Goal: Information Seeking & Learning: Learn about a topic

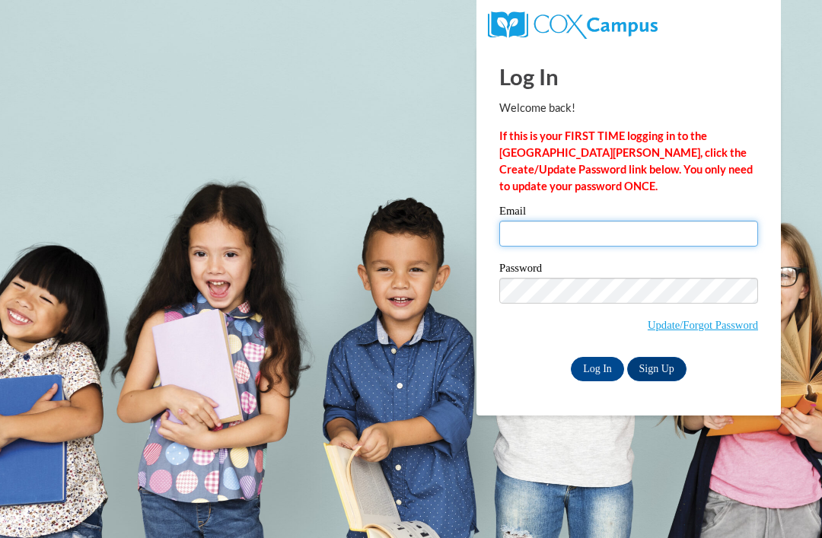
click at [634, 243] on input "Email" at bounding box center [628, 234] width 259 height 26
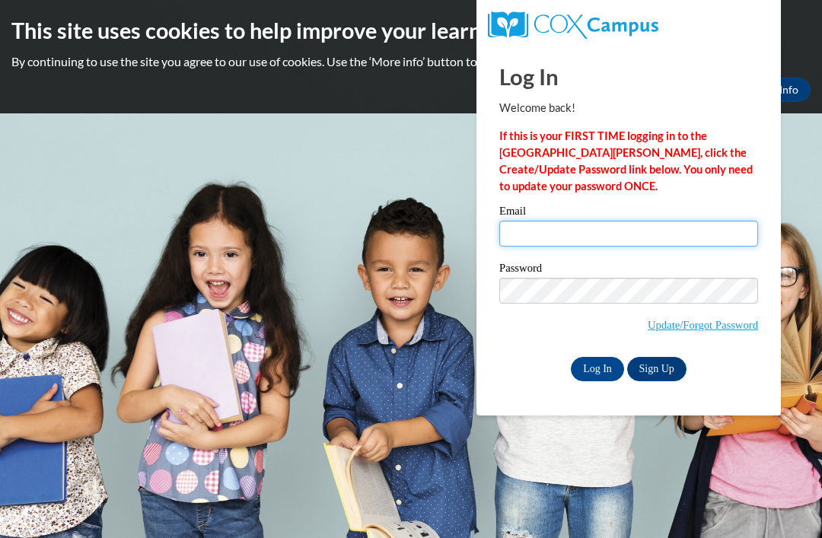
click at [667, 224] on input "Email" at bounding box center [628, 234] width 259 height 26
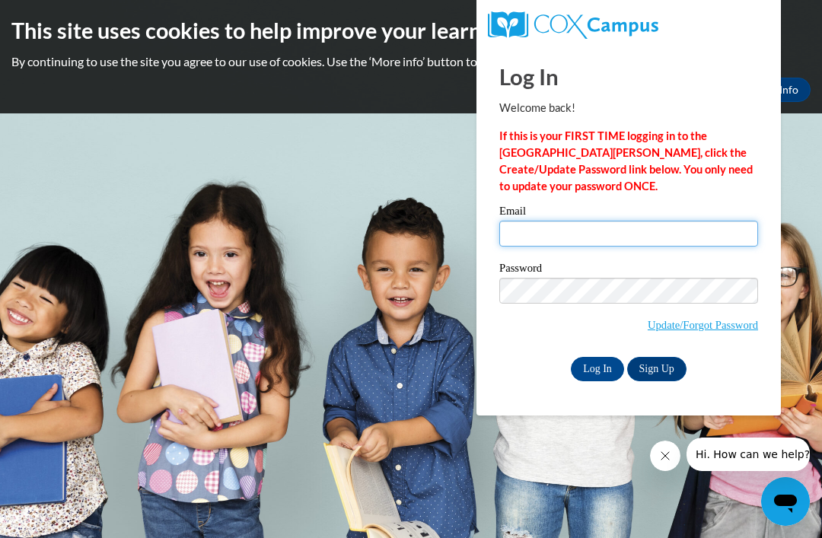
type input "d3miwalk3r01@gmail.com"
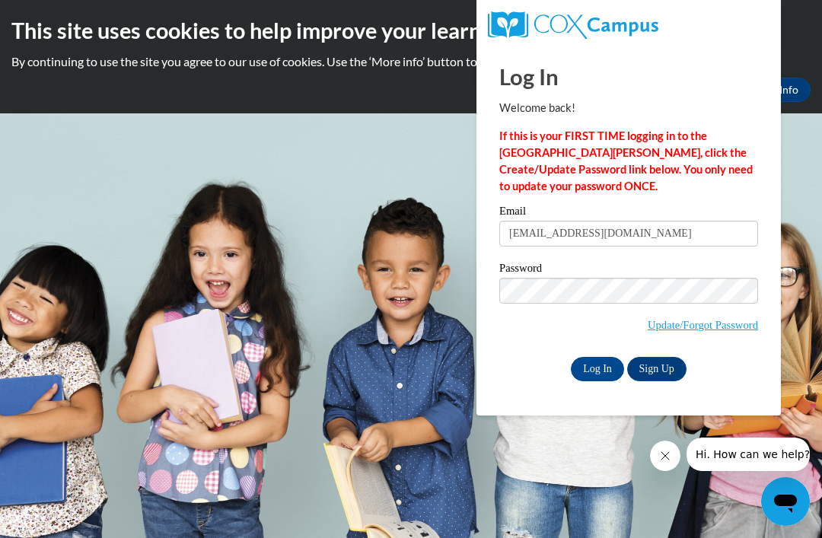
click at [597, 369] on input "Log In" at bounding box center [597, 369] width 53 height 24
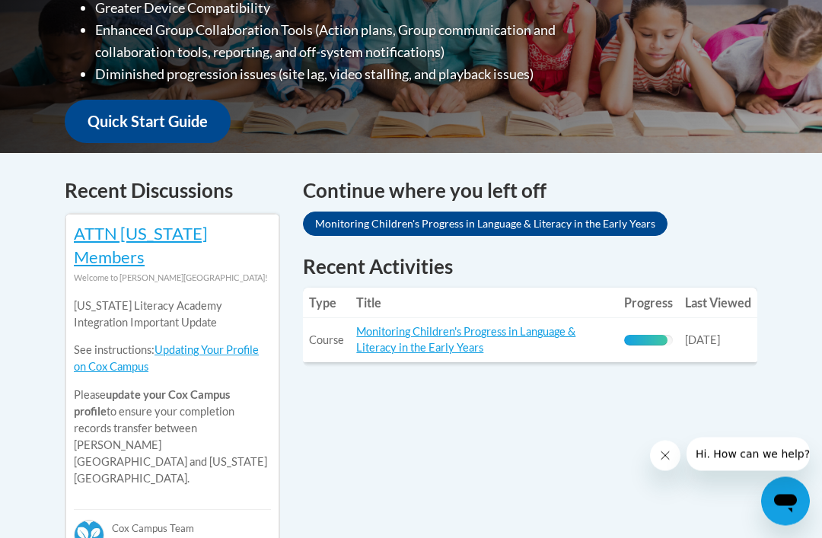
scroll to position [511, 0]
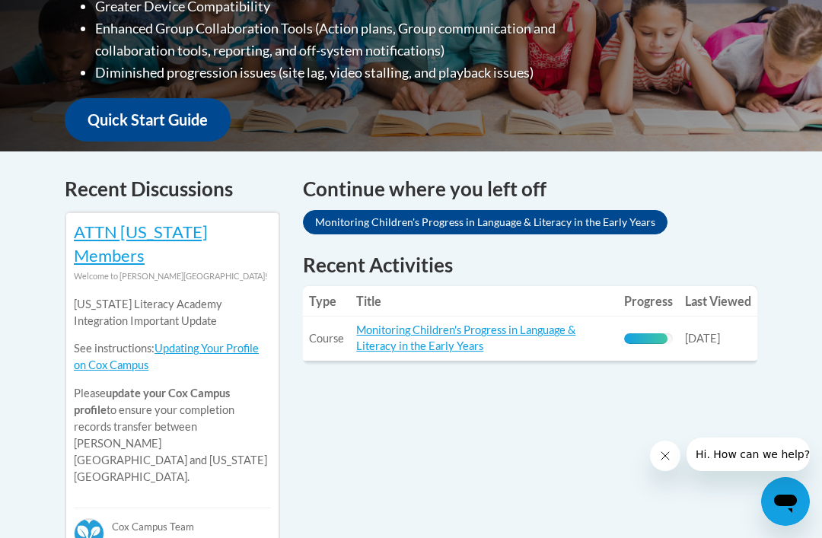
click at [463, 326] on link "Monitoring Children's Progress in Language & Literacy in the Early Years" at bounding box center [465, 337] width 219 height 29
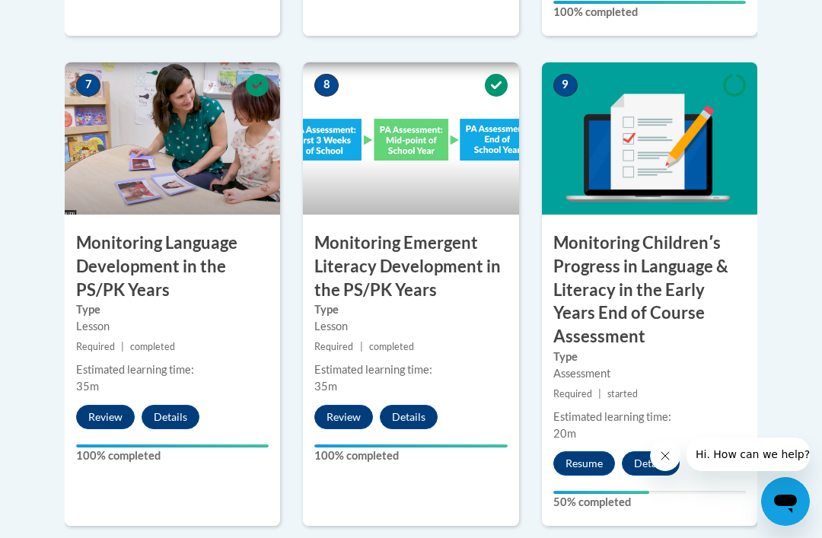
scroll to position [1463, 0]
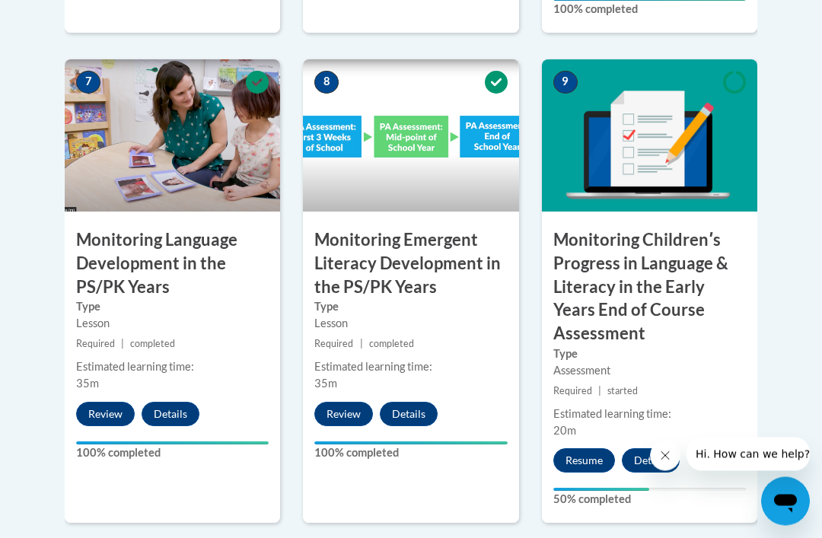
click at [578, 449] on button "Resume" at bounding box center [584, 461] width 62 height 24
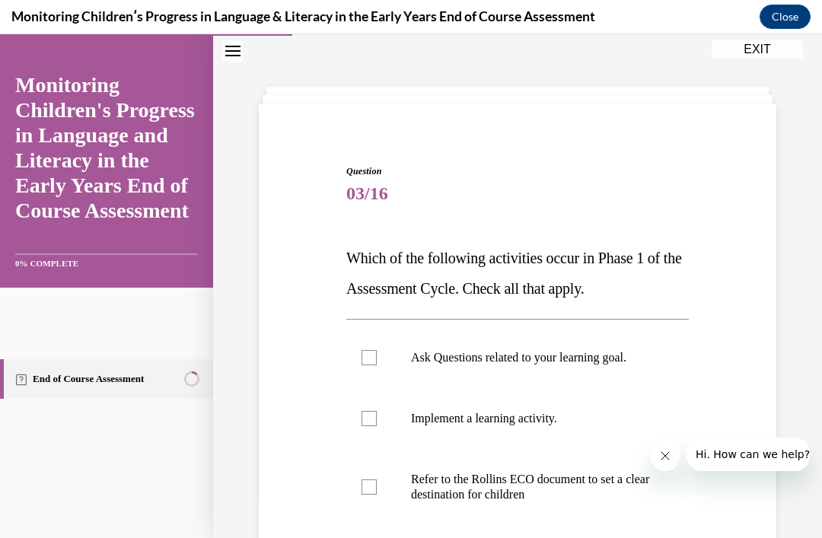
scroll to position [183, 0]
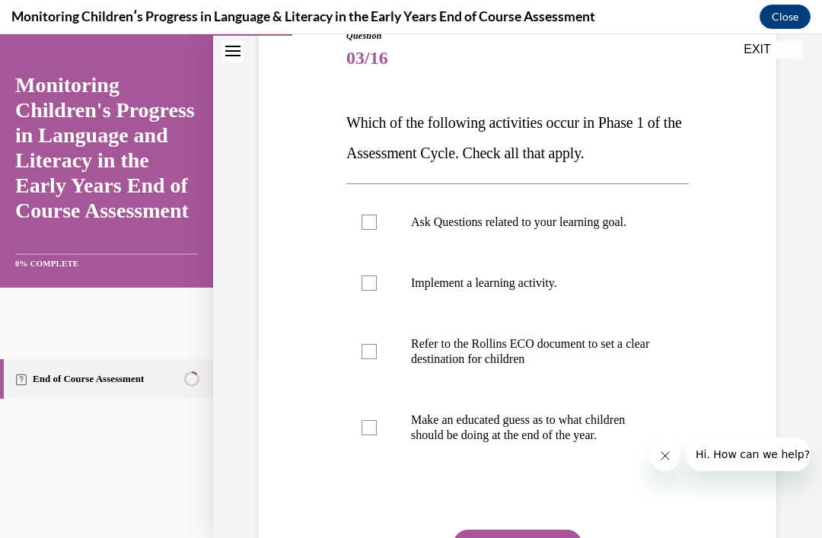
click at [502, 220] on p "Ask Questions related to your learning goal." at bounding box center [531, 222] width 240 height 15
click at [377, 220] on input "Ask Questions related to your learning goal." at bounding box center [368, 222] width 15 height 15
checkbox input "true"
click at [424, 337] on p "Refer to the Rollins ECO document to set a clear destination for children" at bounding box center [531, 351] width 240 height 30
click at [377, 344] on input "Refer to the Rollins ECO document to set a clear destination for children" at bounding box center [368, 351] width 15 height 15
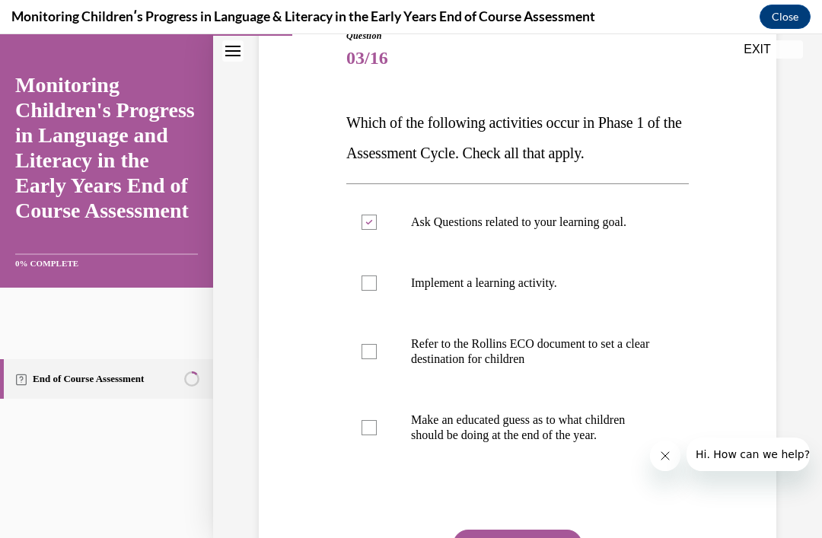
checkbox input "true"
click at [403, 444] on label "Make an educated guess as to what children should be doing at the end of the ye…" at bounding box center [517, 428] width 342 height 76
click at [377, 435] on input "Make an educated guess as to what children should be doing at the end of the ye…" at bounding box center [368, 427] width 15 height 15
checkbox input "true"
click at [512, 537] on button "SUBMIT" at bounding box center [517, 545] width 129 height 30
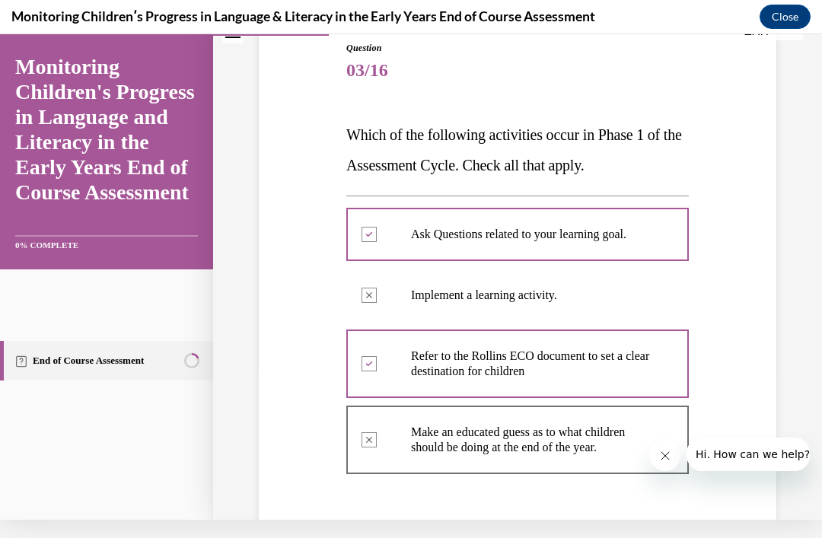
scroll to position [149, 0]
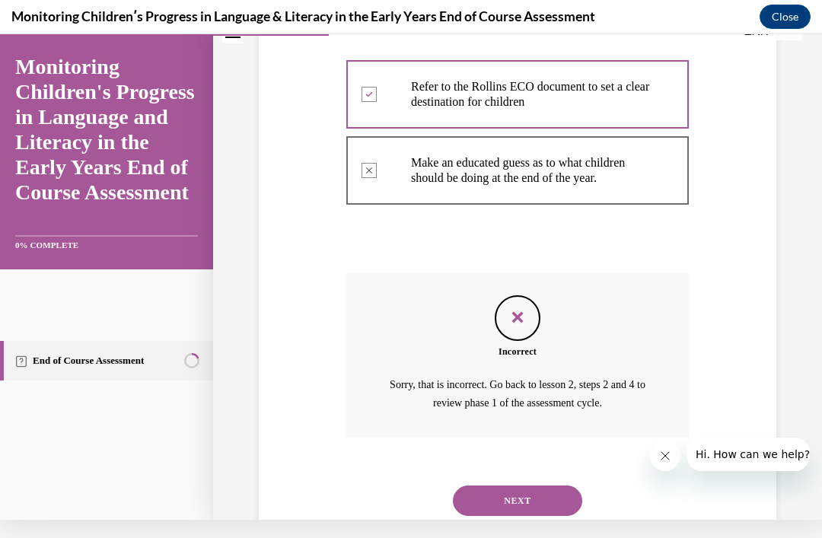
click at [532, 513] on button "NEXT" at bounding box center [517, 500] width 129 height 30
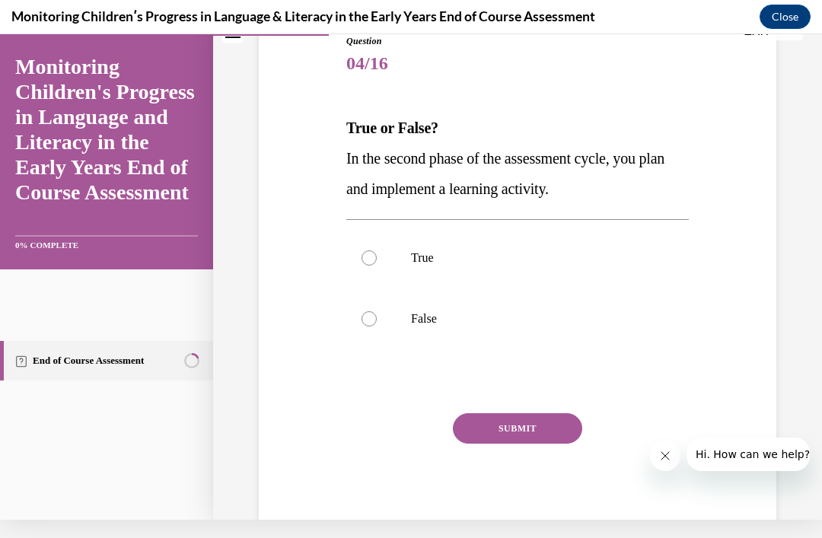
scroll to position [10, 0]
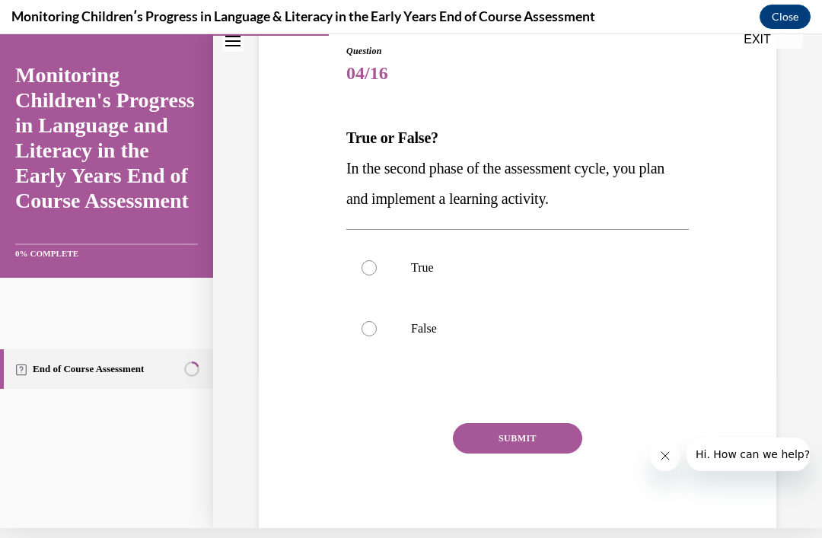
click at [385, 344] on label "False" at bounding box center [517, 328] width 342 height 61
click at [377, 336] on input "False" at bounding box center [368, 328] width 15 height 15
radio input "true"
click at [502, 446] on button "SUBMIT" at bounding box center [517, 438] width 129 height 30
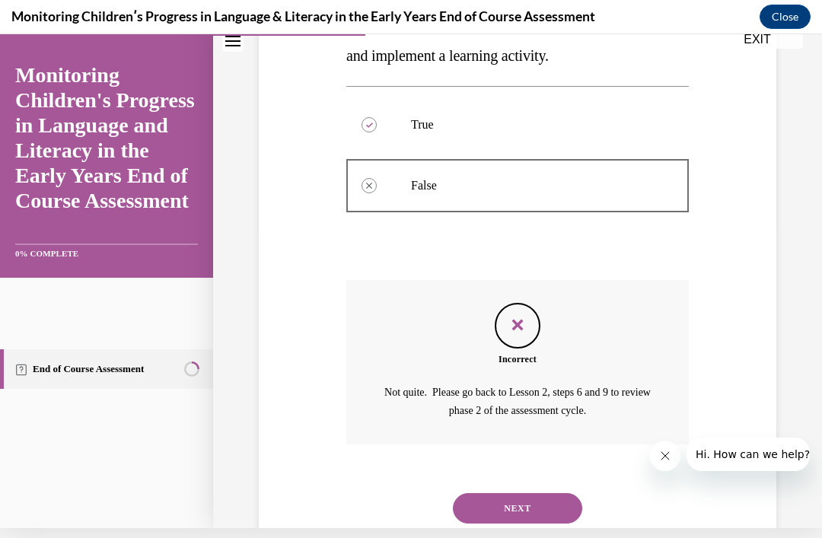
scroll to position [299, 0]
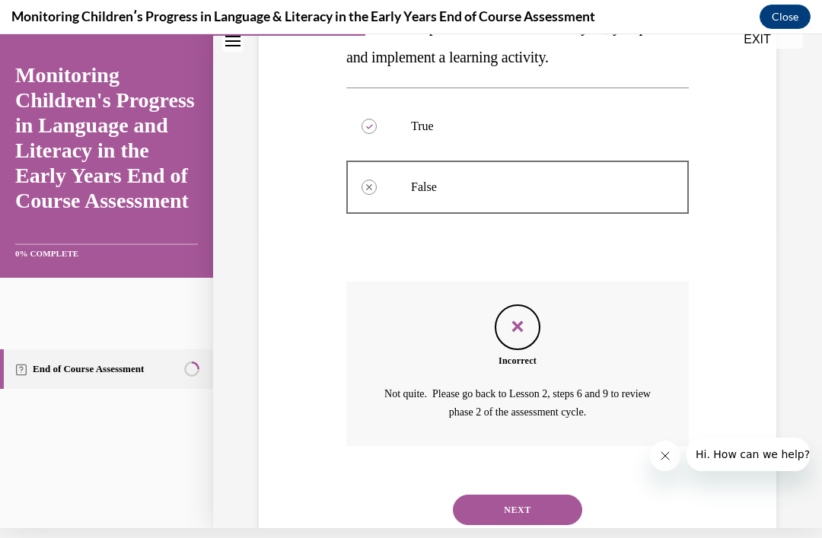
click at [530, 511] on button "NEXT" at bounding box center [517, 510] width 129 height 30
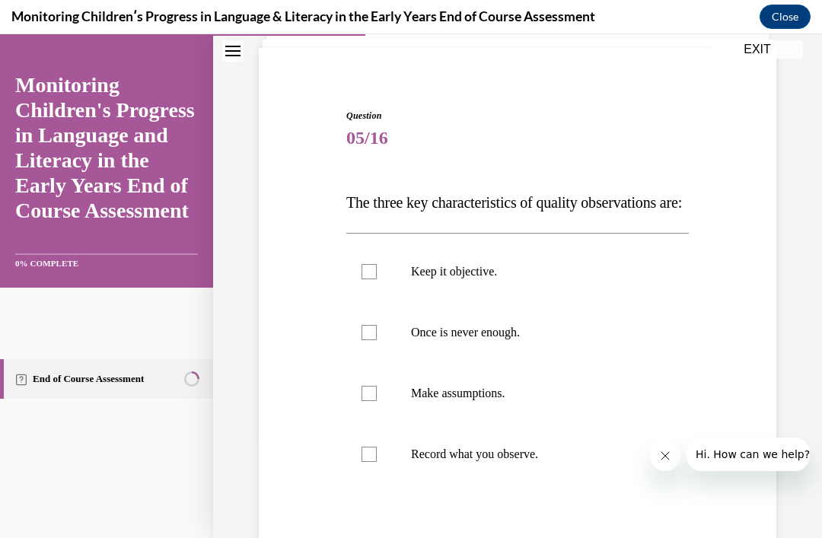
scroll to position [103, 0]
click at [481, 294] on label "Keep it objective." at bounding box center [517, 271] width 342 height 61
click at [377, 279] on input "Keep it objective." at bounding box center [368, 271] width 15 height 15
checkbox input "true"
click at [454, 485] on label "Record what you observe." at bounding box center [517, 454] width 342 height 61
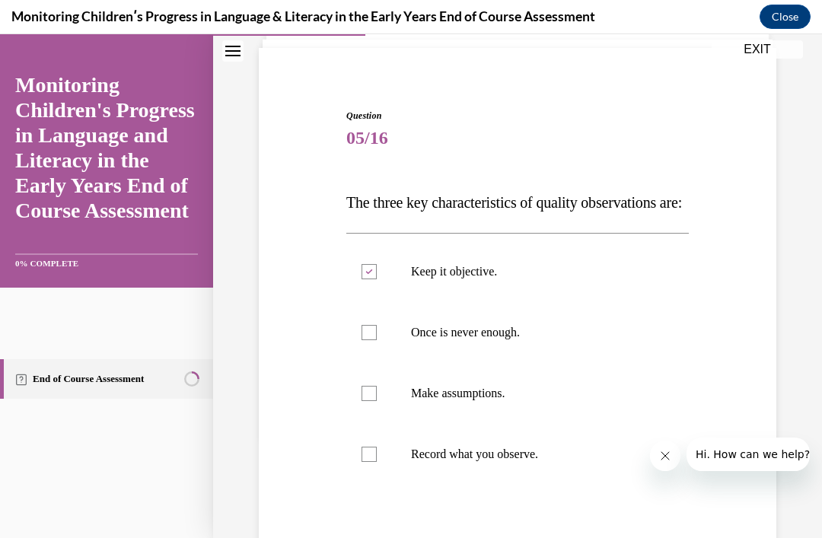
click at [377, 462] on input "Record what you observe." at bounding box center [368, 454] width 15 height 15
checkbox input "true"
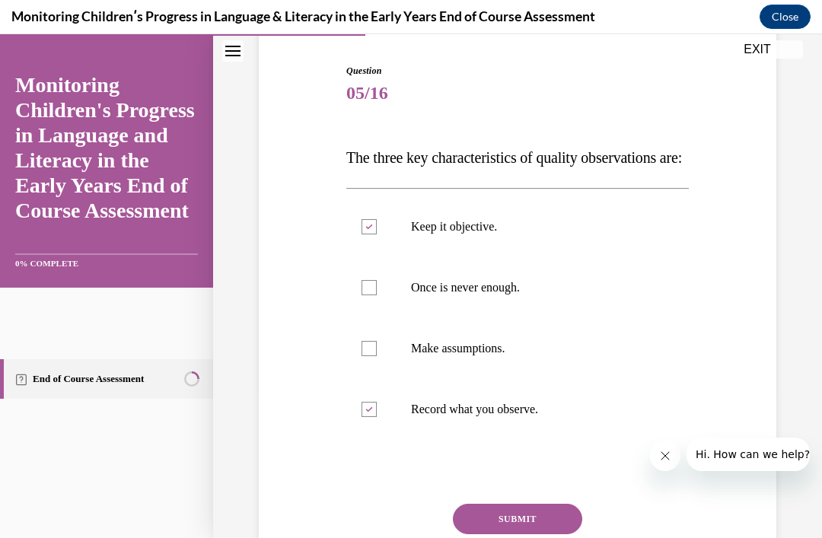
scroll to position [149, 0]
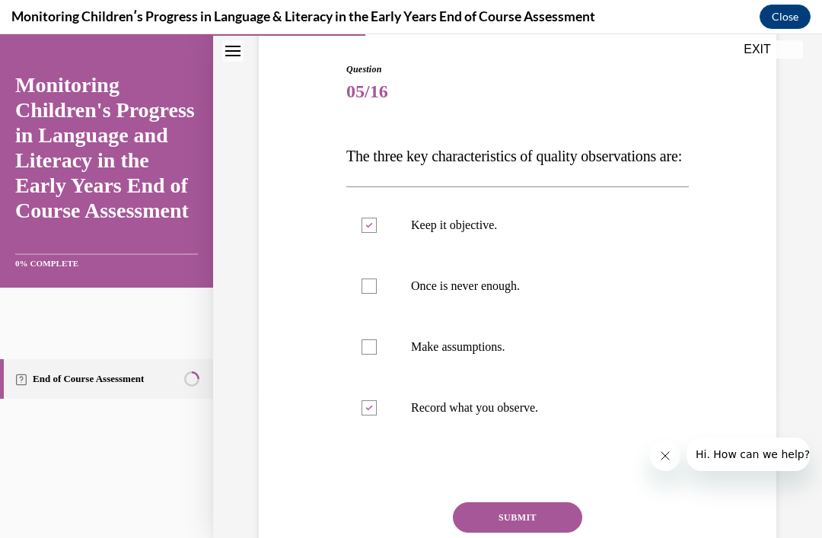
click at [524, 533] on button "SUBMIT" at bounding box center [517, 517] width 129 height 30
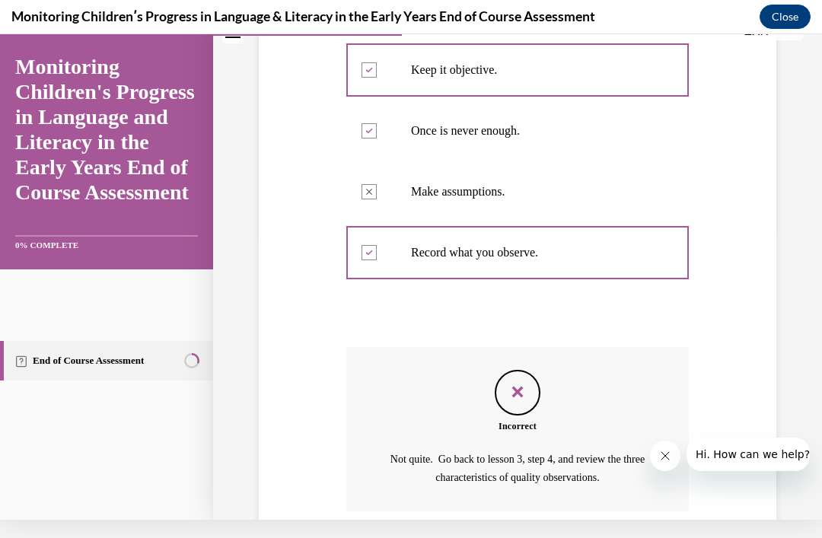
scroll to position [284, 0]
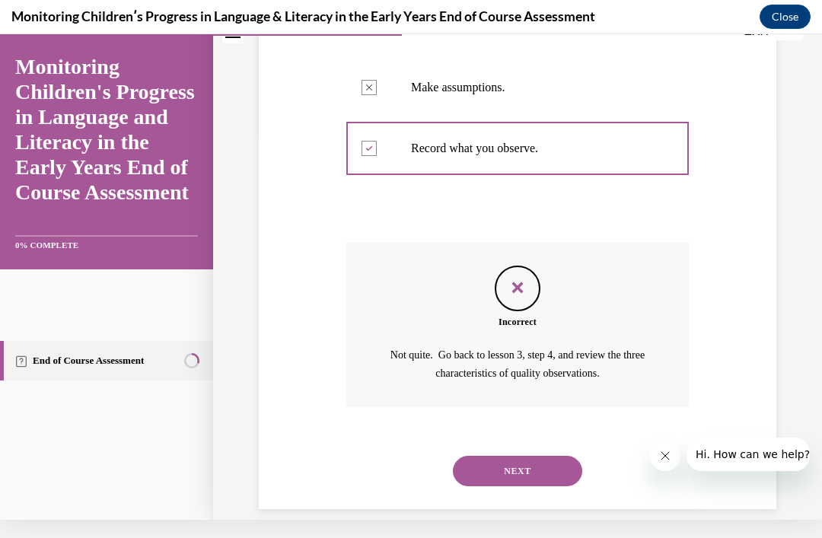
click at [534, 486] on button "NEXT" at bounding box center [517, 471] width 129 height 30
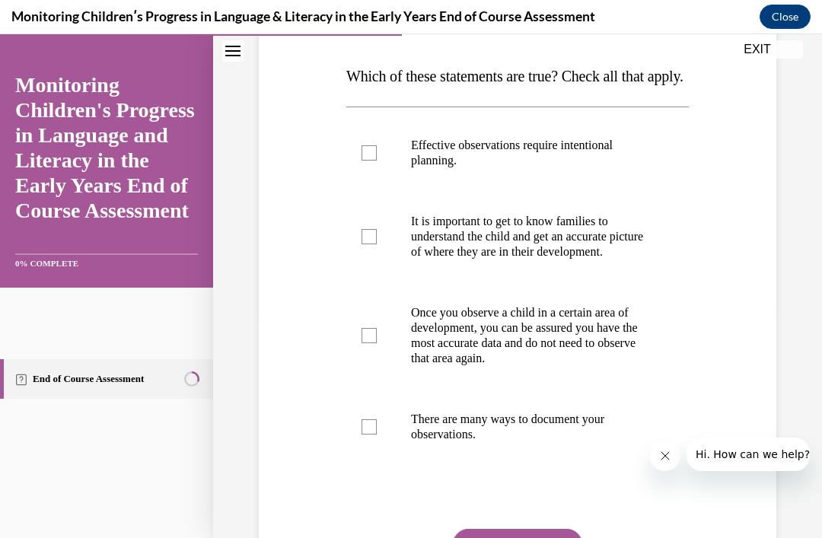
scroll to position [232, 0]
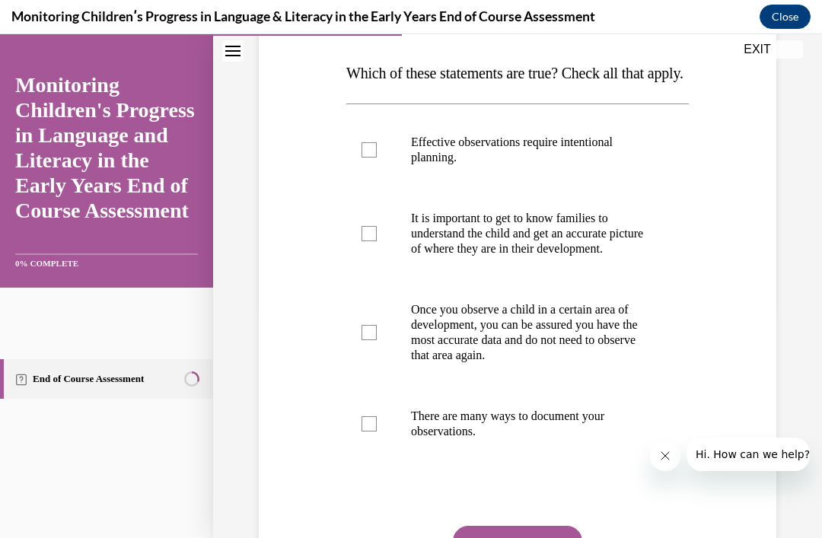
click at [497, 165] on p "Effective observations require intentional planning." at bounding box center [531, 150] width 240 height 30
click at [377, 158] on input "Effective observations require intentional planning." at bounding box center [368, 149] width 15 height 15
checkbox input "true"
click at [484, 256] on p "It is important to get to know families to understand the child and get an accu…" at bounding box center [531, 234] width 240 height 46
click at [377, 241] on input "It is important to get to know families to understand the child and get an accu…" at bounding box center [368, 233] width 15 height 15
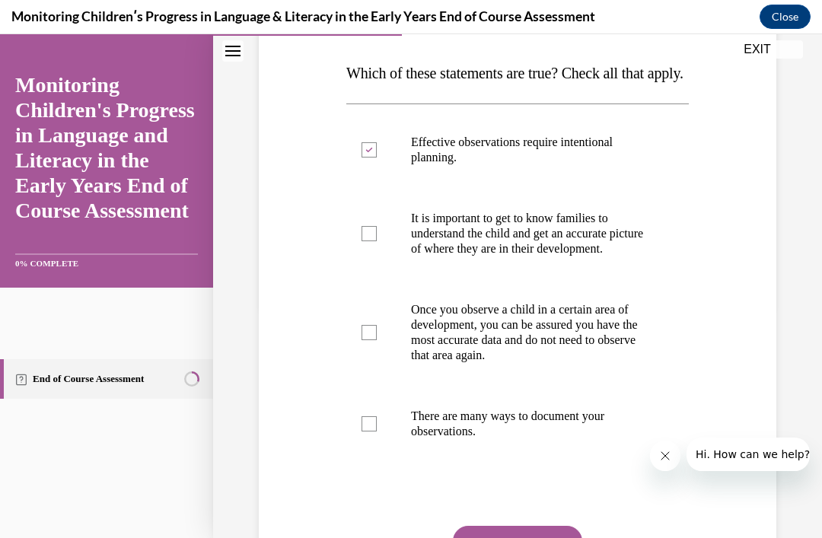
checkbox input "true"
click at [406, 459] on label "There are many ways to document your observations." at bounding box center [517, 424] width 342 height 76
click at [377, 431] on input "There are many ways to document your observations." at bounding box center [368, 423] width 15 height 15
checkbox input "true"
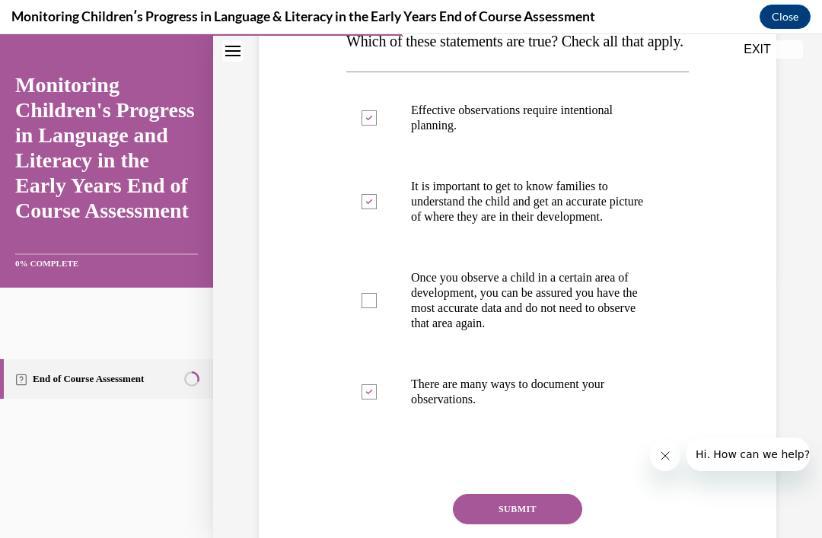
scroll to position [285, 0]
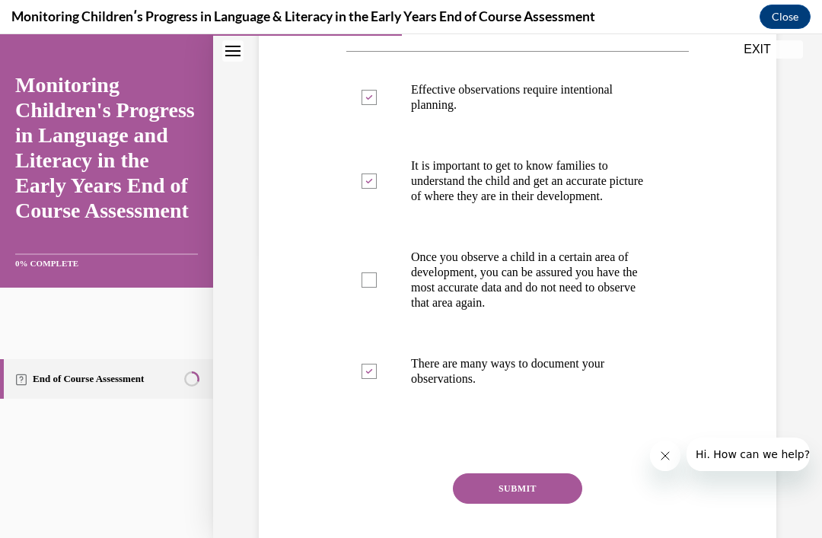
click at [535, 504] on button "SUBMIT" at bounding box center [517, 488] width 129 height 30
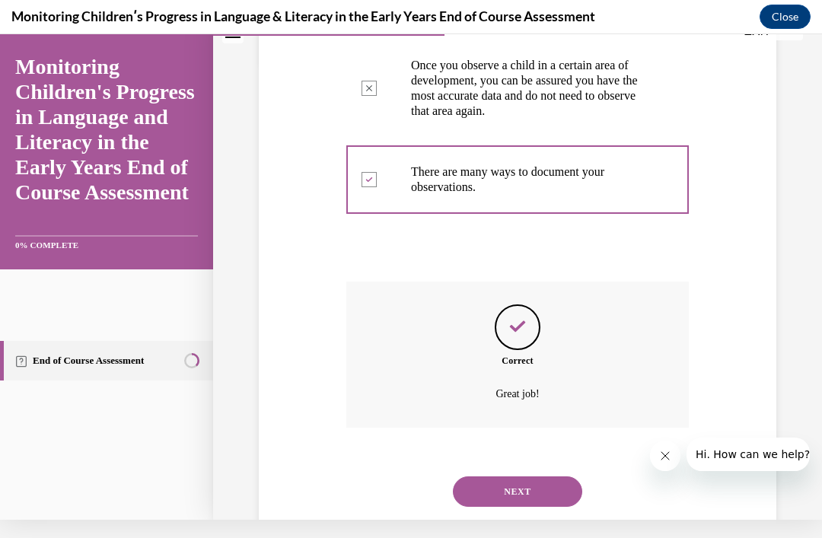
scroll to position [492, 0]
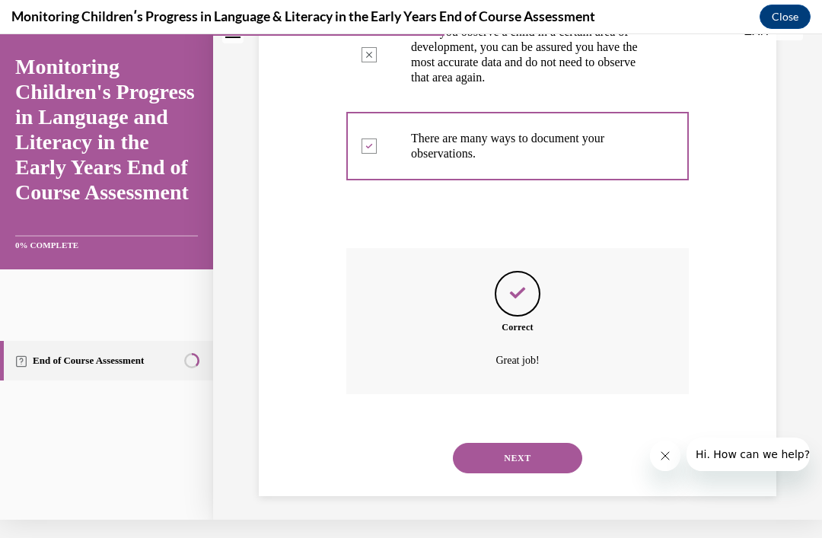
click at [562, 473] on button "NEXT" at bounding box center [517, 458] width 129 height 30
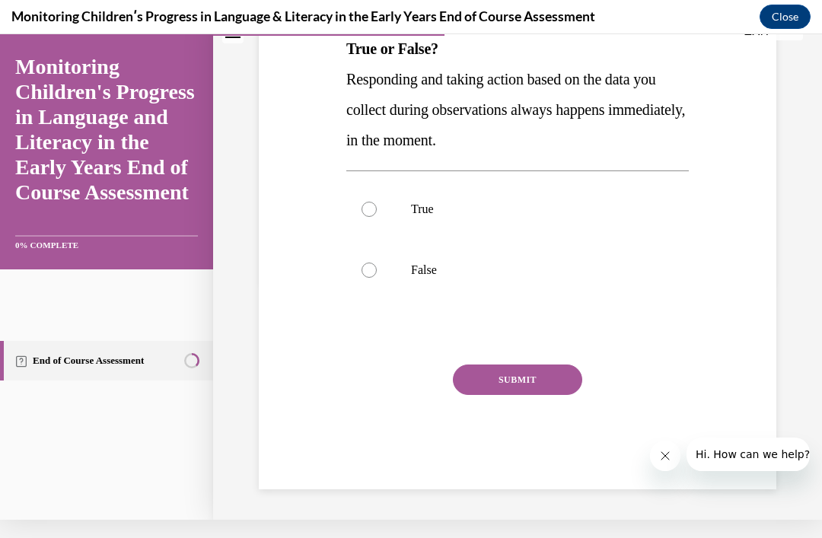
scroll to position [0, 0]
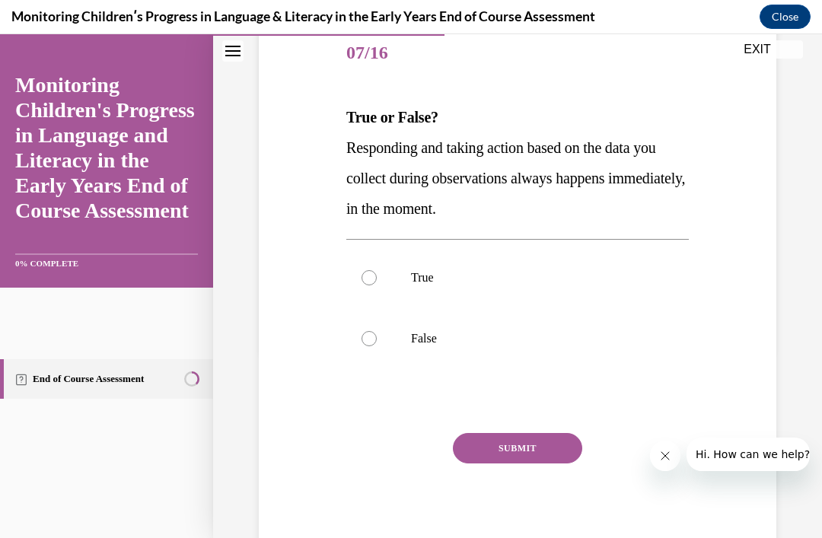
click at [378, 338] on label "False" at bounding box center [517, 338] width 342 height 61
click at [377, 338] on input "False" at bounding box center [368, 338] width 15 height 15
radio input "true"
click at [502, 479] on div "SUBMIT" at bounding box center [517, 471] width 342 height 76
click at [509, 474] on div "SUBMIT" at bounding box center [517, 471] width 342 height 76
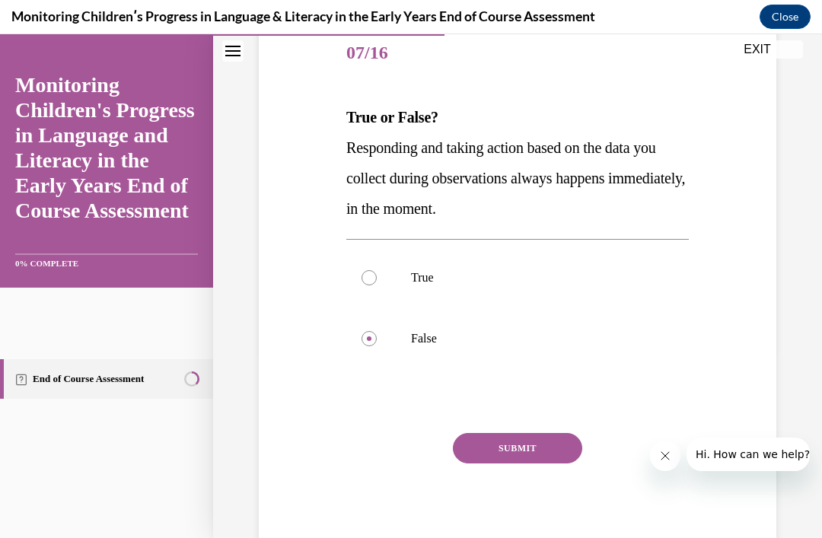
click at [505, 463] on button "SUBMIT" at bounding box center [517, 448] width 129 height 30
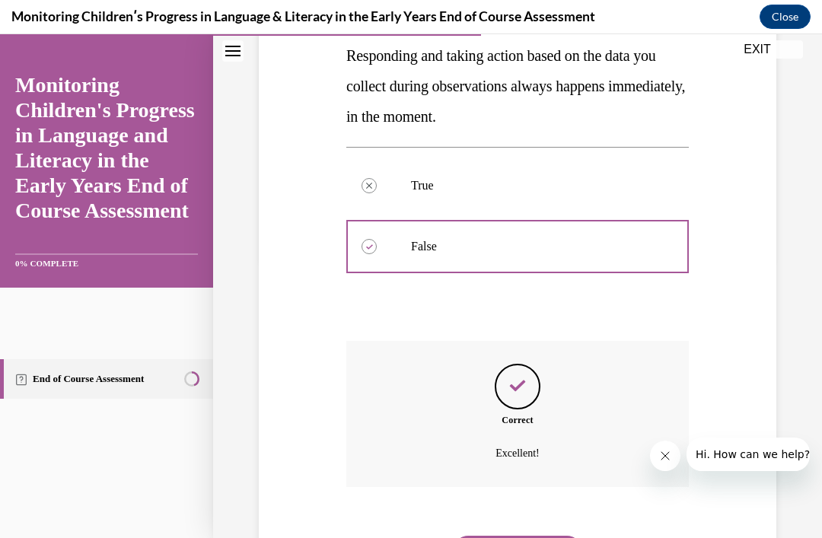
scroll to position [312, 0]
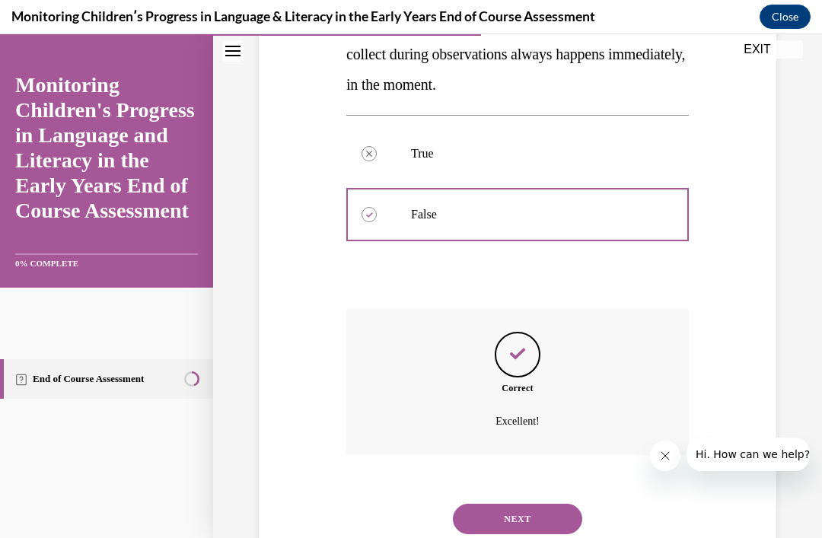
click at [549, 537] on div "NEXT" at bounding box center [517, 519] width 342 height 61
click at [527, 524] on button "NEXT" at bounding box center [517, 519] width 129 height 30
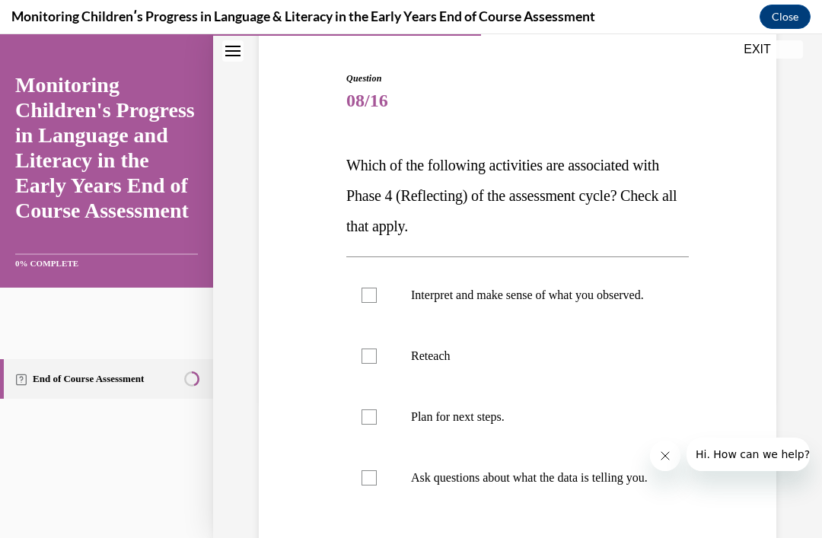
scroll to position [145, 0]
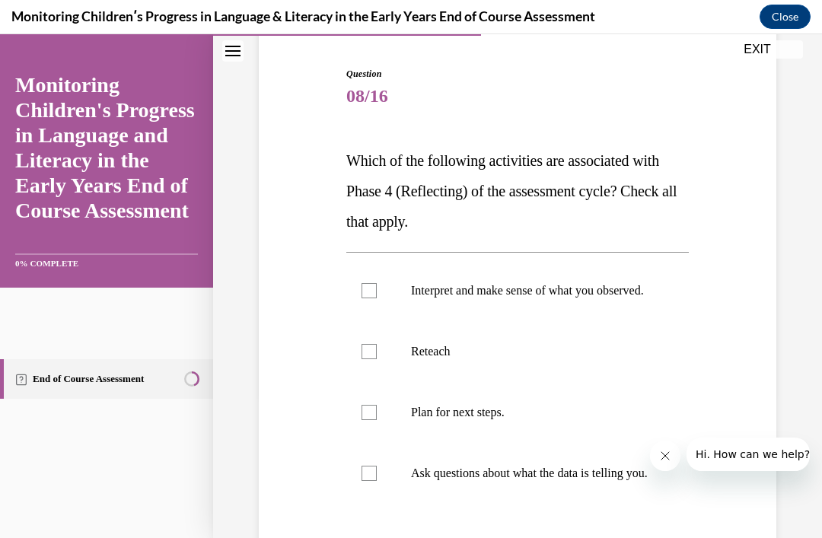
click at [387, 298] on label "Interpret and make sense of what you observed." at bounding box center [517, 290] width 342 height 61
click at [377, 298] on input "Interpret and make sense of what you observed." at bounding box center [368, 290] width 15 height 15
checkbox input "true"
click at [477, 420] on p "Plan for next steps." at bounding box center [531, 412] width 240 height 15
click at [377, 420] on input "Plan for next steps." at bounding box center [368, 412] width 15 height 15
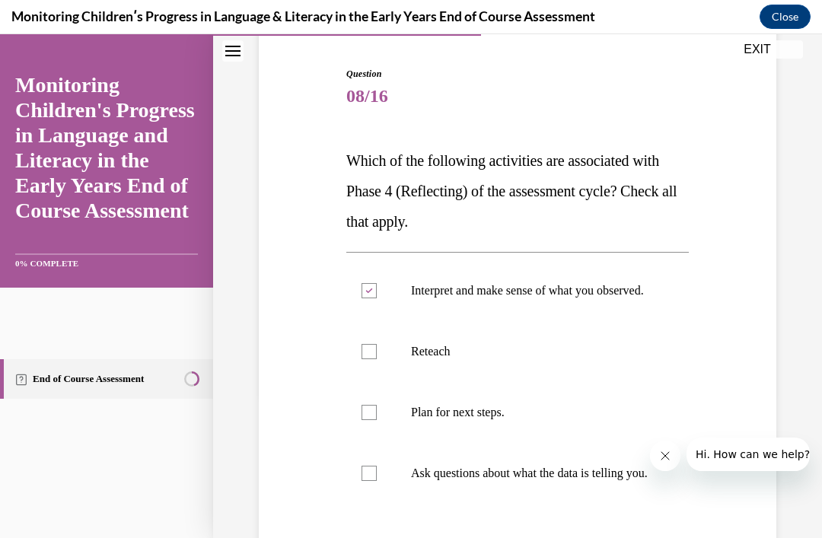
checkbox input "true"
click at [382, 484] on label "Ask questions about what the data is telling you." at bounding box center [517, 473] width 342 height 61
click at [377, 481] on input "Ask questions about what the data is telling you." at bounding box center [368, 473] width 15 height 15
checkbox input "true"
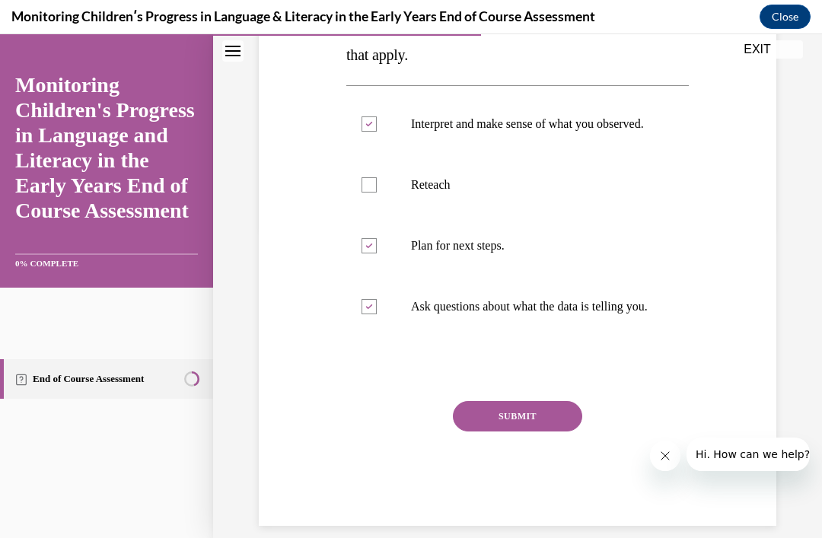
click at [548, 431] on button "SUBMIT" at bounding box center [517, 416] width 129 height 30
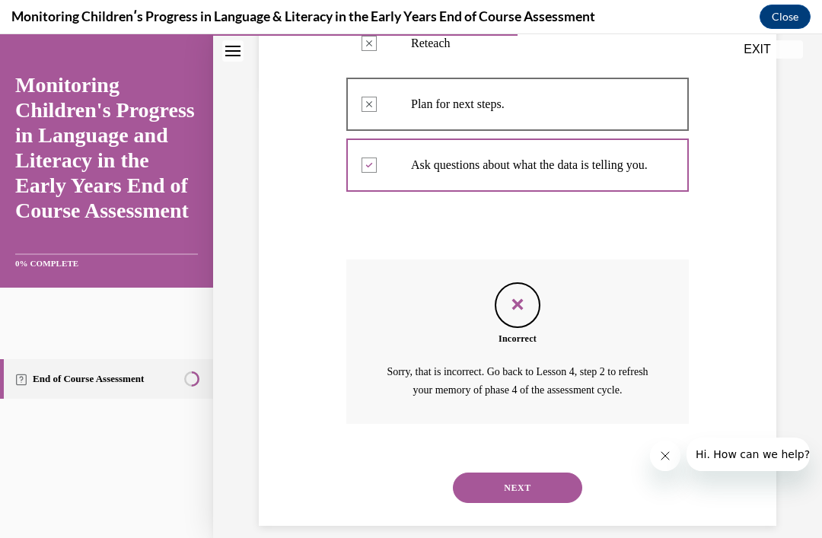
scroll to position [451, 0]
click at [511, 505] on button "NEXT" at bounding box center [517, 489] width 129 height 30
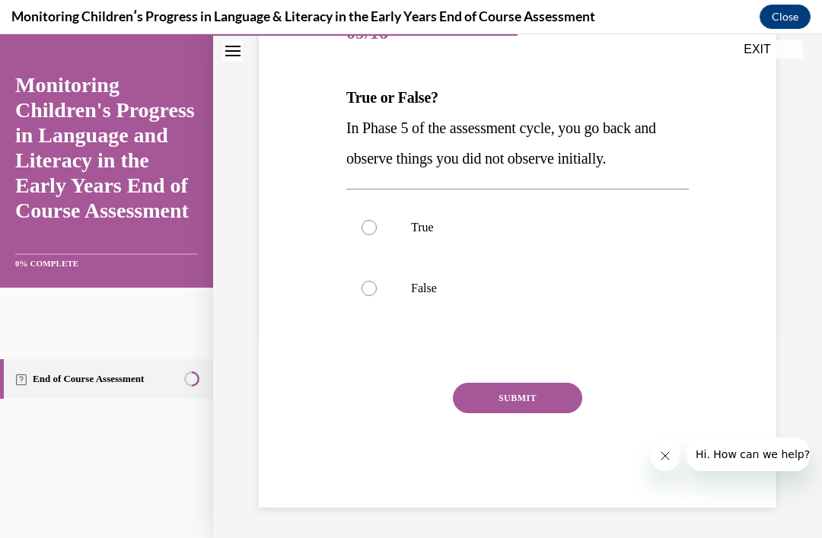
scroll to position [159, 0]
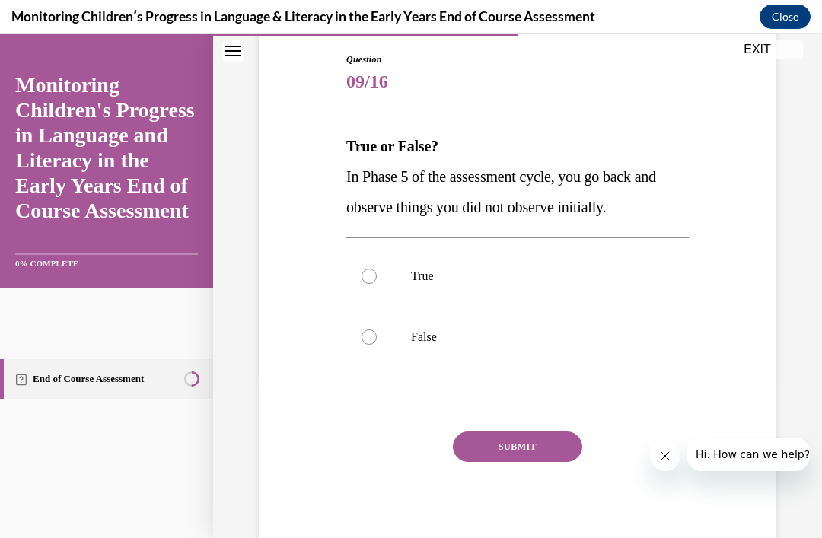
click at [383, 343] on label "False" at bounding box center [517, 337] width 342 height 61
click at [377, 343] on input "False" at bounding box center [368, 336] width 15 height 15
radio input "true"
click at [511, 447] on button "SUBMIT" at bounding box center [517, 446] width 129 height 30
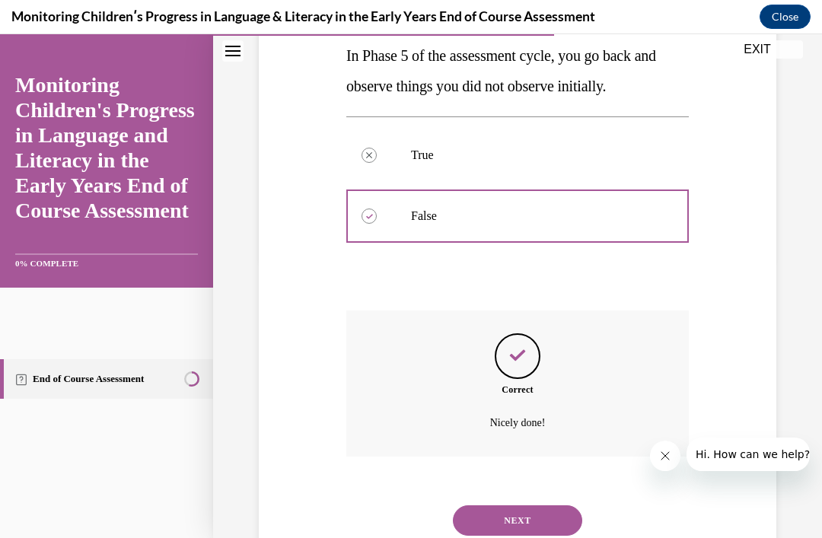
scroll to position [282, 0]
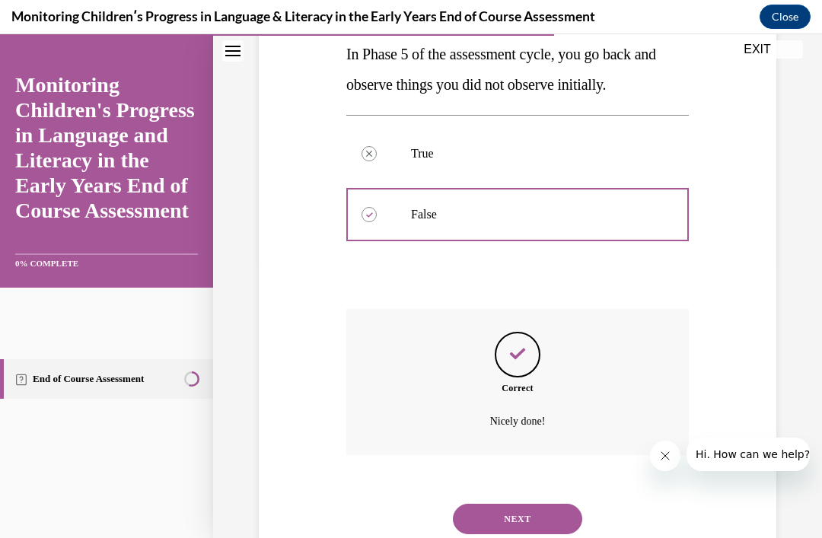
click at [520, 515] on button "NEXT" at bounding box center [517, 519] width 129 height 30
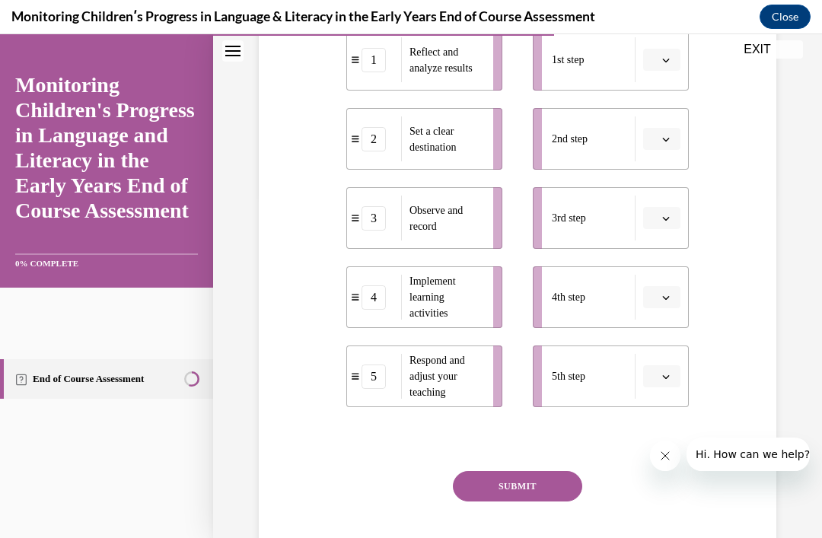
scroll to position [342, 0]
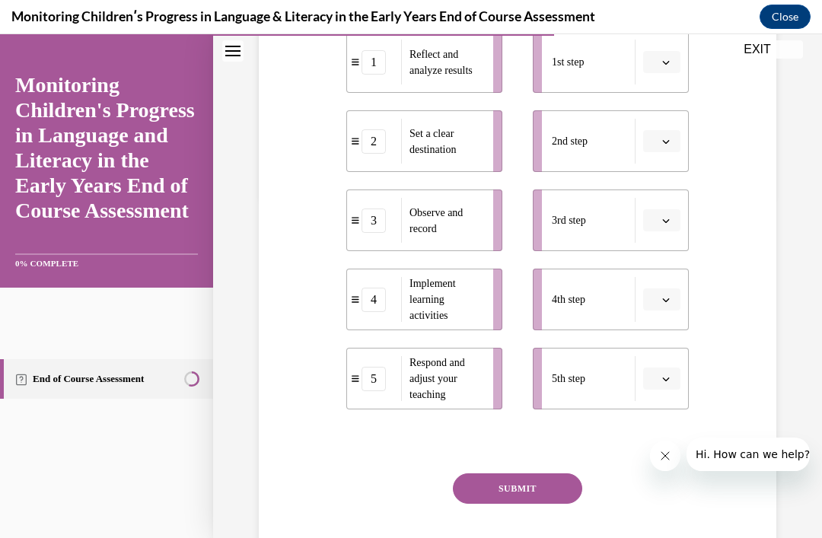
click at [679, 74] on button "button" at bounding box center [661, 62] width 37 height 23
click at [587, 149] on span "2nd step" at bounding box center [570, 141] width 36 height 16
click at [765, 250] on div "Question 10/16 Put the steps of the assessment cycle in the right order! 1 Refl…" at bounding box center [517, 210] width 525 height 775
click at [671, 153] on button "button" at bounding box center [661, 141] width 37 height 23
click at [672, 235] on div "1" at bounding box center [660, 236] width 38 height 30
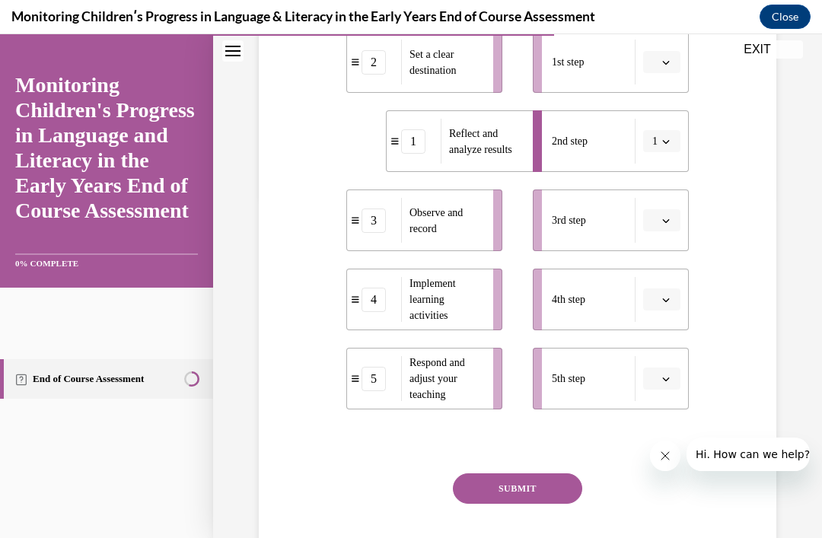
click at [664, 145] on icon "button" at bounding box center [666, 142] width 8 height 8
click at [403, 84] on div "Set a clear destination" at bounding box center [442, 62] width 82 height 45
click at [385, 75] on div "2" at bounding box center [373, 62] width 24 height 24
click at [668, 147] on span "button" at bounding box center [666, 141] width 11 height 11
click at [657, 195] on div at bounding box center [657, 205] width 38 height 30
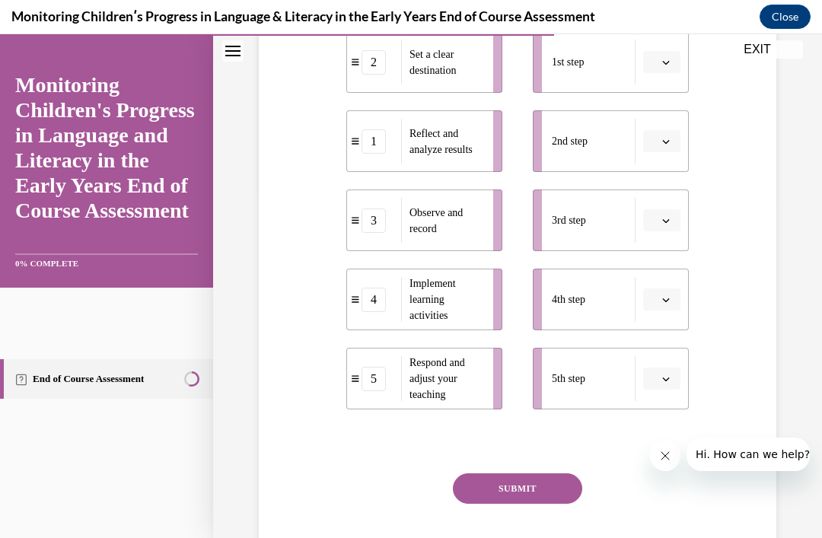
click at [658, 74] on button "button" at bounding box center [661, 62] width 37 height 23
click at [674, 187] on div "2" at bounding box center [660, 187] width 38 height 30
click at [678, 153] on button "button" at bounding box center [661, 141] width 37 height 23
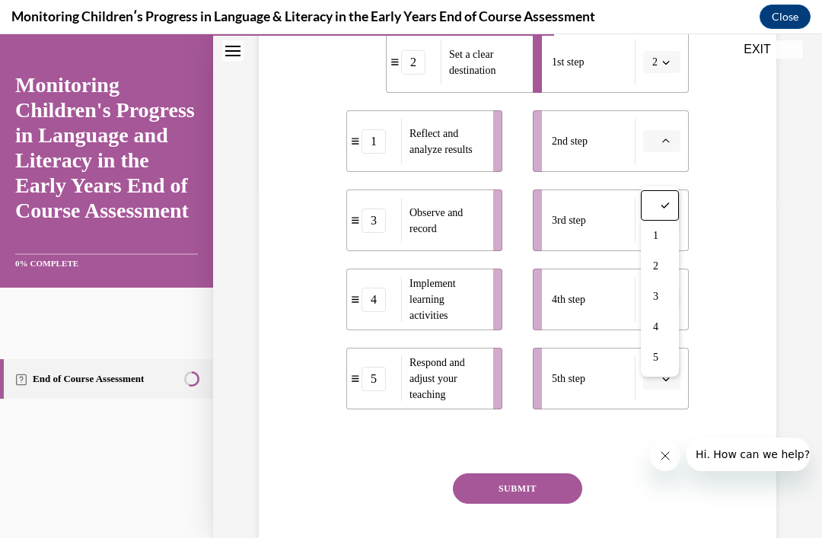
click at [670, 323] on div "4" at bounding box center [660, 327] width 38 height 30
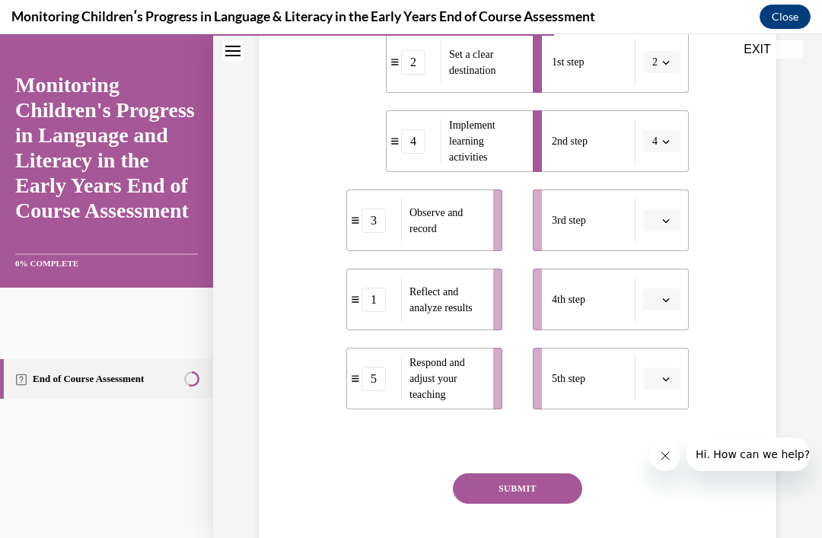
click at [678, 232] on button "button" at bounding box center [661, 220] width 37 height 23
click at [663, 382] on div "3" at bounding box center [660, 376] width 38 height 30
click at [680, 311] on button "button" at bounding box center [661, 299] width 37 height 23
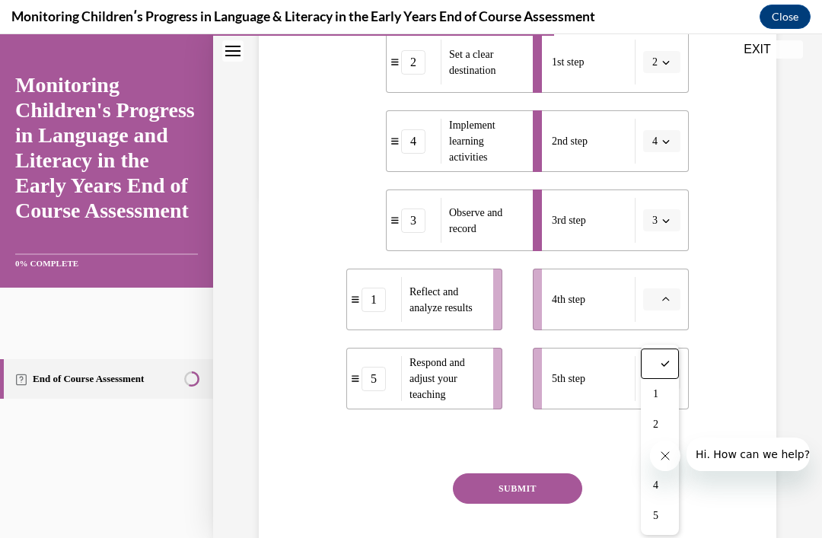
click at [673, 153] on button "4" at bounding box center [661, 141] width 37 height 23
click at [659, 257] on div "2" at bounding box center [657, 266] width 38 height 30
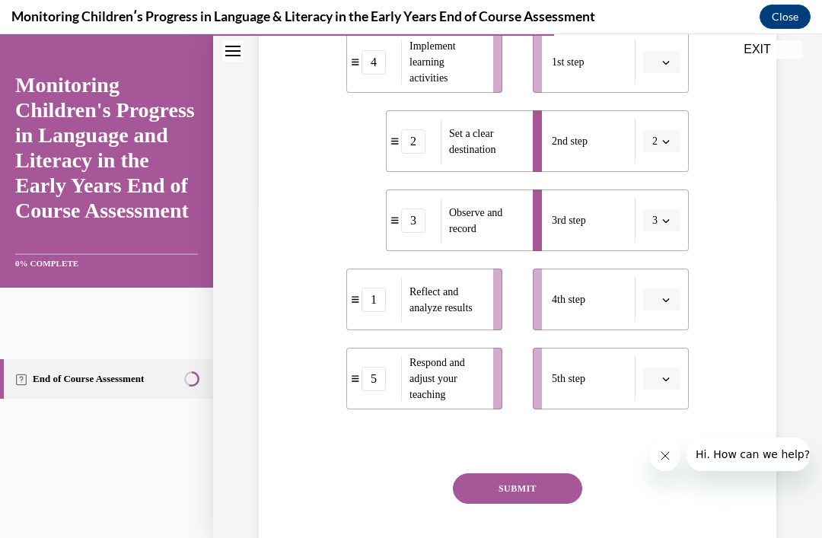
click at [672, 153] on button "2" at bounding box center [661, 141] width 37 height 23
click at [661, 325] on div "4" at bounding box center [657, 327] width 38 height 30
click at [673, 74] on button "button" at bounding box center [661, 62] width 37 height 23
click at [656, 182] on span "2" at bounding box center [655, 187] width 5 height 12
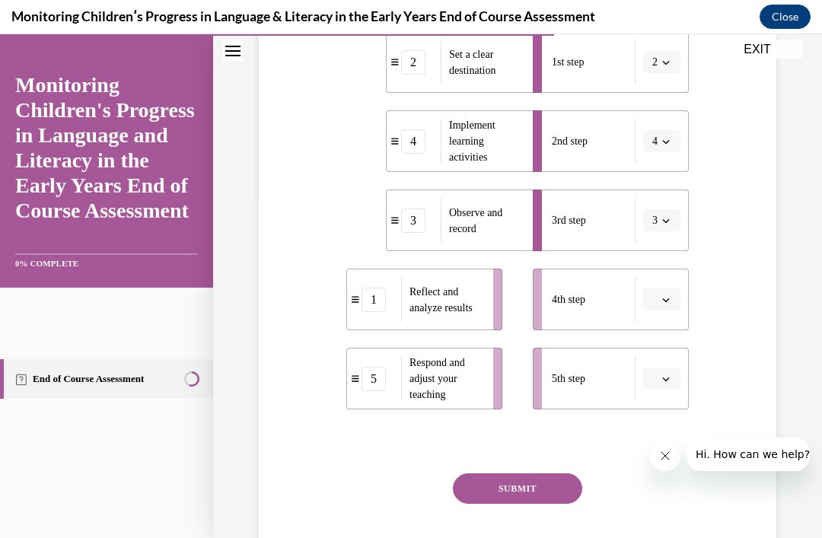
click at [673, 311] on button "button" at bounding box center [661, 299] width 37 height 23
click at [671, 74] on button "2" at bounding box center [661, 62] width 37 height 23
click at [661, 158] on div "1" at bounding box center [657, 157] width 38 height 30
click at [669, 145] on icon "button" at bounding box center [666, 142] width 8 height 8
click at [665, 260] on div "2" at bounding box center [657, 266] width 38 height 30
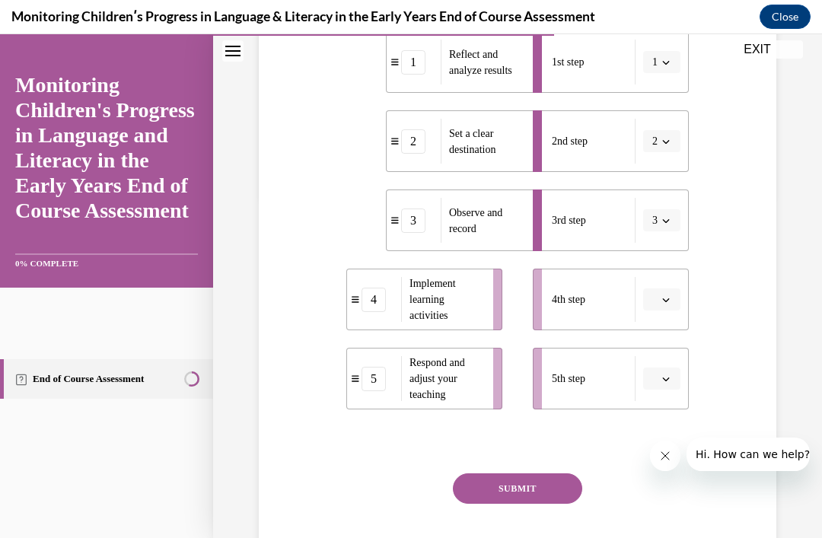
click at [671, 311] on button "button" at bounding box center [661, 299] width 37 height 23
click at [667, 147] on span "button" at bounding box center [666, 141] width 11 height 11
click at [667, 231] on div "1" at bounding box center [657, 236] width 38 height 30
click at [669, 145] on icon "button" at bounding box center [666, 142] width 8 height 8
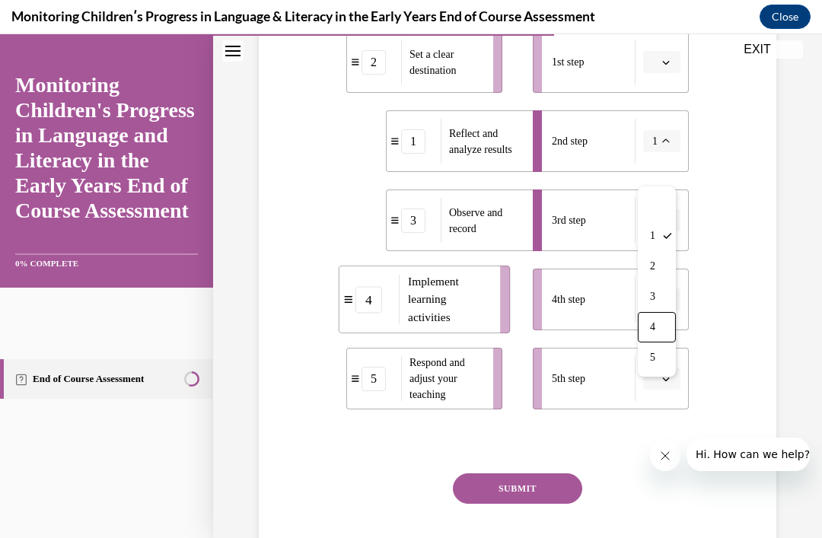
click at [664, 322] on div "4" at bounding box center [657, 327] width 38 height 30
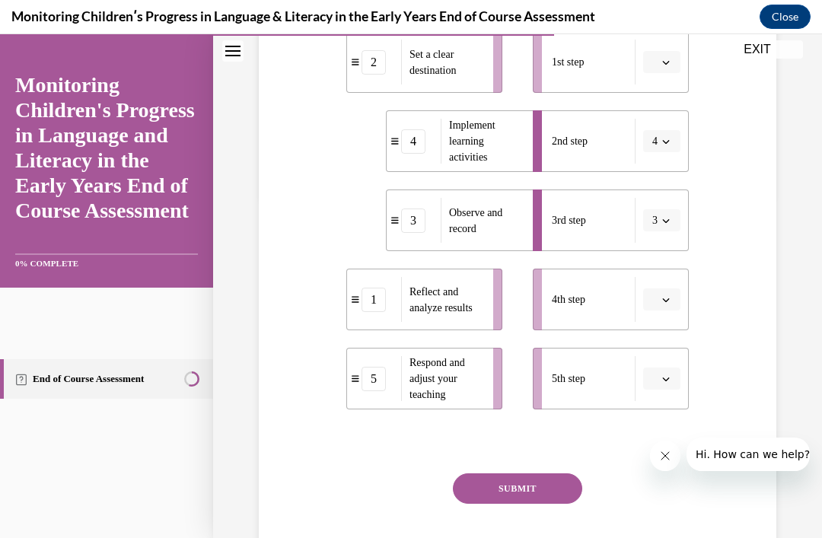
click at [670, 311] on button "button" at bounding box center [661, 299] width 37 height 23
click at [672, 396] on div "1" at bounding box center [660, 394] width 38 height 30
click at [674, 390] on button "button" at bounding box center [661, 379] width 37 height 23
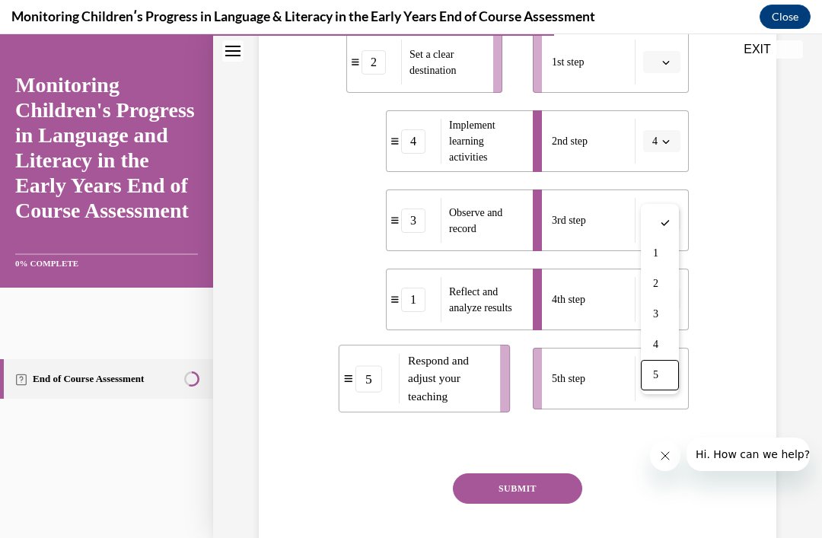
click at [667, 382] on div "5" at bounding box center [660, 375] width 38 height 30
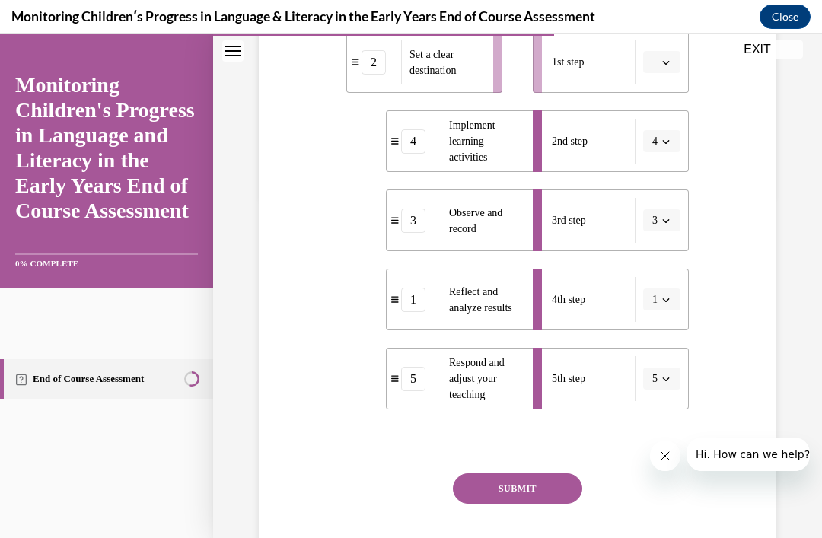
click at [667, 74] on button "button" at bounding box center [661, 62] width 37 height 23
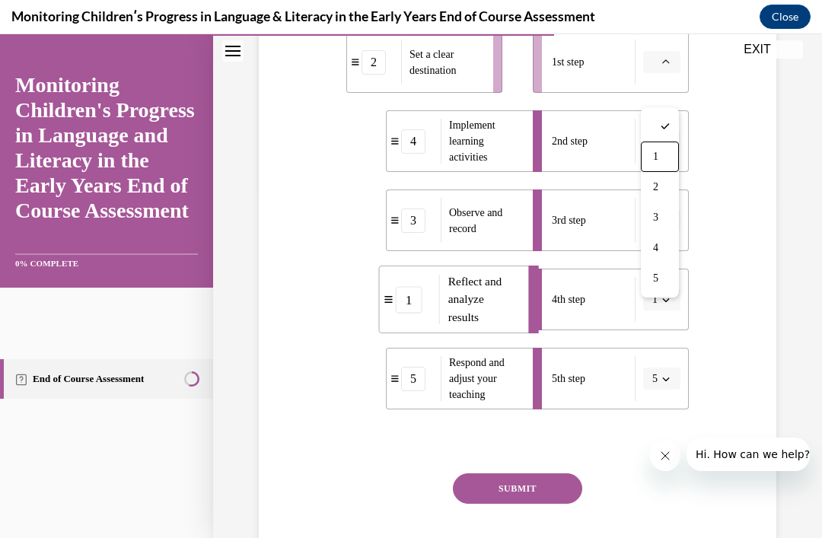
click at [670, 157] on div "1" at bounding box center [660, 157] width 38 height 30
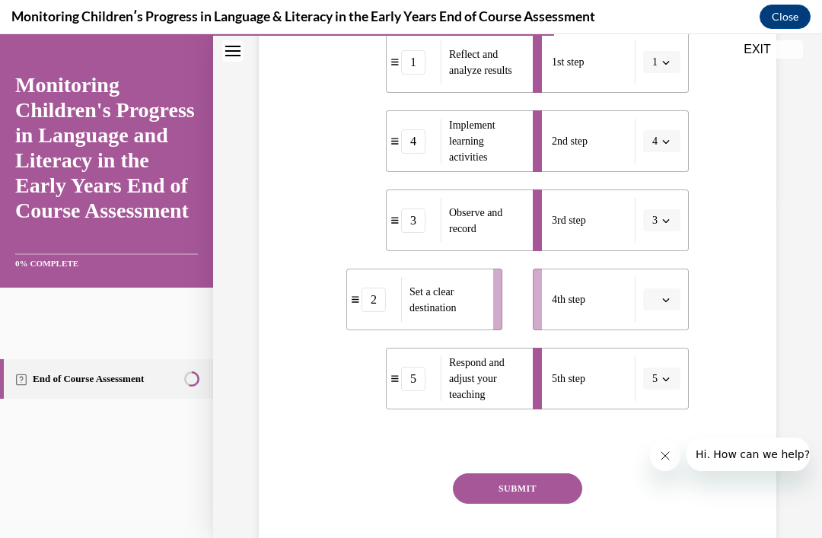
click at [673, 74] on button "1" at bounding box center [661, 62] width 37 height 23
click at [670, 184] on div "2" at bounding box center [657, 187] width 38 height 30
click at [542, 504] on button "SUBMIT" at bounding box center [517, 488] width 129 height 30
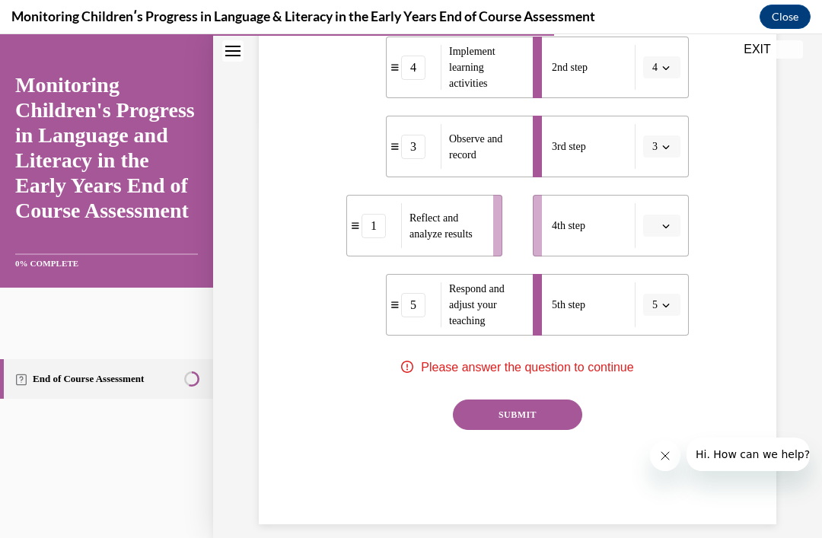
scroll to position [415, 0]
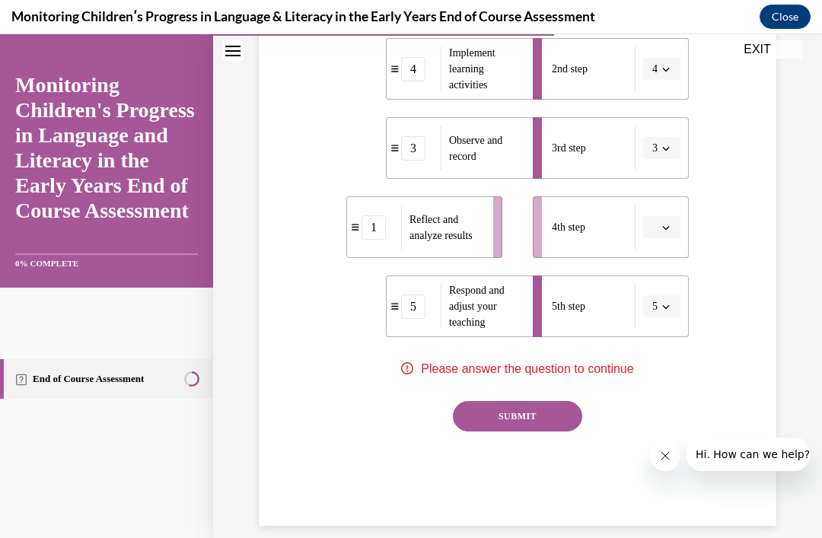
click at [670, 233] on span "button" at bounding box center [666, 227] width 11 height 11
click at [753, 338] on div "Question 10/16 Put the steps of the assessment cycle in the right order! 2 Set …" at bounding box center [517, 138] width 525 height 775
click at [744, 244] on div "Question 10/16 Put the steps of the assessment cycle in the right order! 2 Set …" at bounding box center [517, 138] width 525 height 775
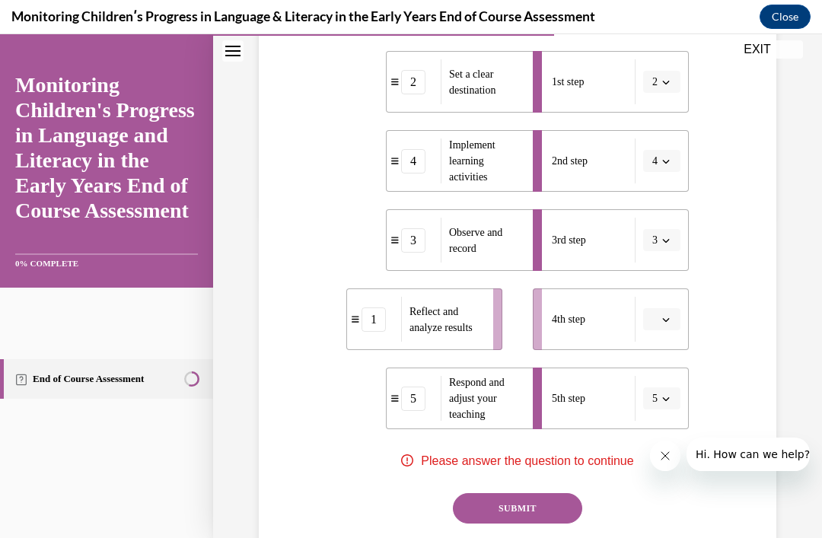
scroll to position [323, 0]
click at [660, 330] on button "button" at bounding box center [661, 318] width 37 height 23
click at [671, 406] on div "1" at bounding box center [660, 413] width 38 height 30
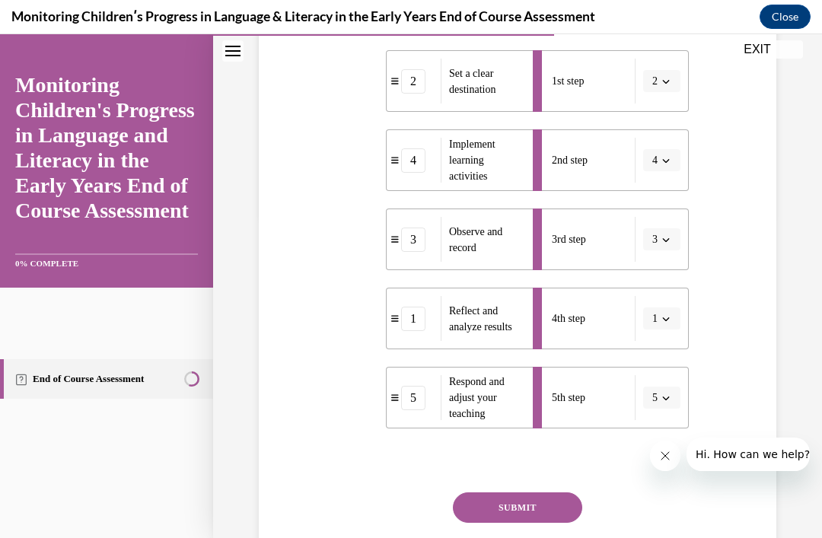
click at [544, 523] on button "SUBMIT" at bounding box center [517, 507] width 129 height 30
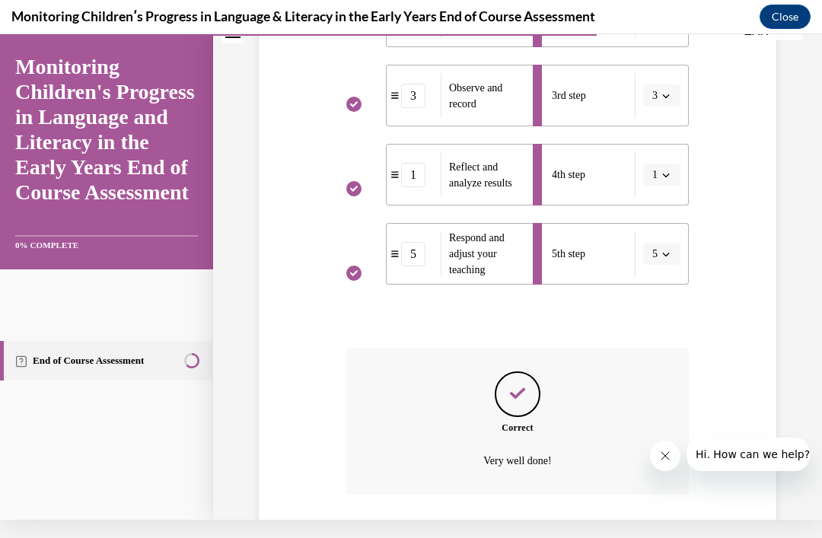
scroll to position [514, 0]
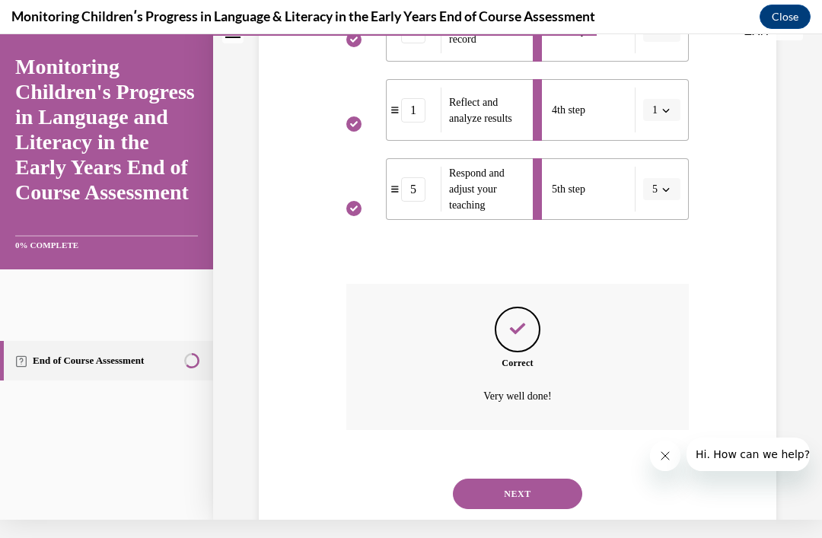
click at [528, 509] on button "NEXT" at bounding box center [517, 494] width 129 height 30
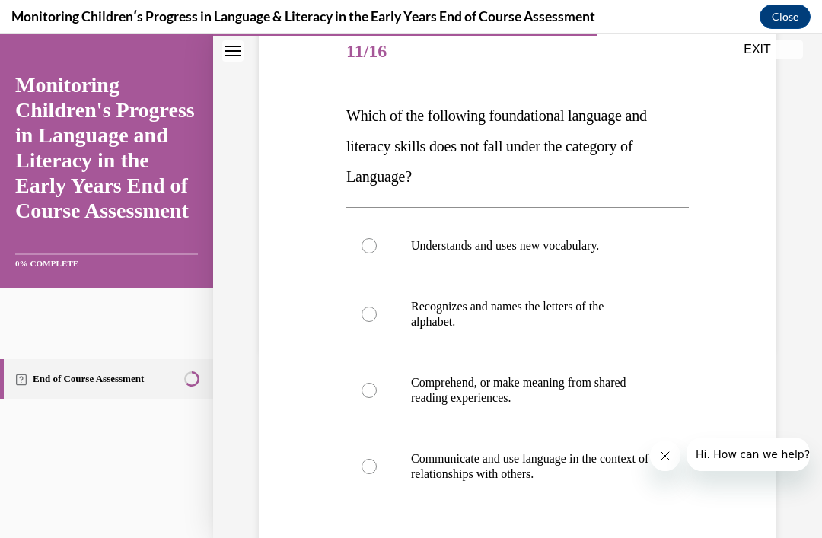
scroll to position [188, 0]
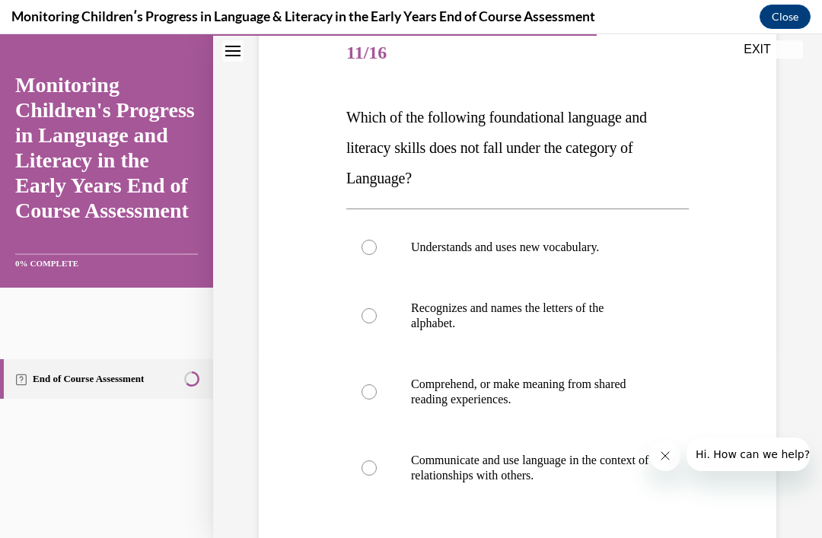
click at [386, 310] on label "Recognizes and names the letters of the alphabet." at bounding box center [517, 316] width 342 height 76
click at [377, 310] on input "Recognizes and names the letters of the alphabet." at bounding box center [368, 315] width 15 height 15
radio input "true"
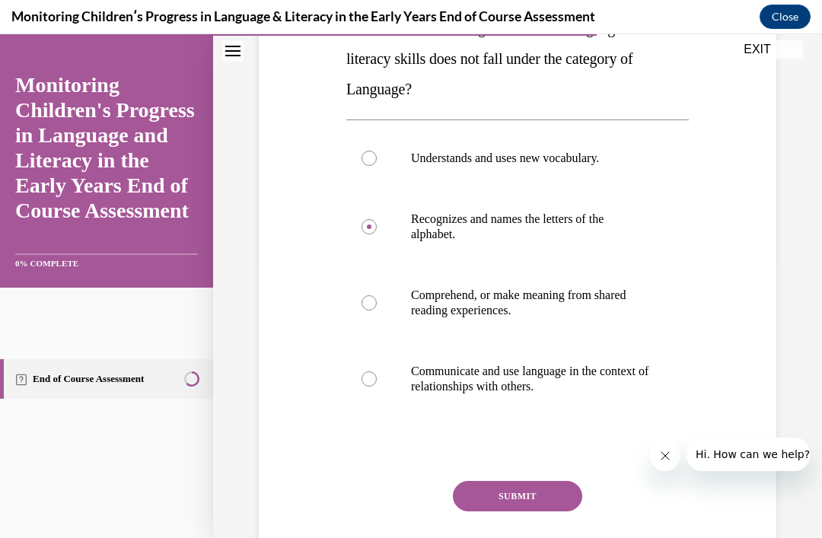
scroll to position [277, 0]
click at [527, 493] on button "SUBMIT" at bounding box center [517, 496] width 129 height 30
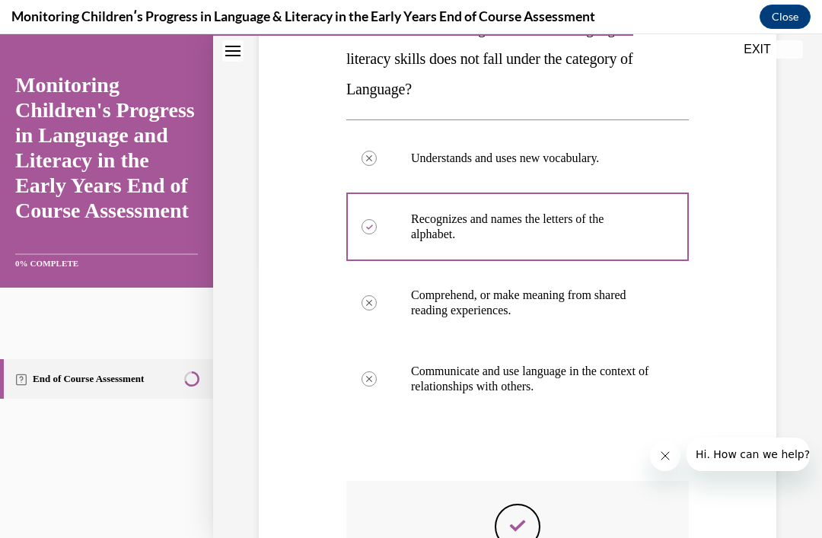
scroll to position [18, 0]
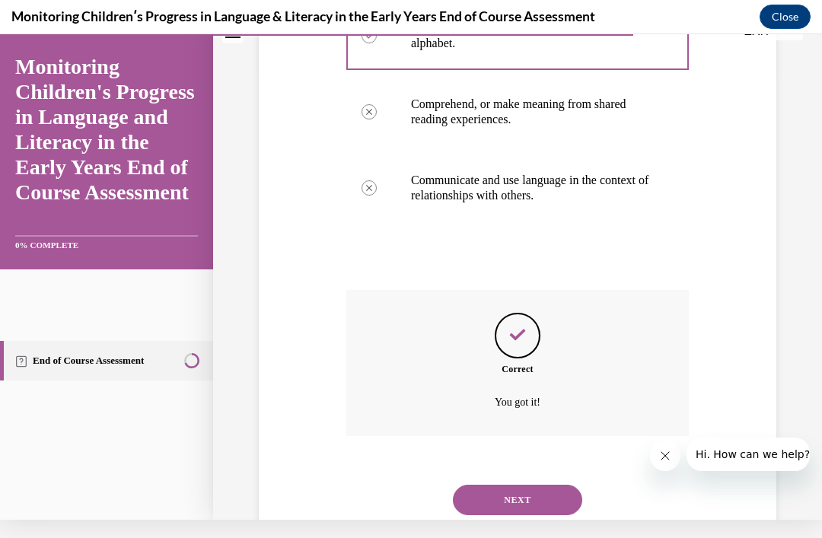
click at [531, 503] on button "NEXT" at bounding box center [517, 500] width 129 height 30
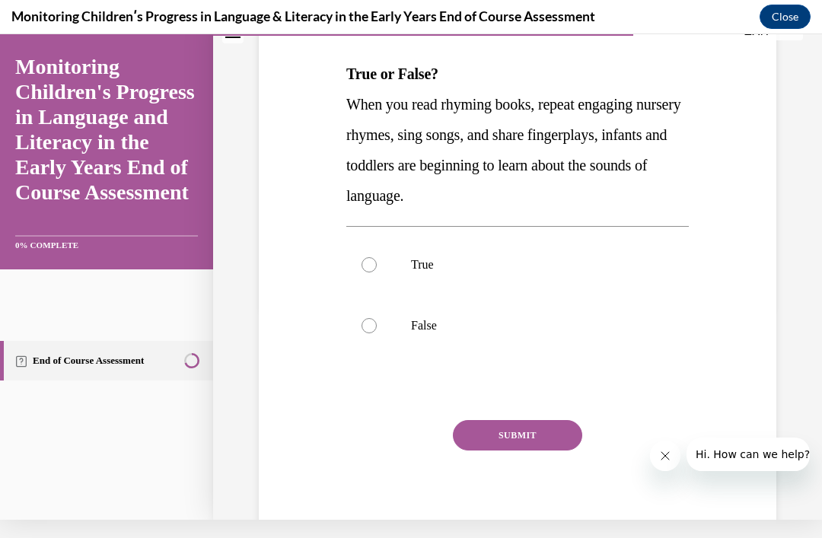
scroll to position [0, 0]
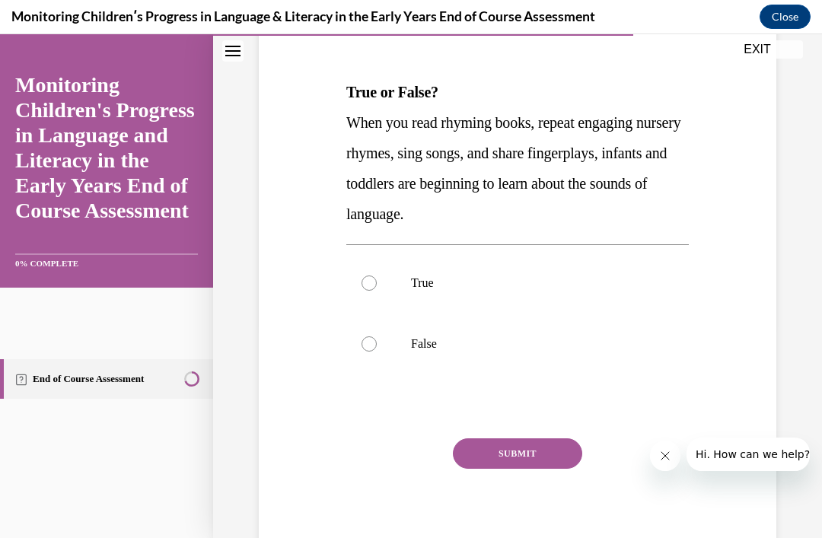
click at [380, 282] on label "True" at bounding box center [517, 283] width 342 height 61
click at [377, 282] on input "True" at bounding box center [368, 282] width 15 height 15
radio input "true"
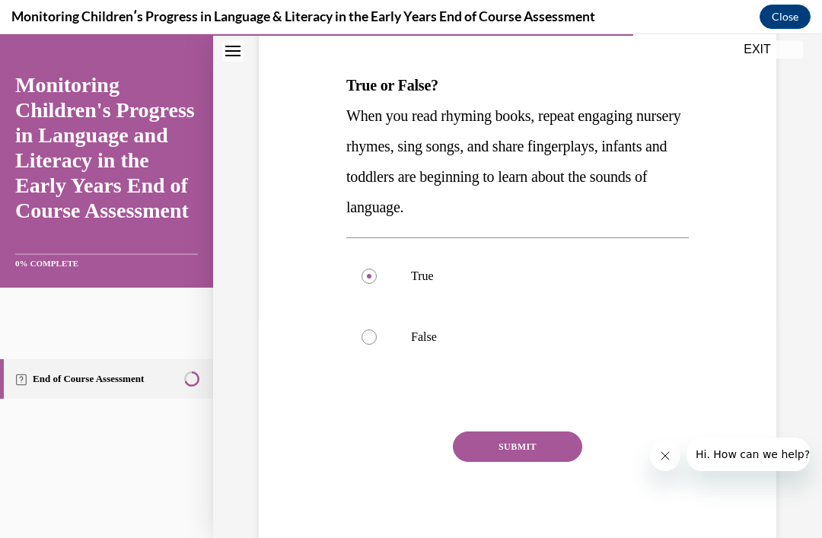
click at [535, 450] on button "SUBMIT" at bounding box center [517, 446] width 129 height 30
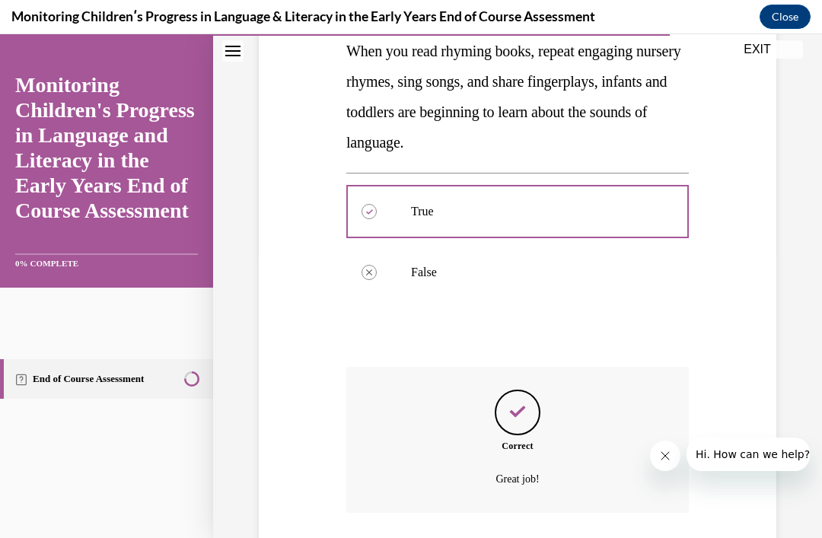
scroll to position [342, 0]
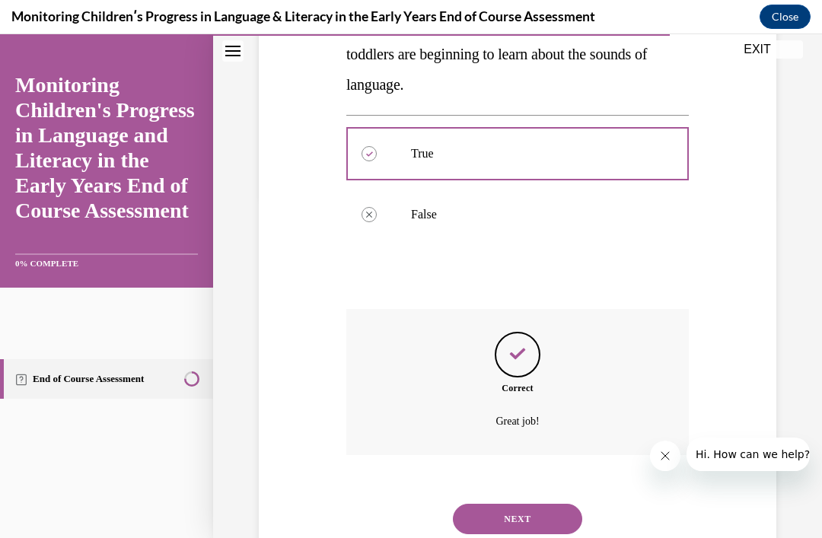
click at [530, 518] on button "NEXT" at bounding box center [517, 519] width 129 height 30
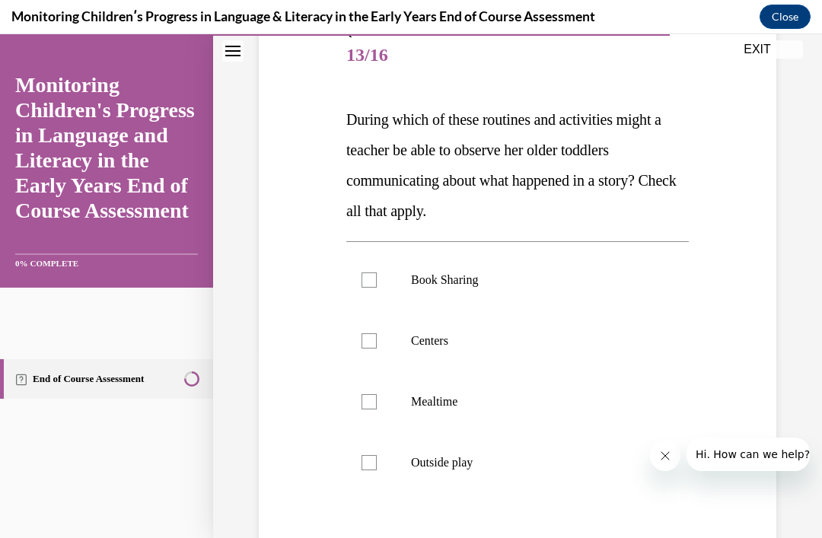
scroll to position [186, 0]
click at [461, 280] on p "Book Sharing" at bounding box center [531, 279] width 240 height 15
click at [377, 280] on input "Book Sharing" at bounding box center [368, 279] width 15 height 15
checkbox input "true"
click at [431, 350] on label "Centers" at bounding box center [517, 340] width 342 height 61
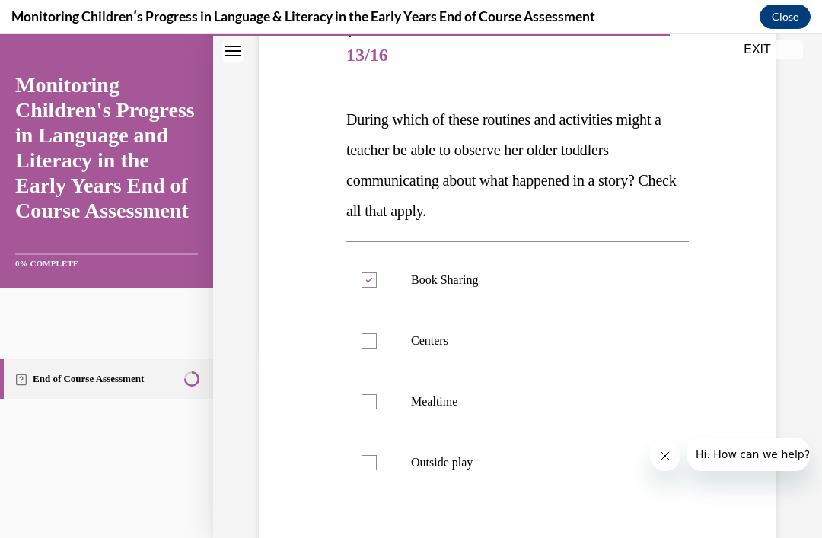
click at [377, 349] on input "Centers" at bounding box center [368, 340] width 15 height 15
checkbox input "true"
click at [440, 419] on label "Mealtime" at bounding box center [517, 401] width 342 height 61
click at [377, 409] on input "Mealtime" at bounding box center [368, 401] width 15 height 15
checkbox input "true"
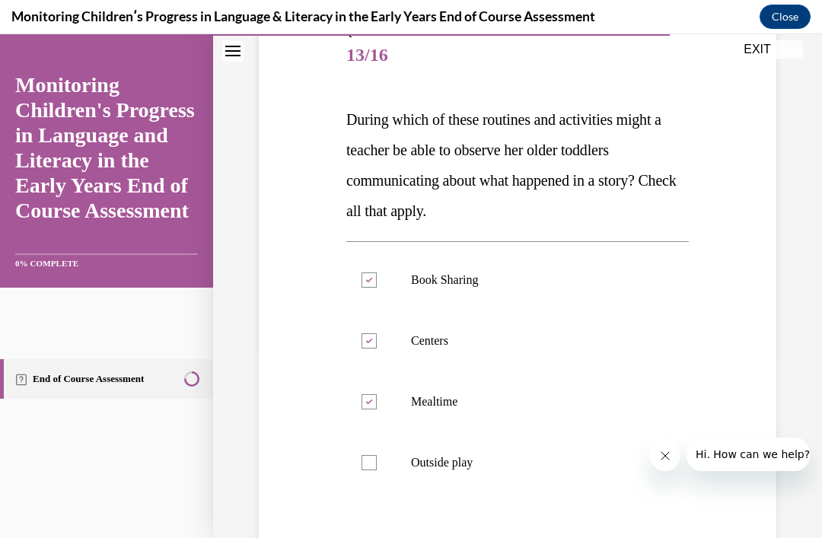
click at [465, 470] on label "Outside play" at bounding box center [517, 462] width 342 height 61
click at [377, 470] on input "Outside play" at bounding box center [368, 462] width 15 height 15
checkbox input "true"
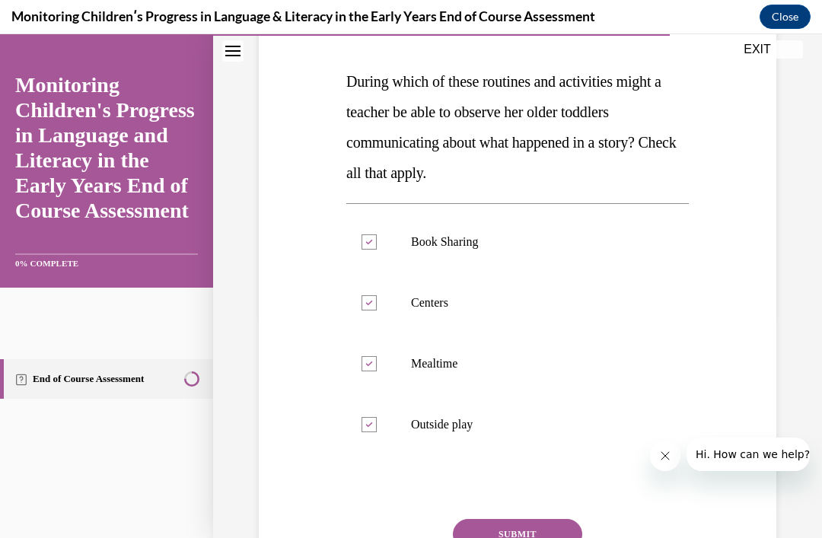
scroll to position [229, 0]
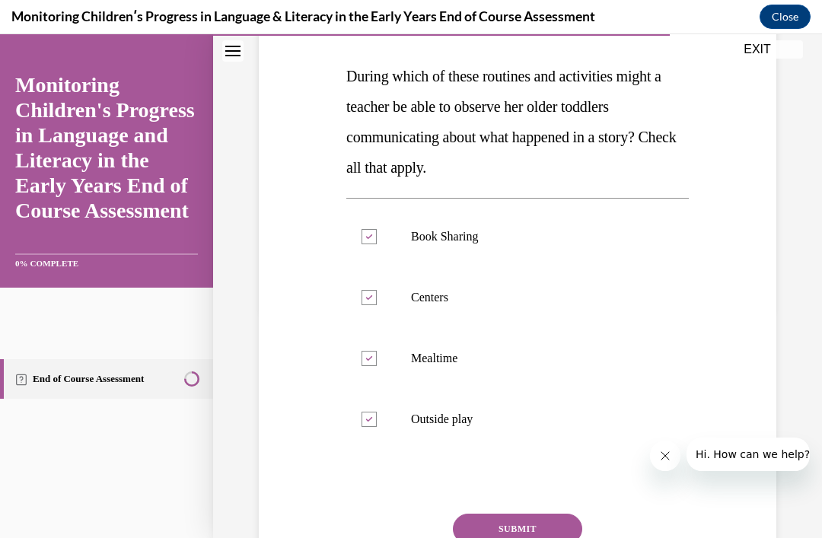
click at [511, 537] on button "SUBMIT" at bounding box center [517, 529] width 129 height 30
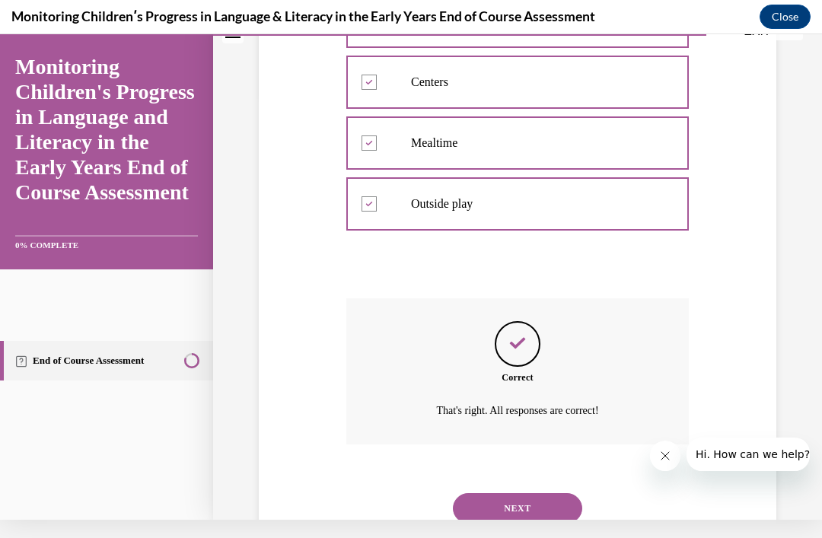
scroll to position [434, 0]
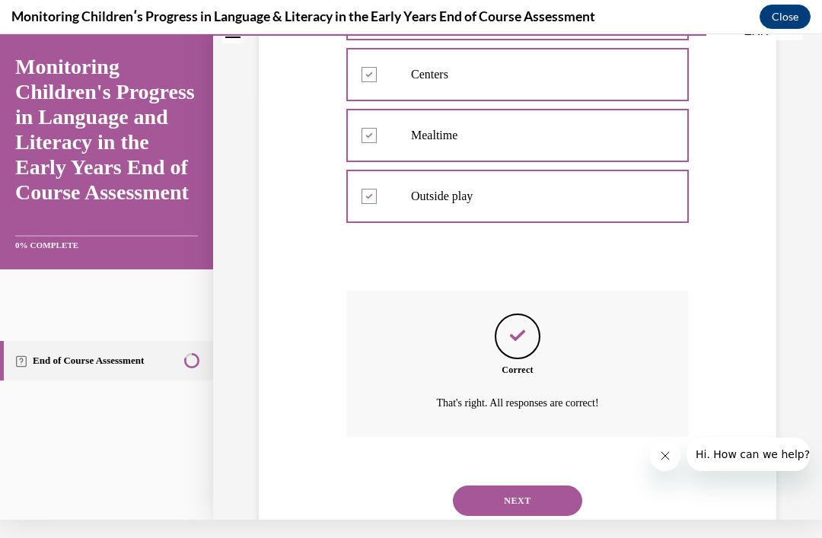
click at [532, 498] on button "NEXT" at bounding box center [517, 500] width 129 height 30
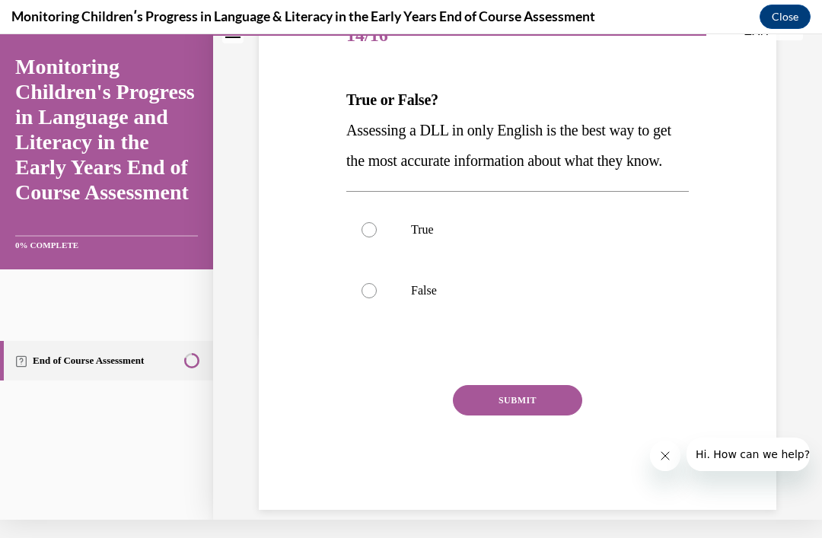
scroll to position [0, 0]
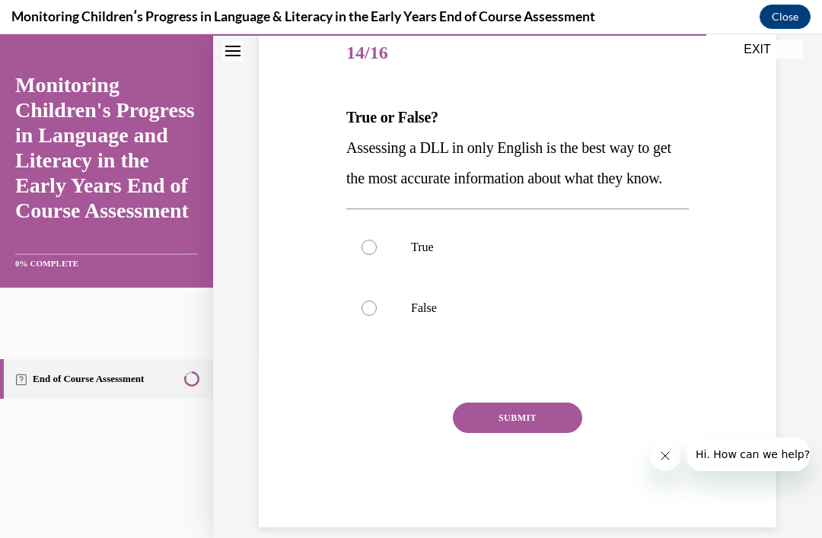
click at [374, 339] on label "False" at bounding box center [517, 308] width 342 height 61
click at [374, 316] on input "False" at bounding box center [368, 308] width 15 height 15
radio input "true"
click at [525, 433] on button "SUBMIT" at bounding box center [517, 418] width 129 height 30
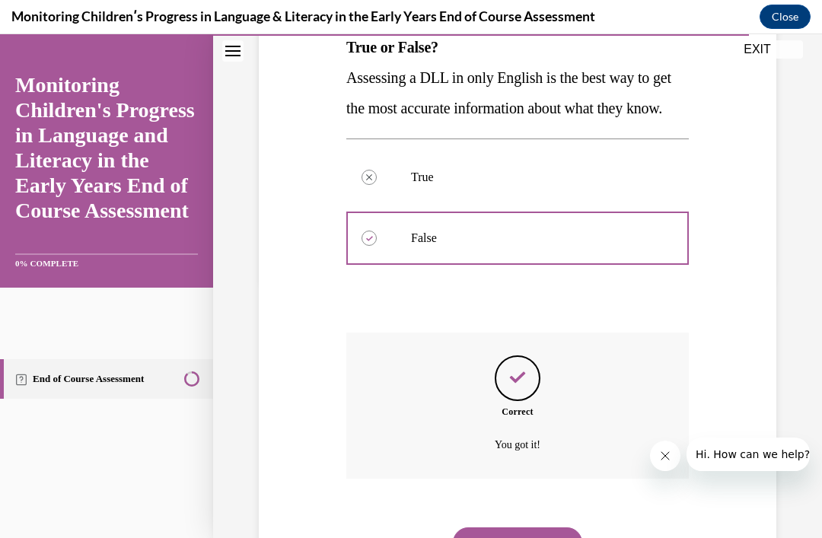
scroll to position [312, 0]
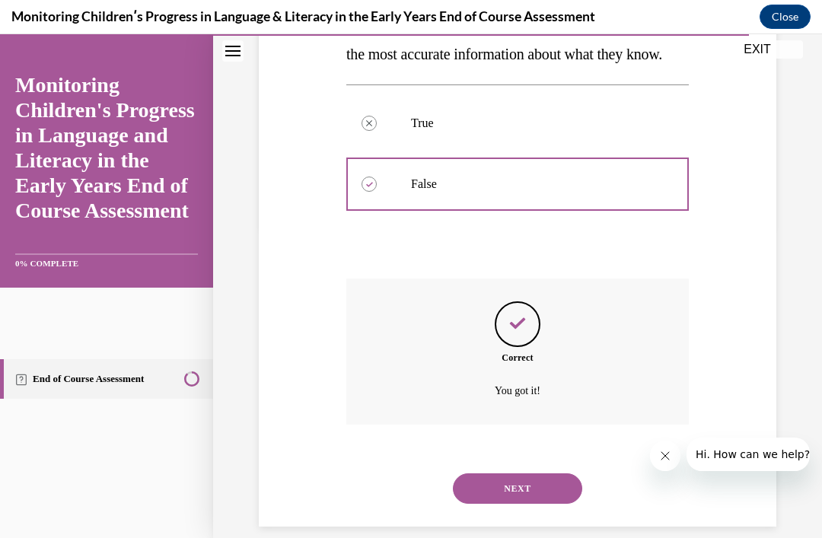
click at [505, 504] on button "NEXT" at bounding box center [517, 488] width 129 height 30
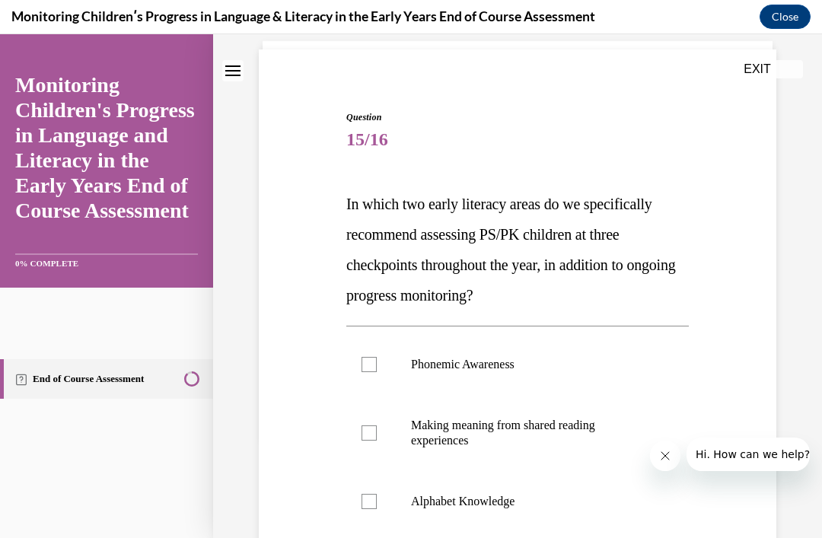
scroll to position [135, 0]
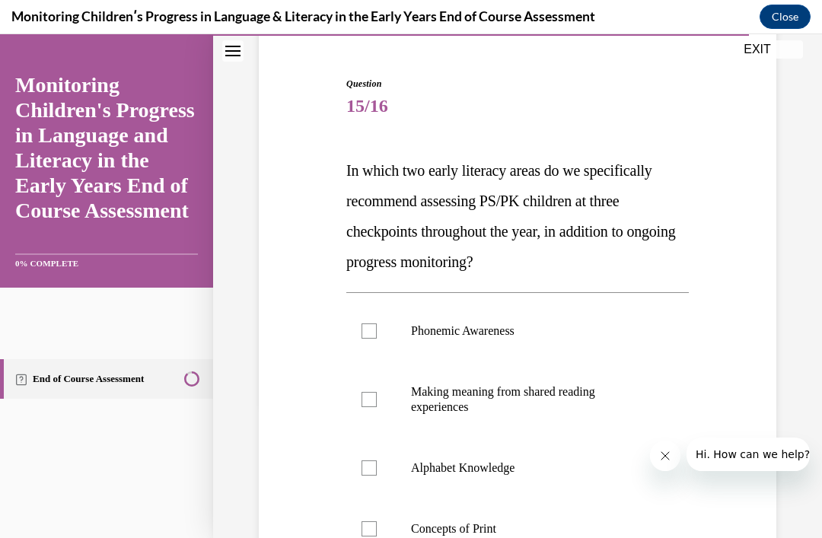
click at [516, 336] on p "Phonemic Awareness" at bounding box center [531, 330] width 240 height 15
click at [377, 336] on input "Phonemic Awareness" at bounding box center [368, 330] width 15 height 15
checkbox input "true"
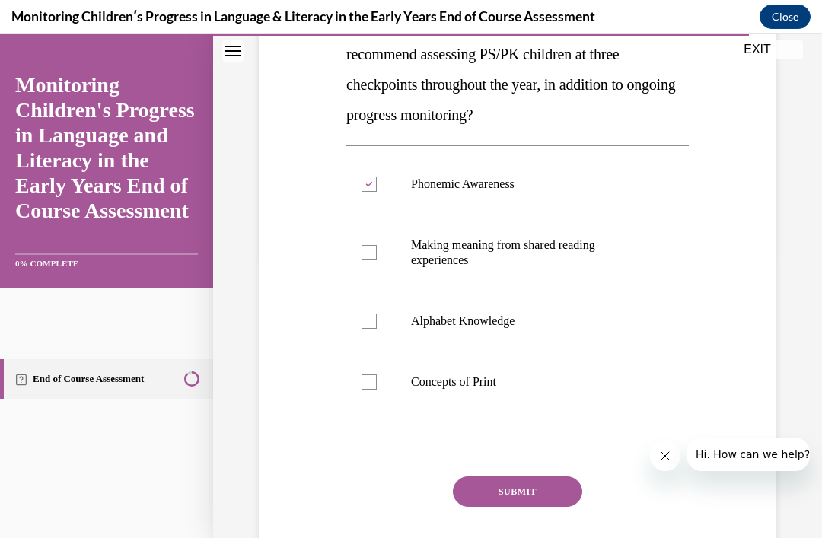
scroll to position [283, 0]
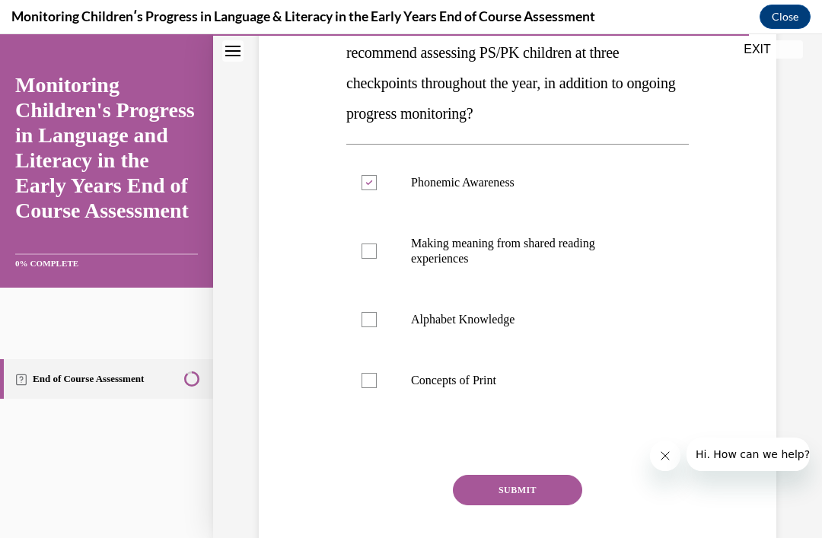
click at [543, 318] on p "Alphabet Knowledge" at bounding box center [531, 319] width 240 height 15
click at [377, 318] on input "Alphabet Knowledge" at bounding box center [368, 319] width 15 height 15
checkbox input "true"
click at [512, 492] on button "SUBMIT" at bounding box center [517, 490] width 129 height 30
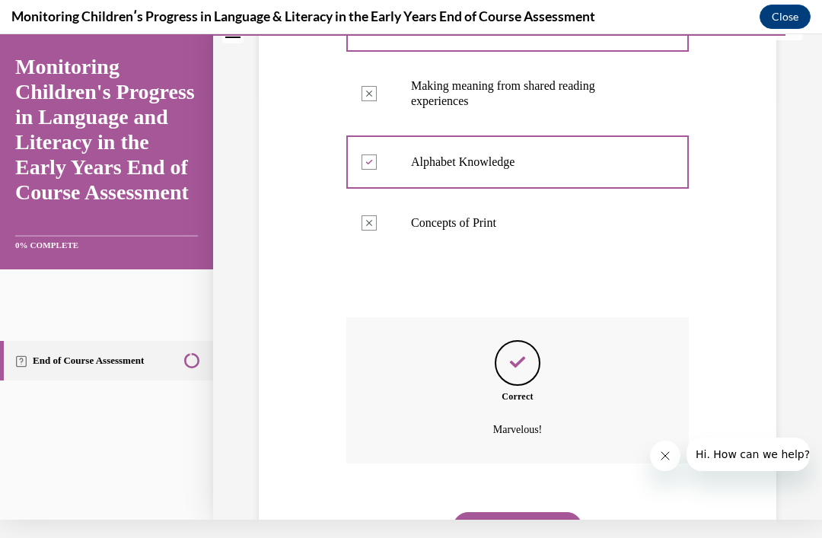
scroll to position [422, 0]
click at [524, 533] on button "NEXT" at bounding box center [517, 527] width 129 height 30
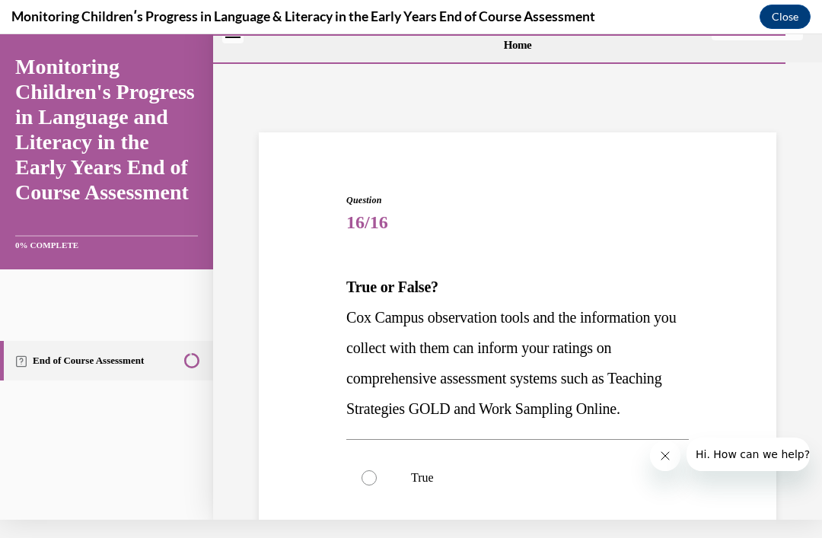
scroll to position [249, 0]
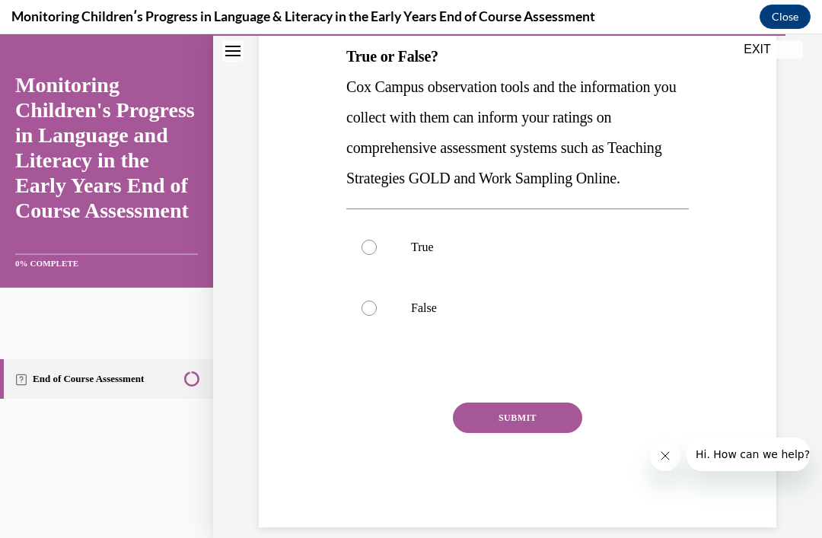
click at [390, 278] on label "True" at bounding box center [517, 247] width 342 height 61
click at [377, 255] on input "True" at bounding box center [368, 247] width 15 height 15
radio input "true"
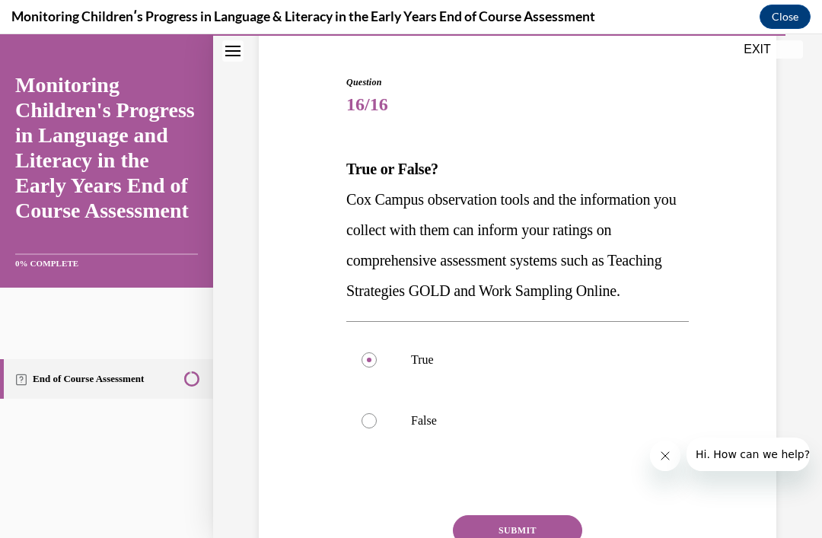
click at [519, 537] on button "SUBMIT" at bounding box center [517, 530] width 129 height 30
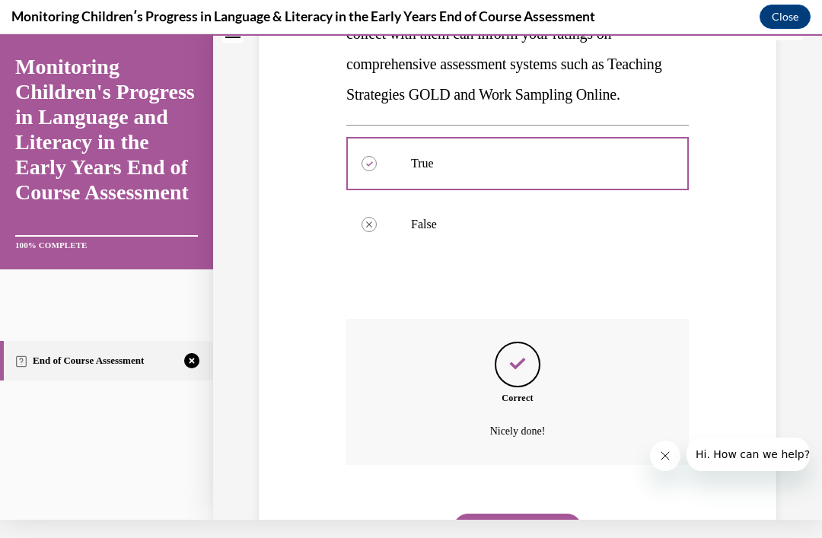
scroll to position [366, 0]
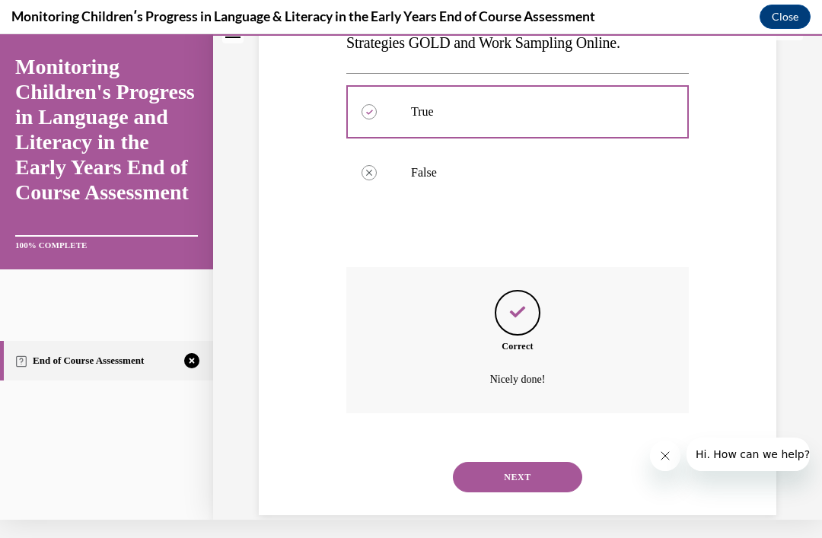
click at [530, 492] on button "NEXT" at bounding box center [517, 477] width 129 height 30
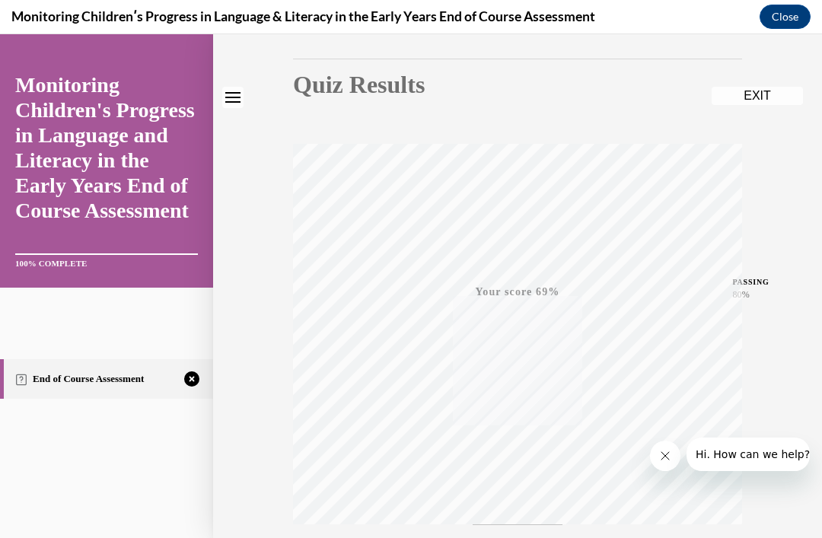
scroll to position [228, 0]
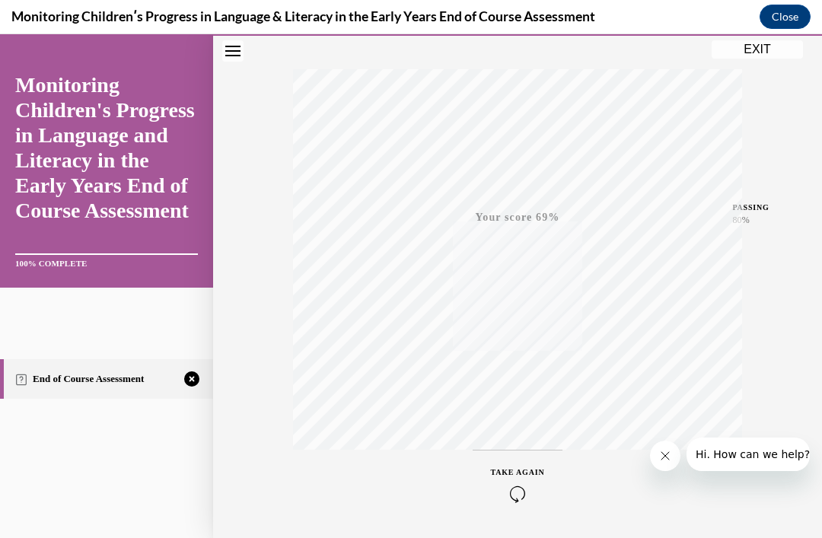
click at [528, 503] on button "TAKE AGAIN" at bounding box center [518, 484] width 91 height 68
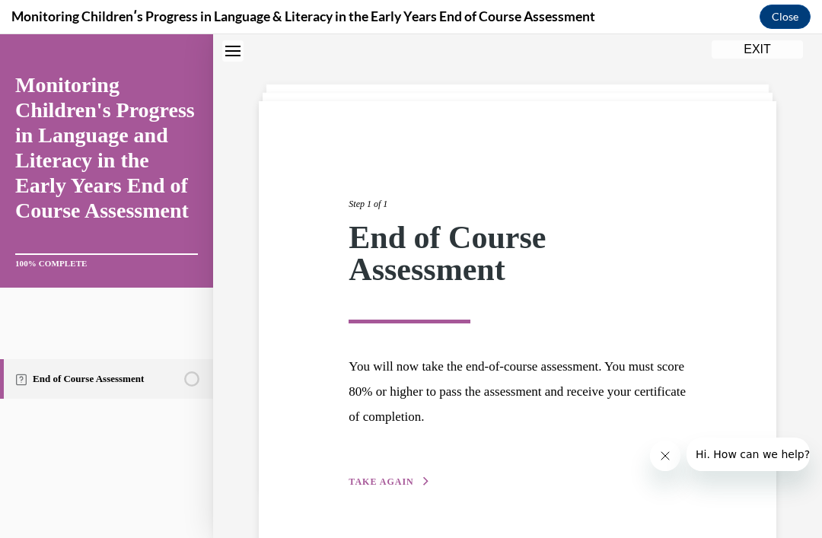
scroll to position [48, 0]
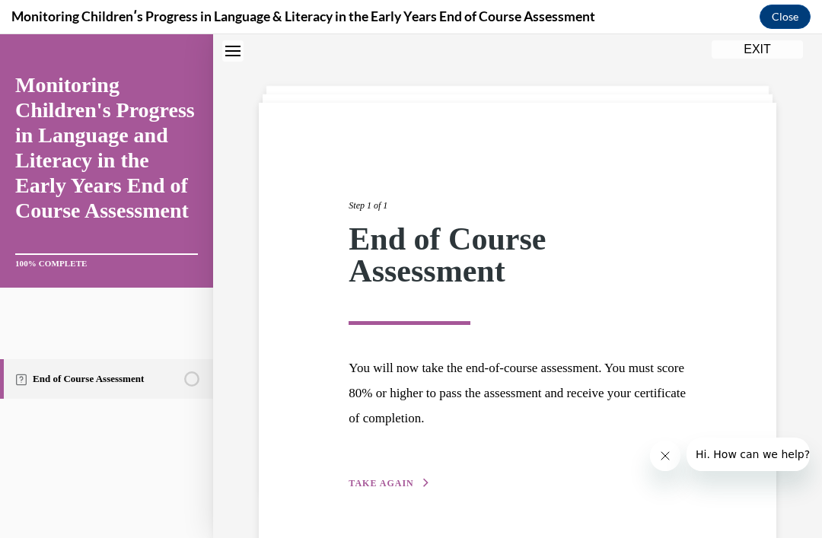
click at [401, 478] on span "TAKE AGAIN" at bounding box center [381, 483] width 65 height 11
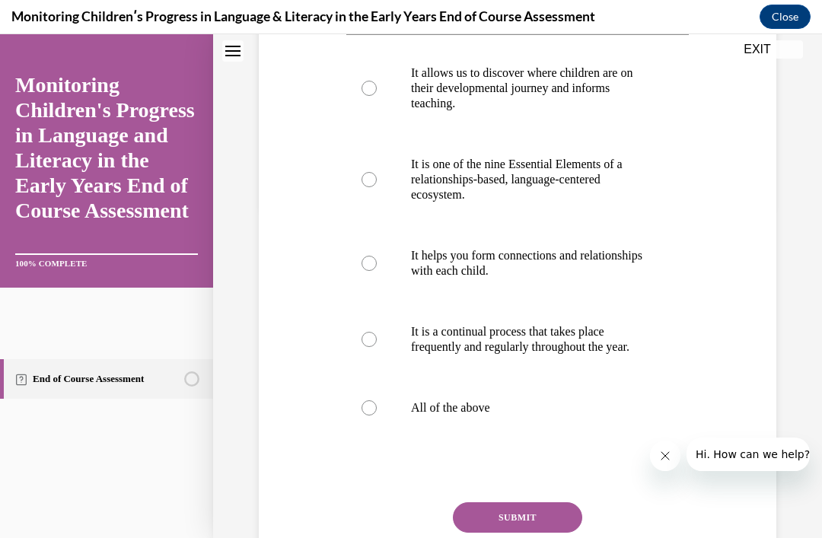
scroll to position [333, 0]
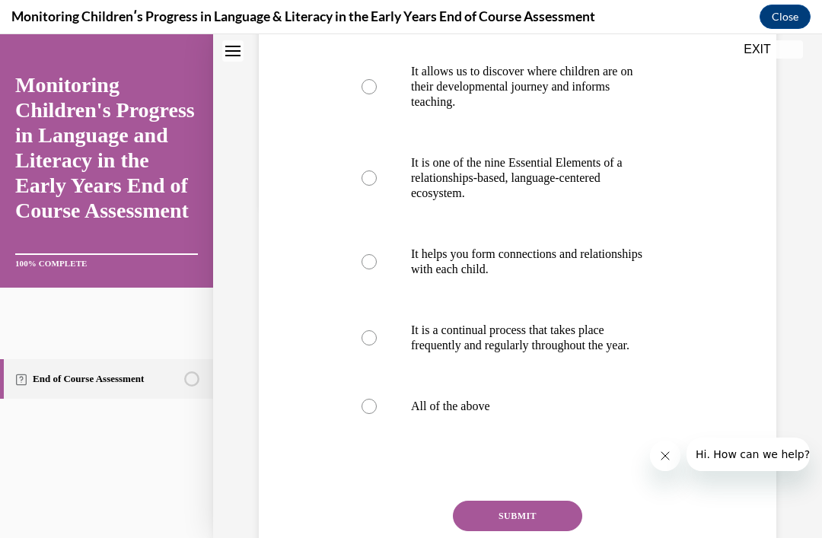
click at [384, 409] on label "All of the above" at bounding box center [517, 406] width 342 height 61
click at [377, 409] on input "All of the above" at bounding box center [368, 406] width 15 height 15
radio input "true"
click at [515, 516] on button "SUBMIT" at bounding box center [517, 516] width 129 height 30
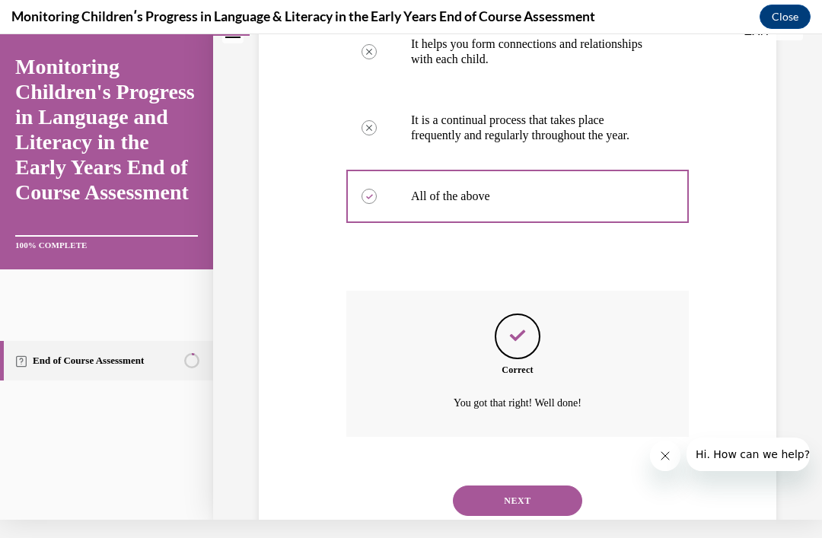
scroll to position [525, 0]
click at [524, 507] on button "NEXT" at bounding box center [517, 500] width 129 height 30
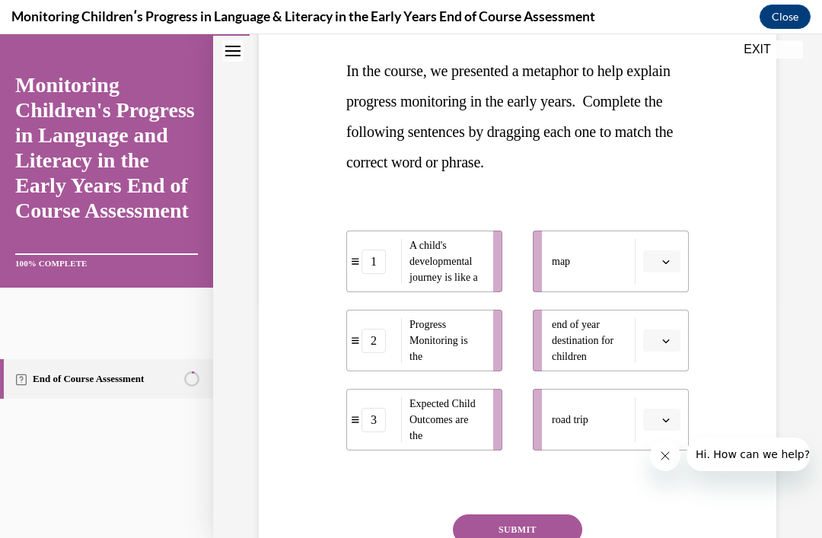
scroll to position [234, 0]
click at [670, 424] on span "button" at bounding box center [666, 420] width 11 height 11
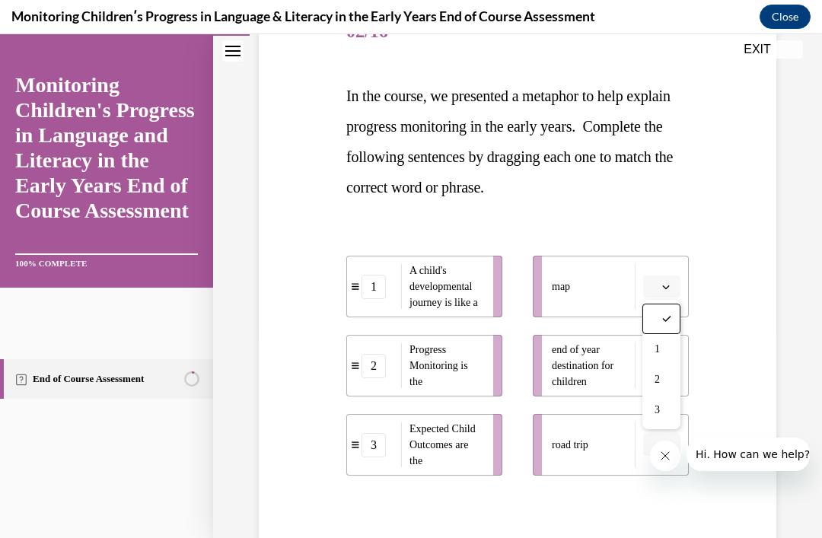
scroll to position [210, 0]
click at [673, 464] on li "road trip" at bounding box center [611, 444] width 156 height 62
click at [667, 444] on icon "button" at bounding box center [666, 445] width 8 height 8
click at [665, 349] on div "1" at bounding box center [660, 349] width 38 height 30
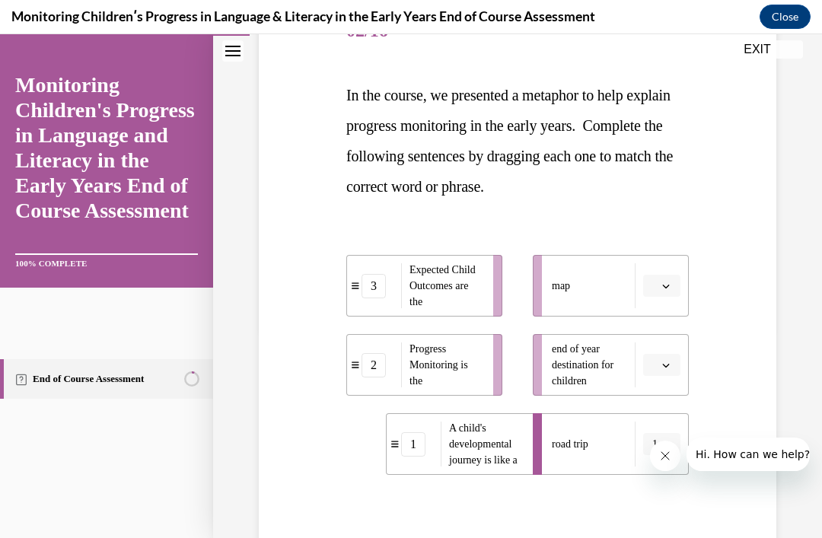
click at [675, 364] on button "button" at bounding box center [661, 365] width 37 height 23
click at [661, 457] on div "2" at bounding box center [660, 459] width 38 height 30
click at [670, 291] on button "button" at bounding box center [661, 286] width 37 height 23
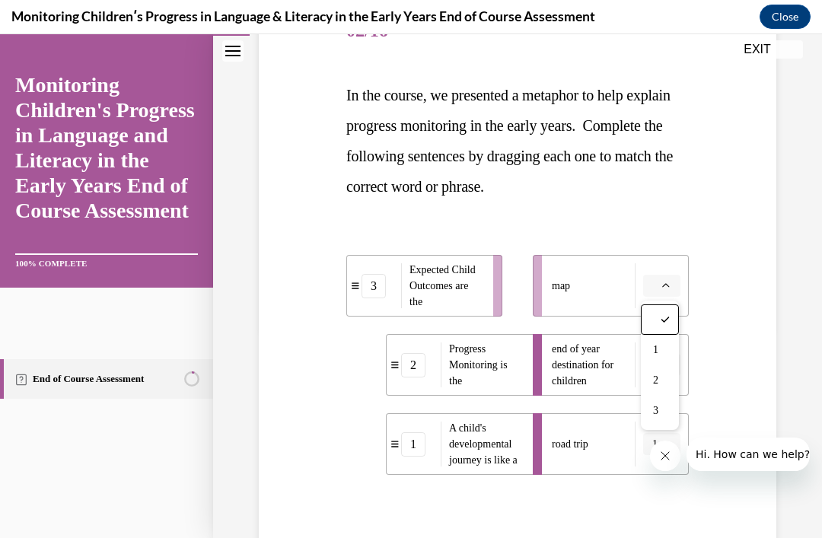
click at [664, 416] on div "3" at bounding box center [660, 411] width 38 height 30
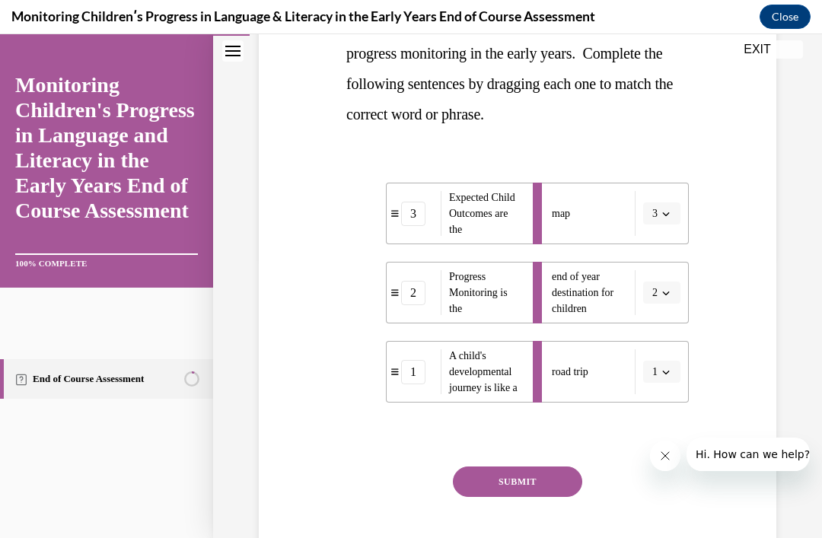
scroll to position [283, 0]
click at [551, 492] on button "SUBMIT" at bounding box center [517, 481] width 129 height 30
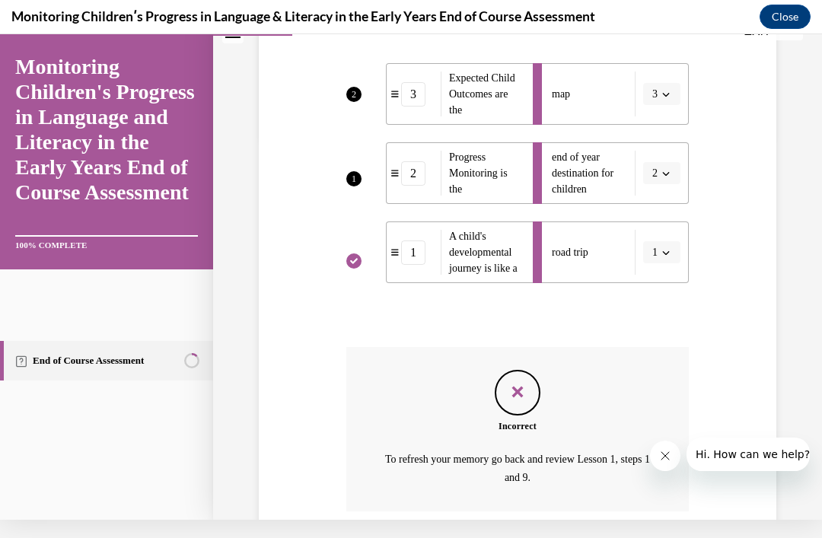
scroll to position [399, 0]
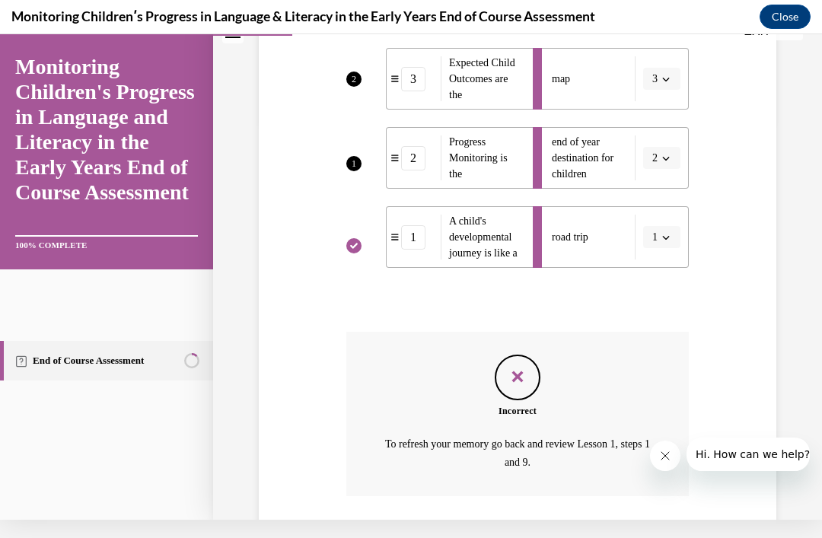
click at [657, 148] on li "end of year destination for children 2" at bounding box center [611, 158] width 156 height 62
click at [667, 166] on li "end of year destination for children 2" at bounding box center [611, 158] width 156 height 62
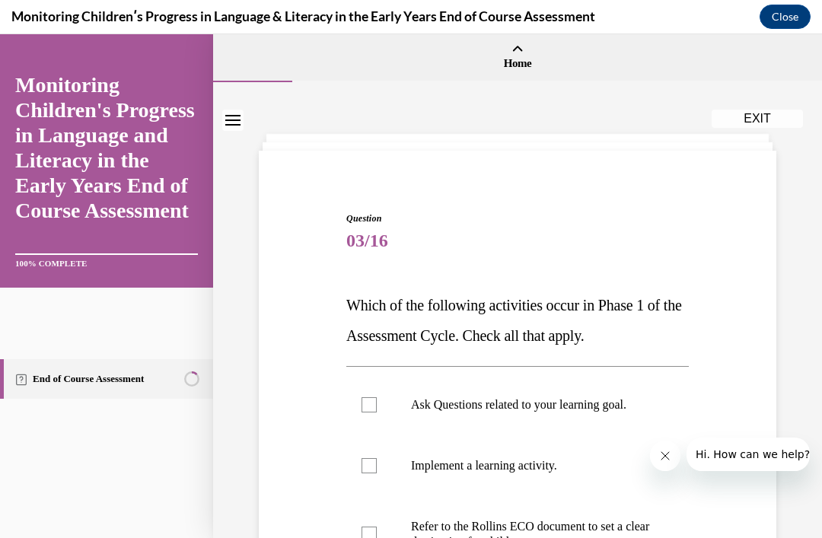
scroll to position [0, 0]
click at [728, 196] on div "Question 03/16 Which of the following activities occur in Phase 1 of the Assess…" at bounding box center [517, 501] width 525 height 671
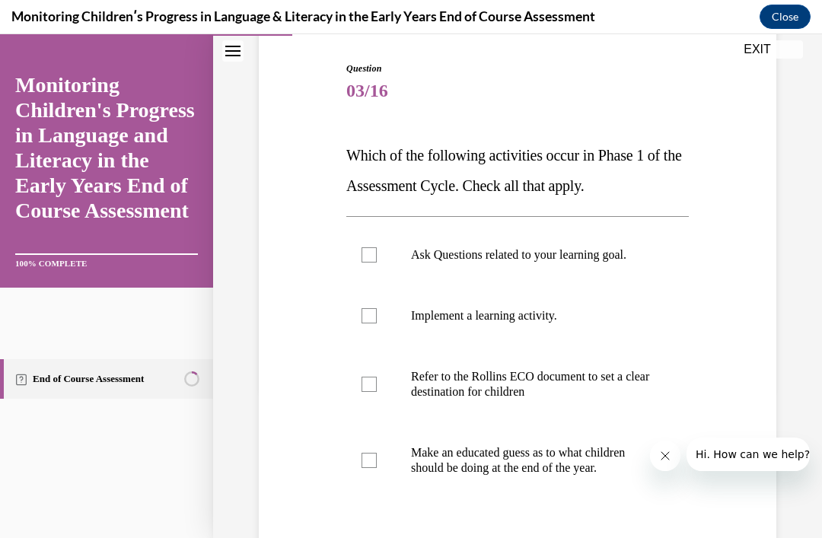
scroll to position [153, 0]
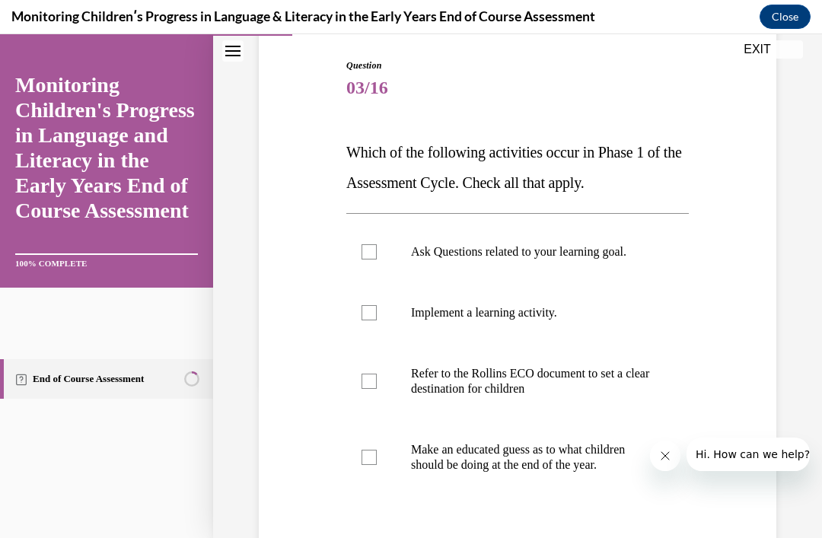
click at [535, 247] on p "Ask Questions related to your learning goal." at bounding box center [531, 251] width 240 height 15
click at [377, 247] on input "Ask Questions related to your learning goal." at bounding box center [368, 251] width 15 height 15
checkbox input "true"
click at [546, 387] on p "Refer to the Rollins ECO document to set a clear destination for children" at bounding box center [531, 381] width 240 height 30
click at [377, 387] on input "Refer to the Rollins ECO document to set a clear destination for children" at bounding box center [368, 381] width 15 height 15
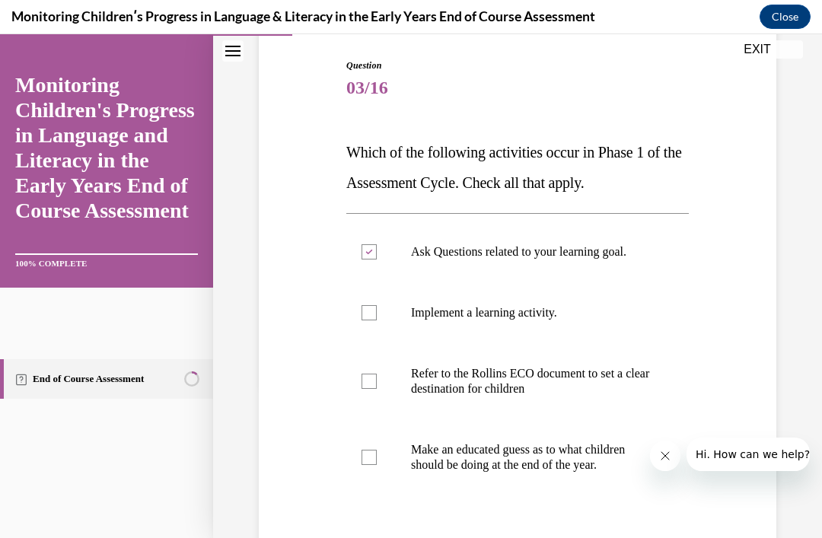
checkbox input "true"
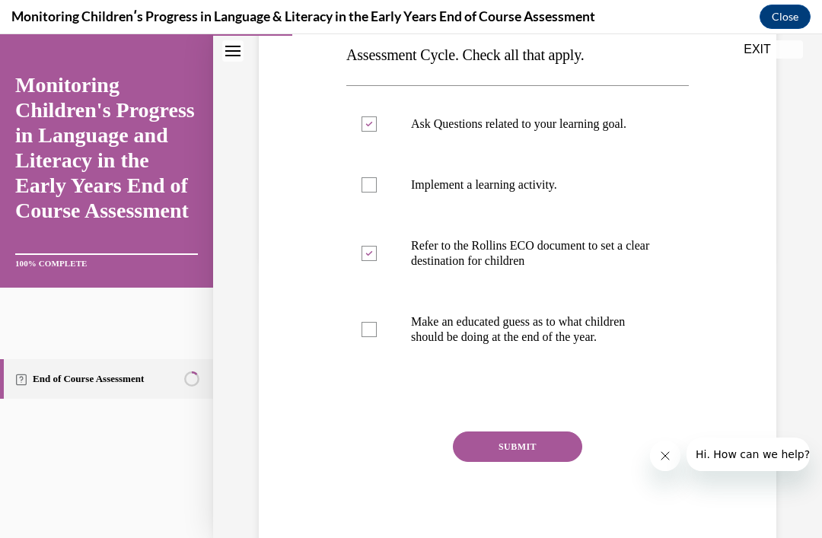
click at [545, 451] on button "SUBMIT" at bounding box center [517, 446] width 129 height 30
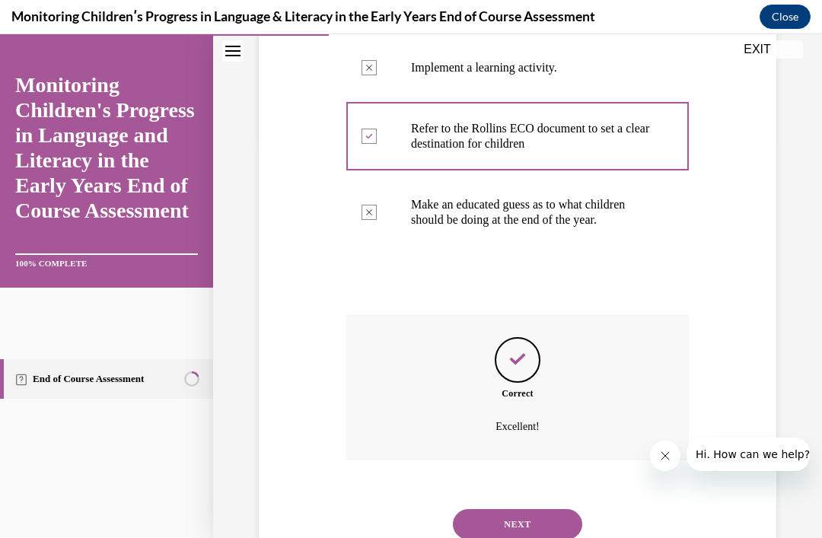
scroll to position [398, 0]
click at [540, 525] on button "NEXT" at bounding box center [517, 524] width 129 height 30
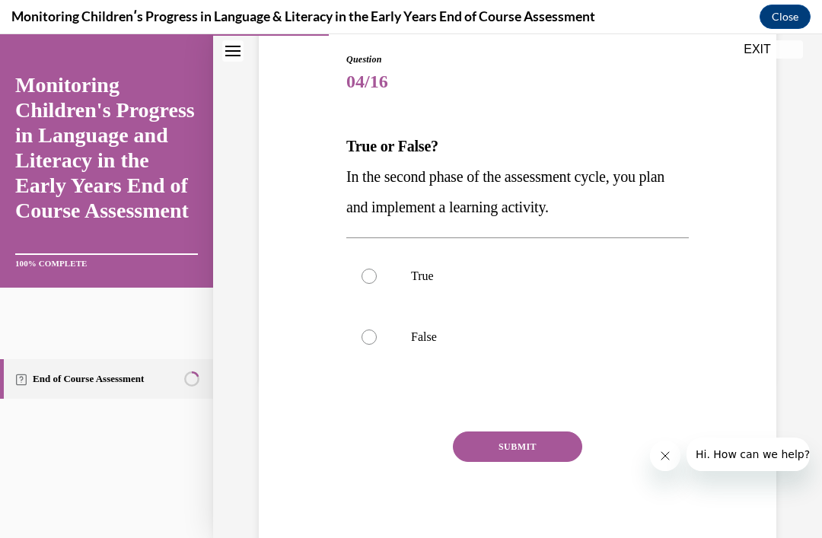
scroll to position [159, 0]
click at [384, 282] on label "True" at bounding box center [517, 276] width 342 height 61
click at [377, 282] on input "True" at bounding box center [368, 276] width 15 height 15
radio input "true"
click at [530, 460] on button "SUBMIT" at bounding box center [517, 446] width 129 height 30
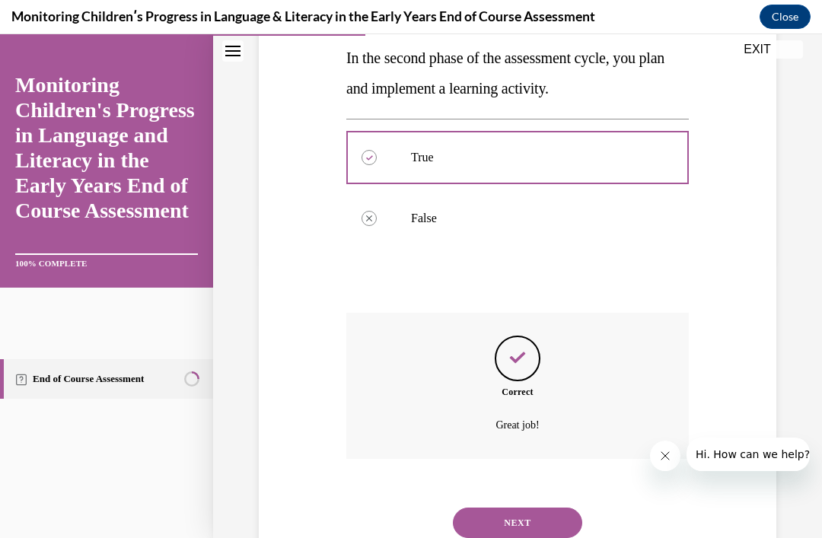
scroll to position [278, 0]
click at [531, 527] on button "NEXT" at bounding box center [517, 523] width 129 height 30
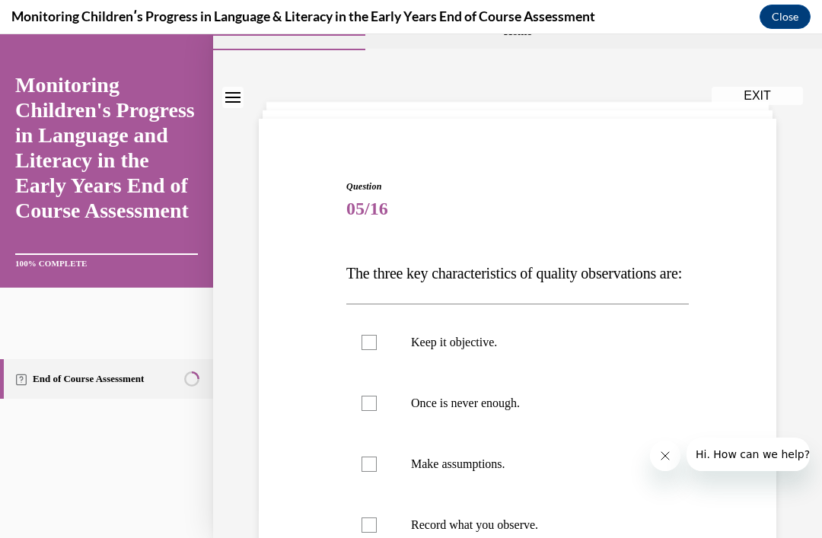
scroll to position [70, 0]
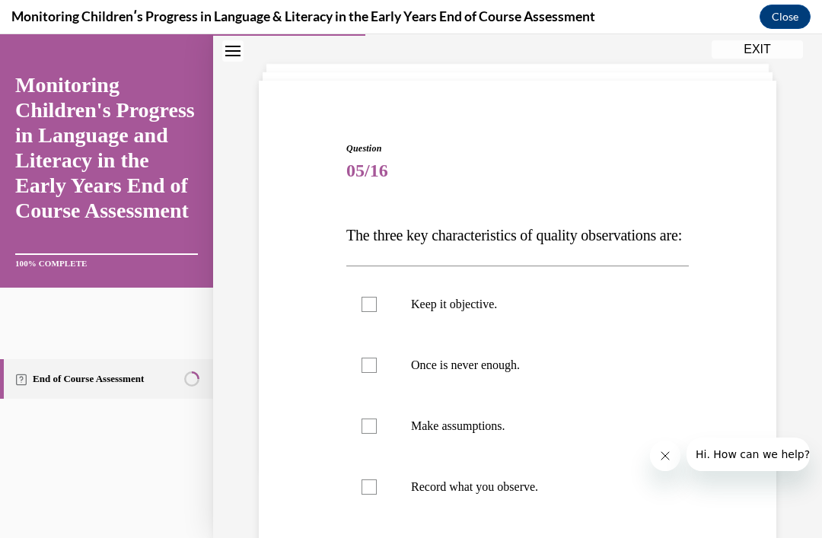
click at [499, 312] on p "Keep it objective." at bounding box center [531, 304] width 240 height 15
click at [377, 312] on input "Keep it objective." at bounding box center [368, 304] width 15 height 15
checkbox input "true"
click at [495, 396] on label "Once is never enough." at bounding box center [517, 365] width 342 height 61
click at [377, 373] on input "Once is never enough." at bounding box center [368, 365] width 15 height 15
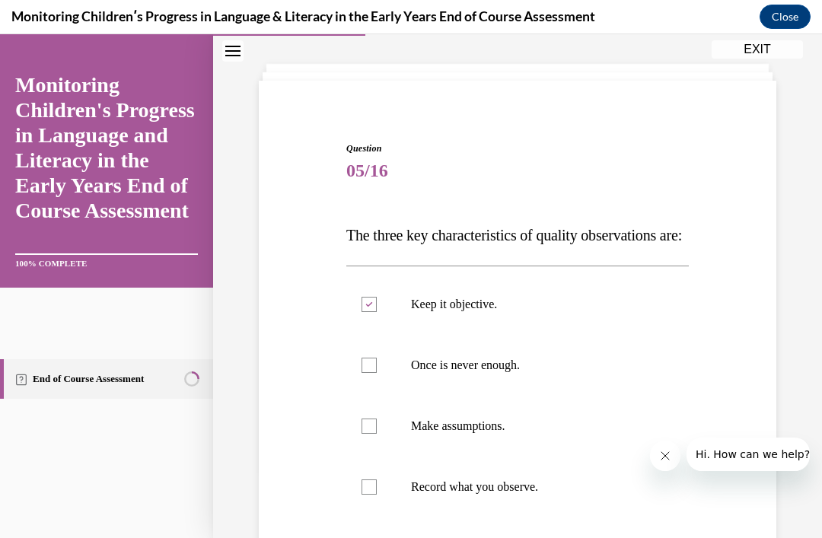
checkbox input "true"
click at [508, 495] on p "Record what you observe." at bounding box center [531, 486] width 240 height 15
click at [377, 495] on input "Record what you observe." at bounding box center [368, 486] width 15 height 15
checkbox input "true"
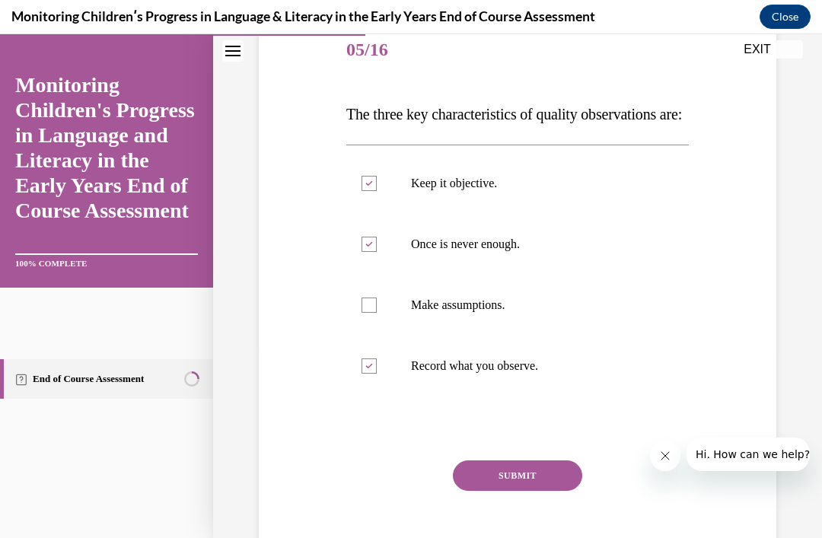
scroll to position [192, 0]
click at [525, 528] on div "SUBMIT" at bounding box center [517, 498] width 342 height 76
click at [487, 490] on button "SUBMIT" at bounding box center [517, 475] width 129 height 30
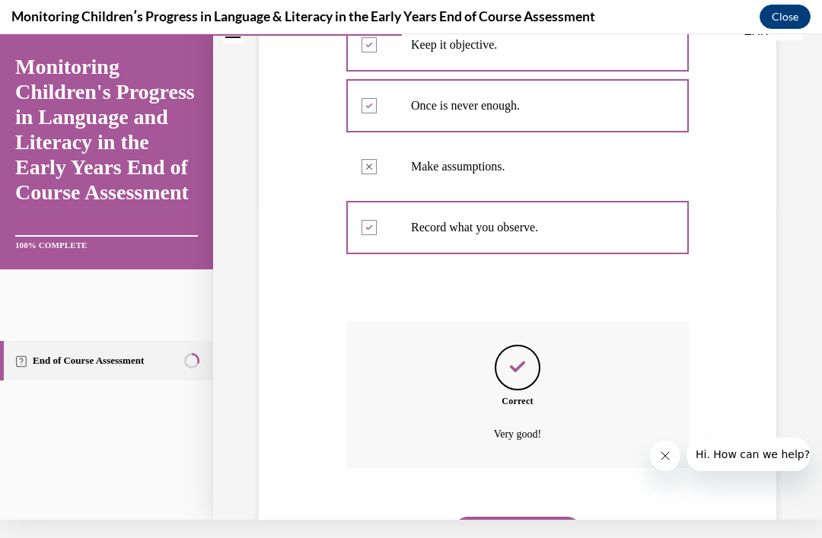
scroll to position [373, 0]
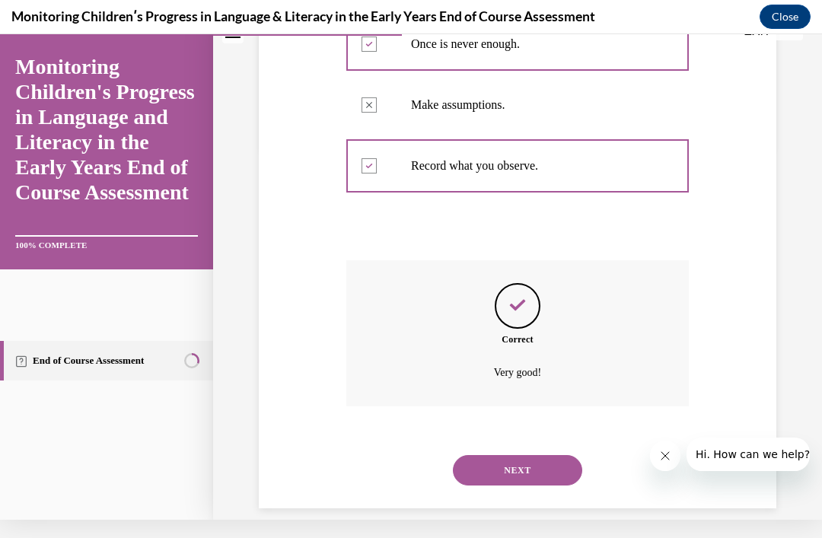
click at [530, 485] on button "NEXT" at bounding box center [517, 470] width 129 height 30
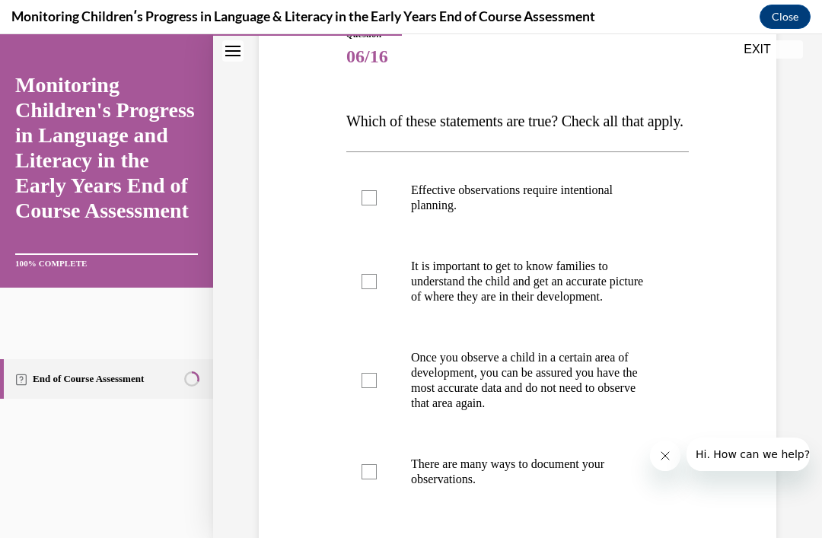
scroll to position [192, 0]
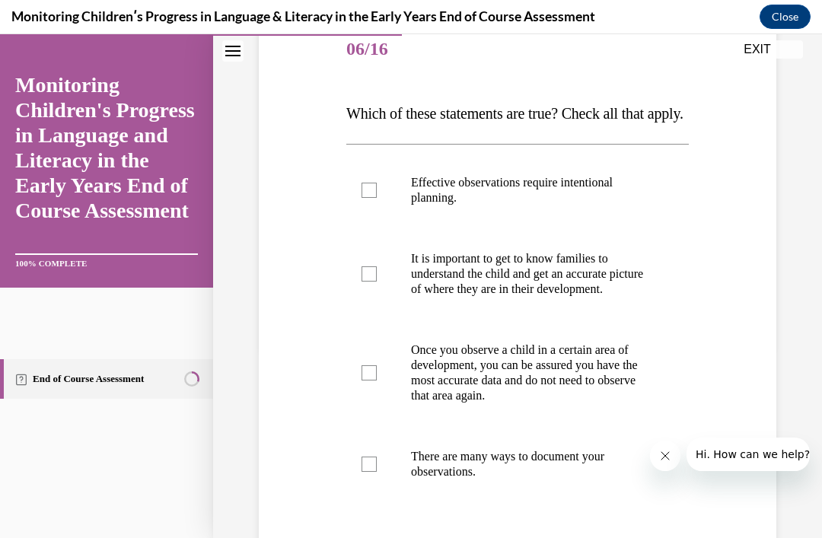
click at [542, 205] on p "Effective observations require intentional planning." at bounding box center [531, 190] width 240 height 30
click at [377, 198] on input "Effective observations require intentional planning." at bounding box center [368, 190] width 15 height 15
checkbox input "true"
click at [543, 297] on p "It is important to get to know families to understand the child and get an accu…" at bounding box center [531, 274] width 240 height 46
click at [377, 282] on input "It is important to get to know families to understand the child and get an accu…" at bounding box center [368, 273] width 15 height 15
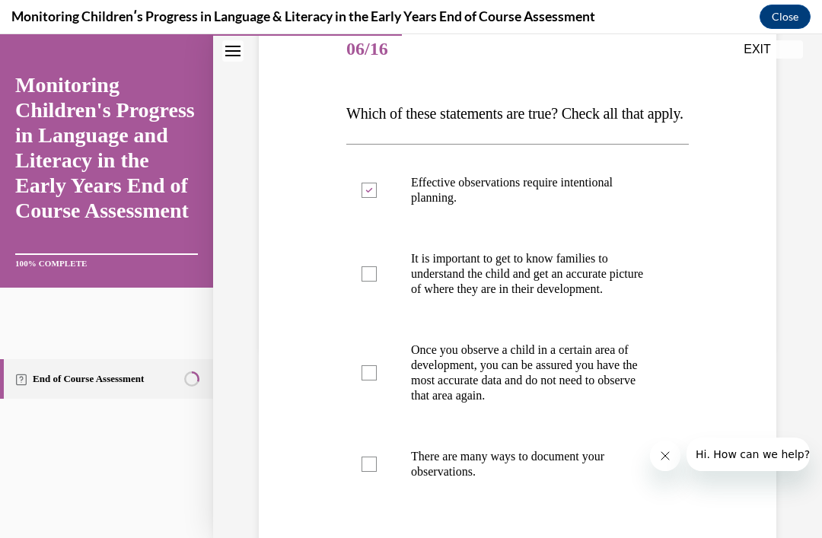
checkbox input "true"
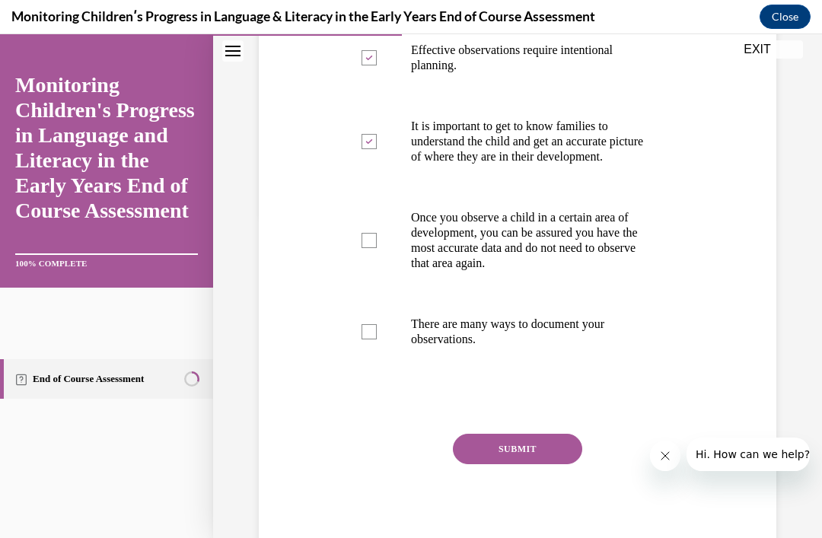
scroll to position [328, 0]
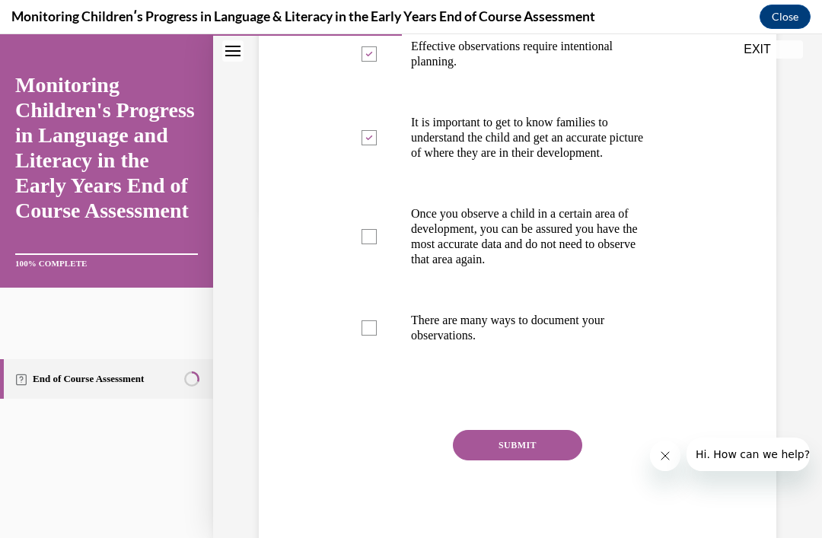
click at [514, 343] on p "There are many ways to document your observations." at bounding box center [531, 328] width 240 height 30
click at [377, 336] on input "There are many ways to document your observations." at bounding box center [368, 327] width 15 height 15
checkbox input "true"
click at [518, 460] on button "SUBMIT" at bounding box center [517, 445] width 129 height 30
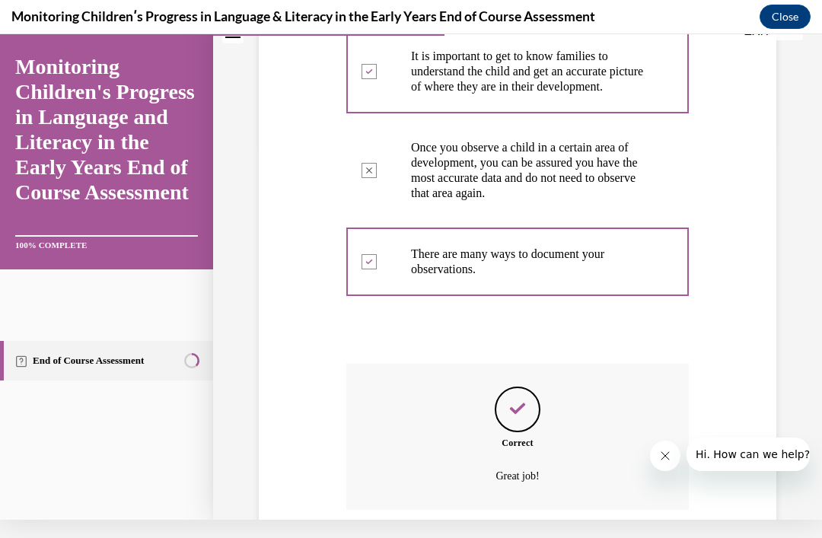
scroll to position [489, 0]
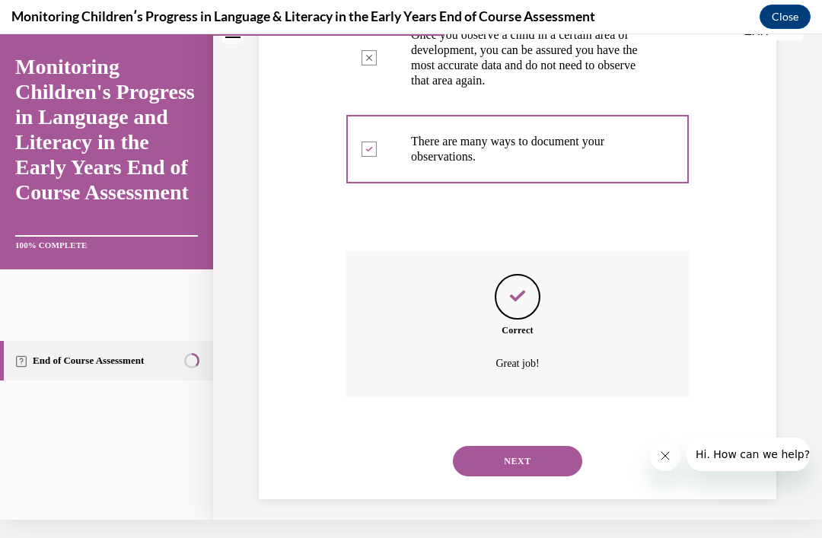
click at [503, 476] on button "NEXT" at bounding box center [517, 461] width 129 height 30
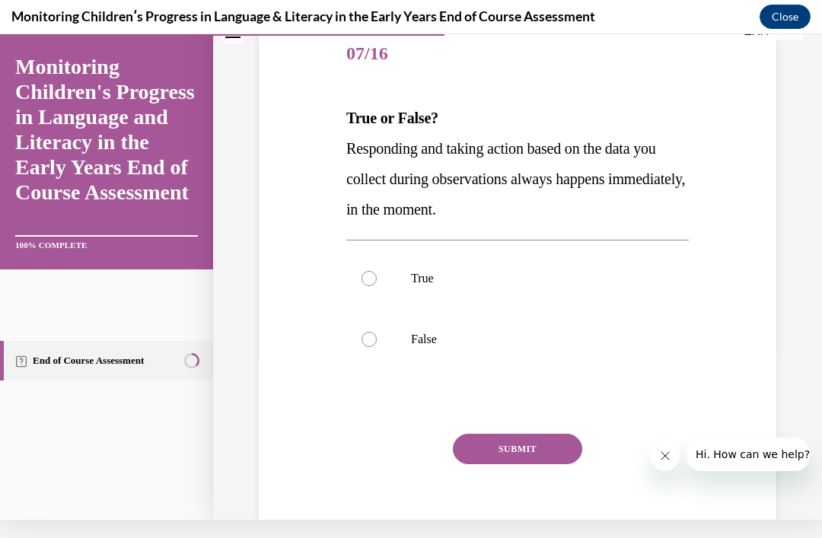
scroll to position [0, 0]
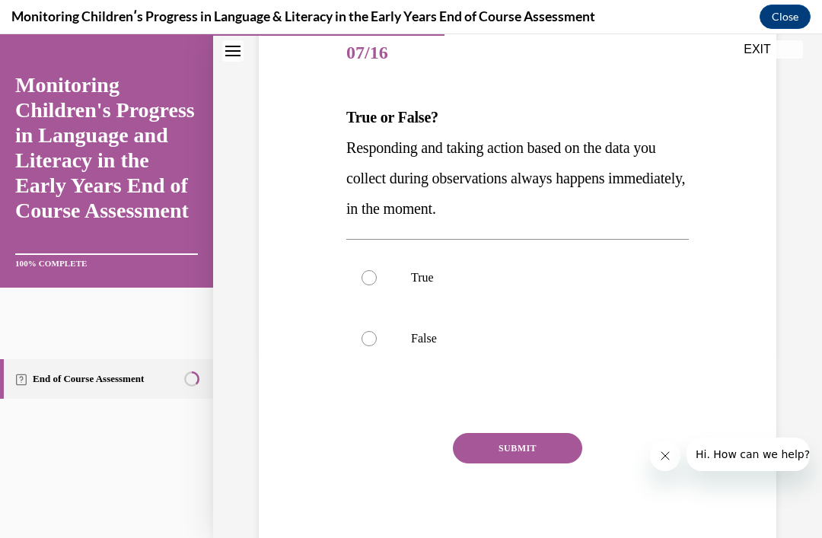
click at [387, 336] on label "False" at bounding box center [517, 338] width 342 height 61
click at [377, 336] on input "False" at bounding box center [368, 338] width 15 height 15
radio input "true"
click at [518, 473] on div "SUBMIT" at bounding box center [517, 471] width 342 height 76
click at [501, 477] on div "SUBMIT" at bounding box center [517, 471] width 342 height 76
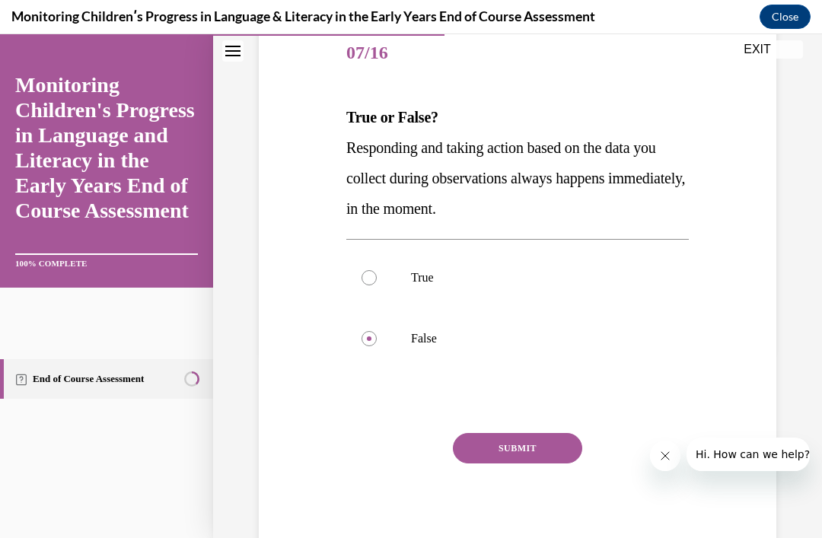
click at [489, 475] on div "SUBMIT" at bounding box center [517, 471] width 342 height 76
click at [504, 461] on button "SUBMIT" at bounding box center [517, 448] width 129 height 30
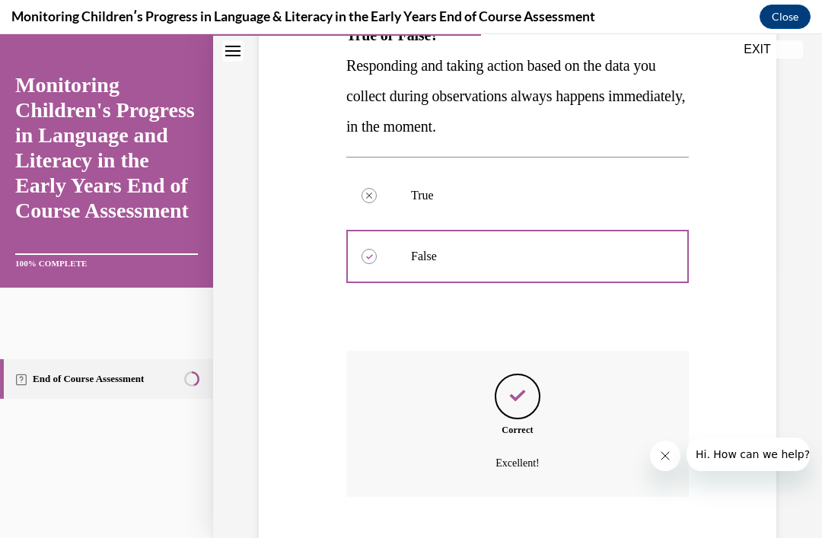
scroll to position [312, 0]
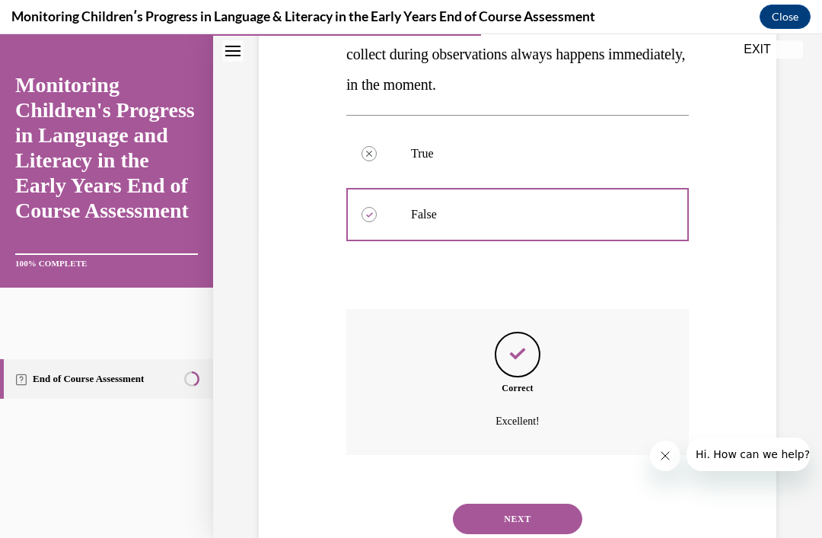
click at [529, 533] on button "NEXT" at bounding box center [517, 519] width 129 height 30
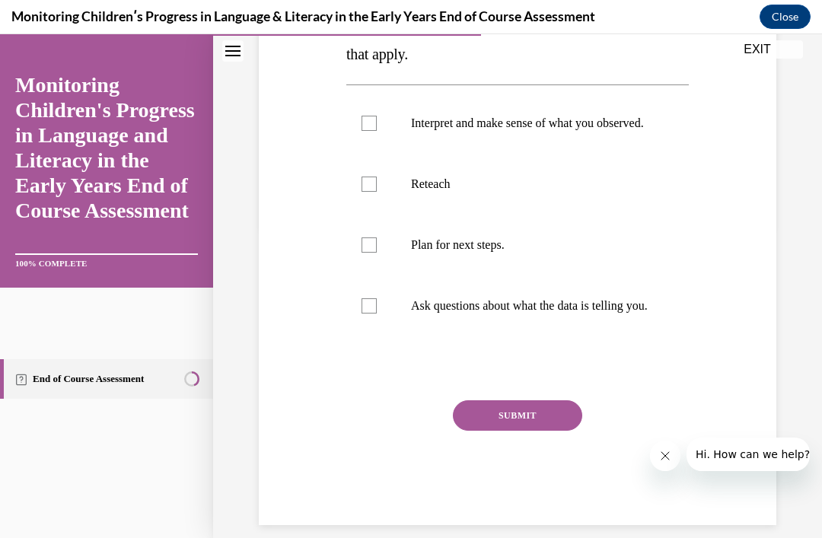
scroll to position [307, 0]
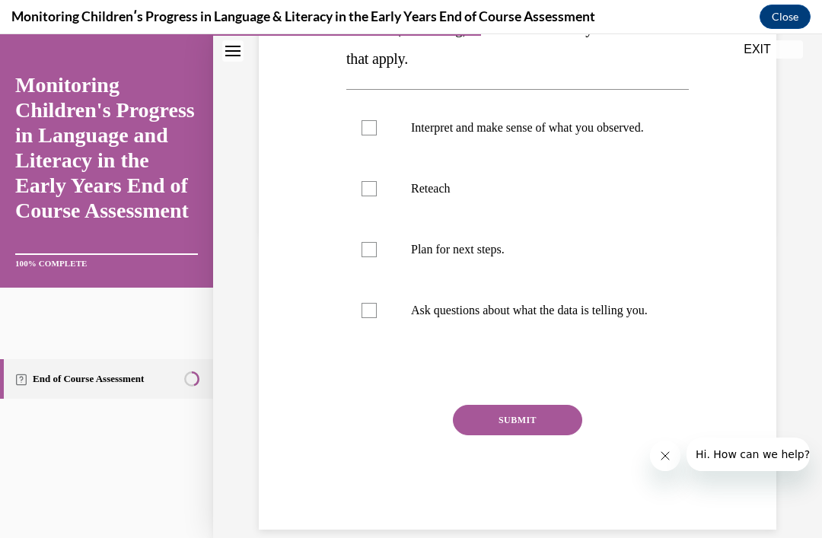
click at [538, 318] on p "Ask questions about what the data is telling you." at bounding box center [531, 310] width 240 height 15
click at [377, 318] on input "Ask questions about what the data is telling you." at bounding box center [368, 310] width 15 height 15
checkbox input "true"
click at [582, 122] on p "Interpret and make sense of what you observed." at bounding box center [531, 127] width 240 height 15
click at [377, 122] on input "Interpret and make sense of what you observed." at bounding box center [368, 127] width 15 height 15
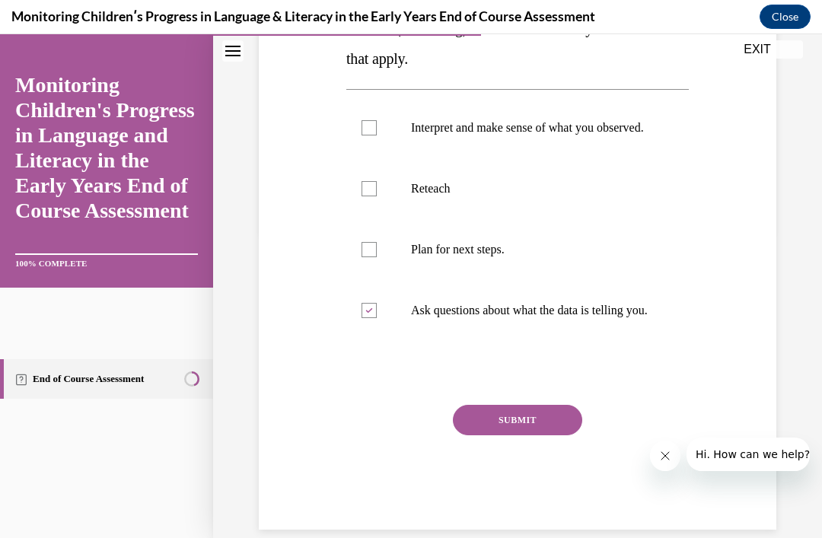
checkbox input "true"
click at [517, 435] on button "SUBMIT" at bounding box center [517, 420] width 129 height 30
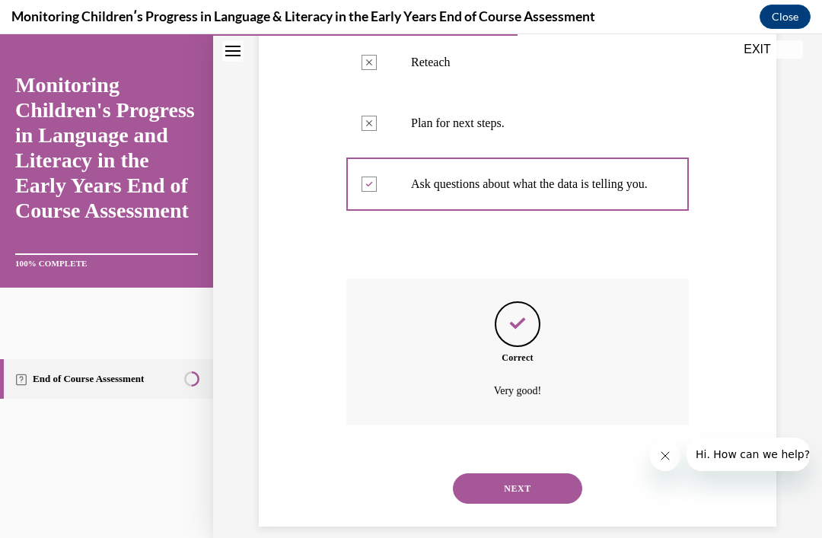
click at [520, 504] on button "NEXT" at bounding box center [517, 488] width 129 height 30
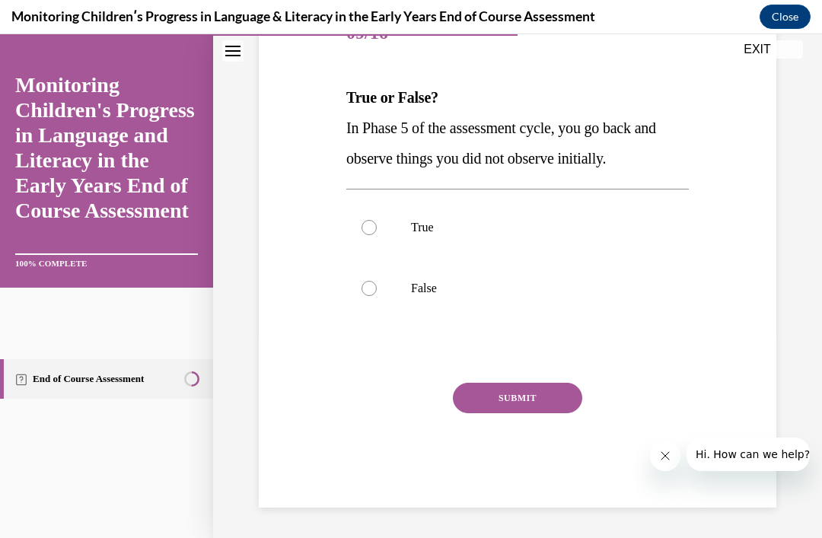
scroll to position [159, 0]
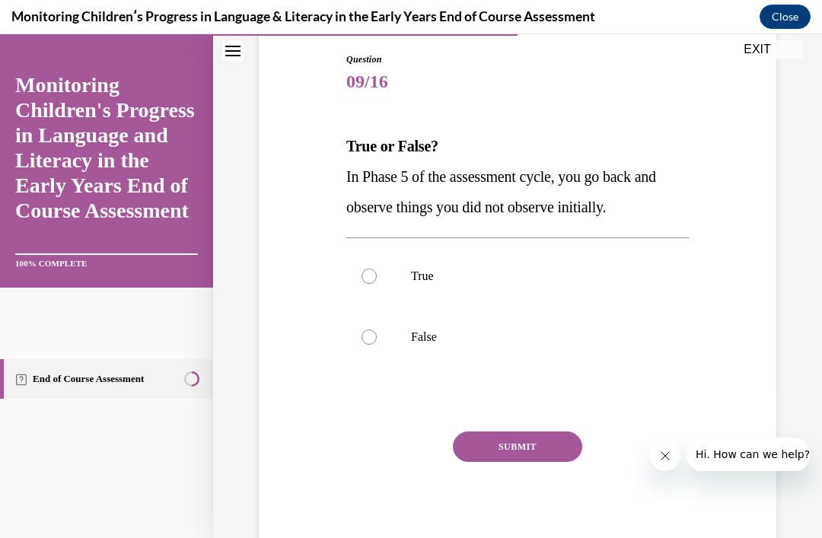
click at [381, 342] on label "False" at bounding box center [517, 337] width 342 height 61
click at [377, 342] on input "False" at bounding box center [368, 336] width 15 height 15
radio input "true"
click at [508, 451] on button "SUBMIT" at bounding box center [517, 446] width 129 height 30
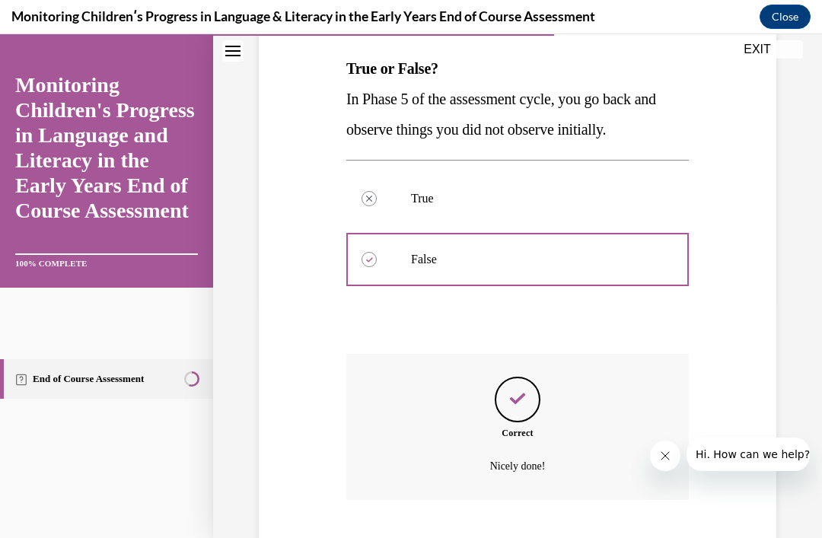
scroll to position [282, 0]
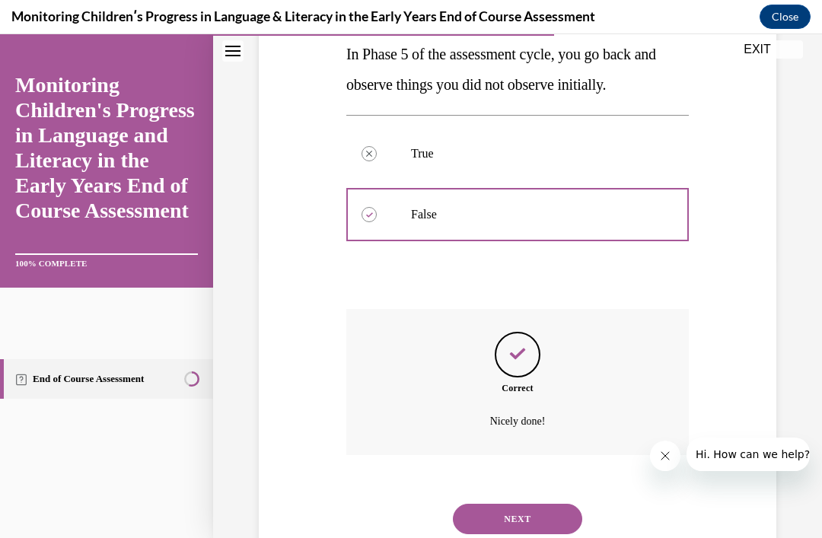
click at [516, 524] on button "NEXT" at bounding box center [517, 519] width 129 height 30
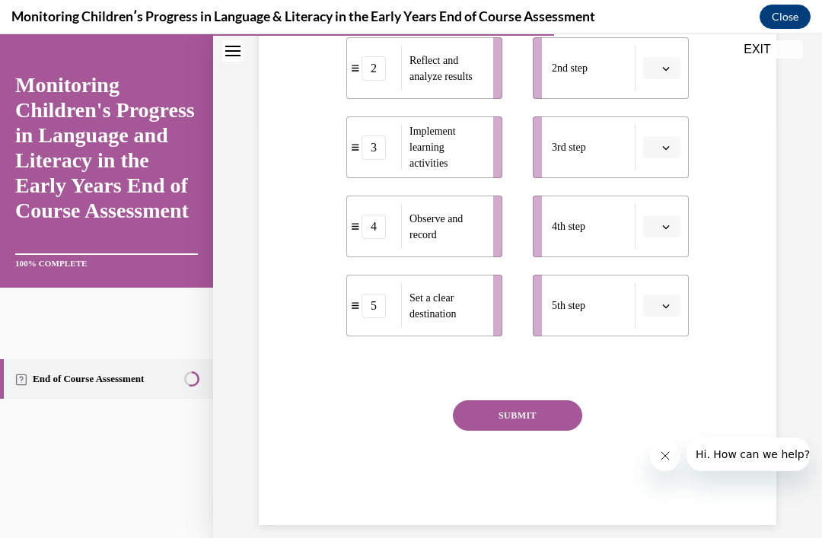
scroll to position [415, 0]
click at [679, 318] on button "button" at bounding box center [661, 306] width 37 height 23
click at [664, 399] on div "1" at bounding box center [660, 401] width 38 height 30
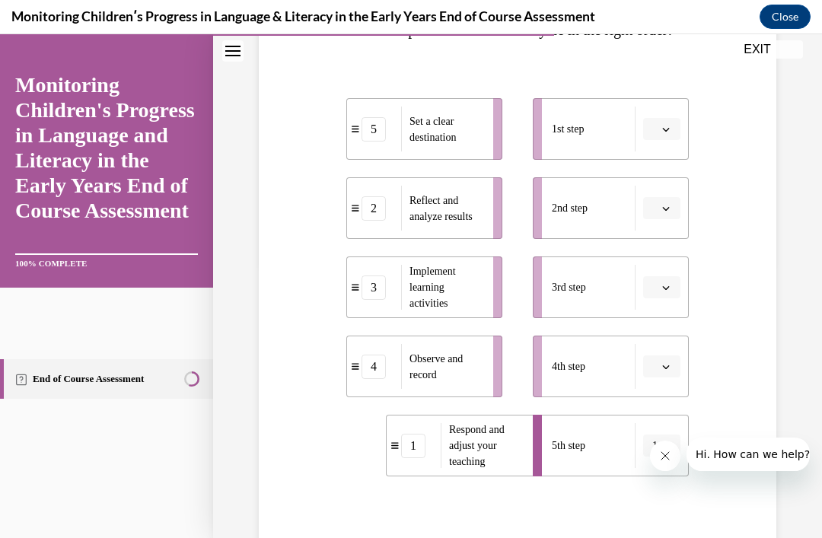
scroll to position [274, 0]
click at [669, 293] on icon "button" at bounding box center [666, 289] width 8 height 8
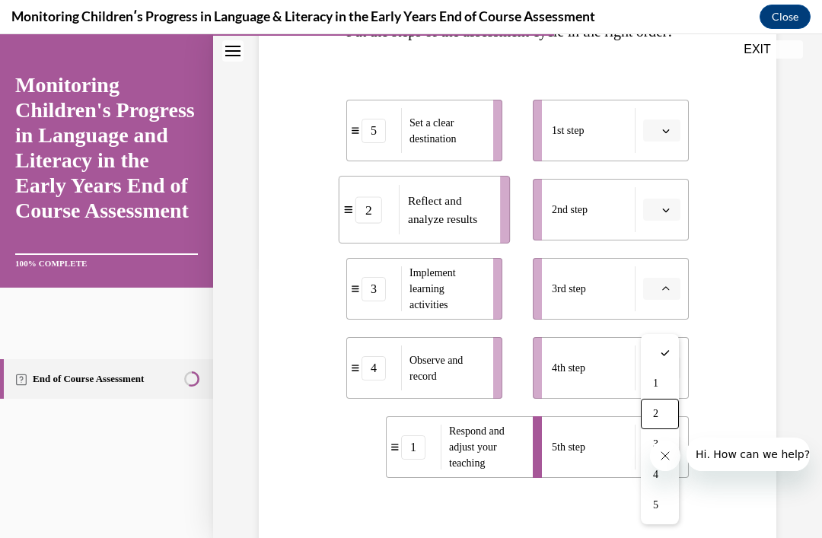
click at [667, 413] on div "2" at bounding box center [660, 414] width 38 height 30
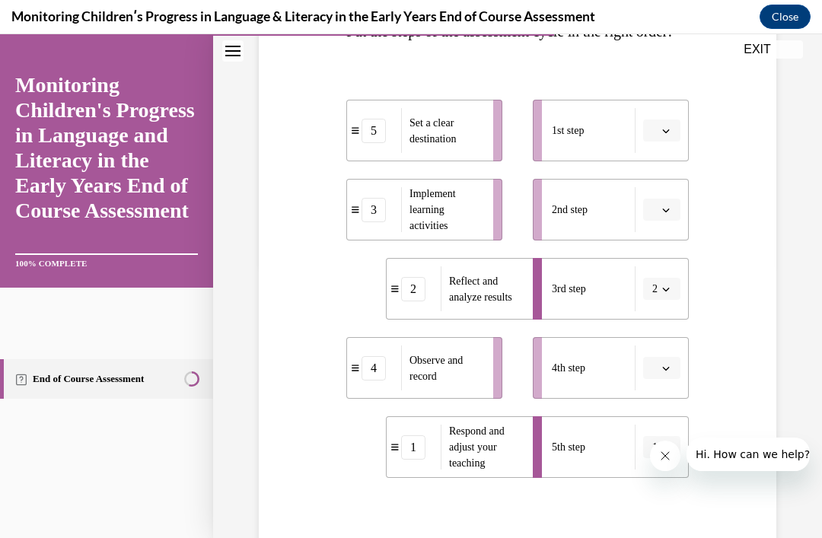
click at [670, 374] on span "button" at bounding box center [666, 368] width 11 height 11
click at [664, 293] on div "3" at bounding box center [660, 303] width 38 height 30
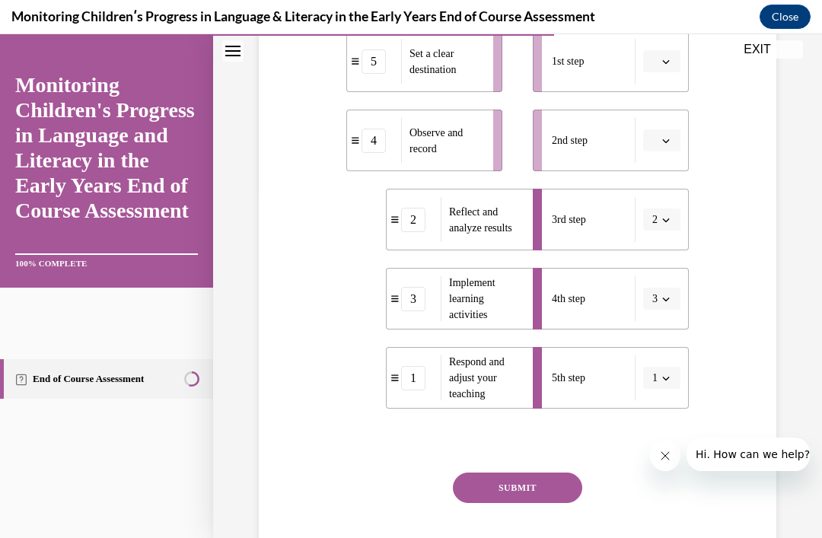
scroll to position [346, 0]
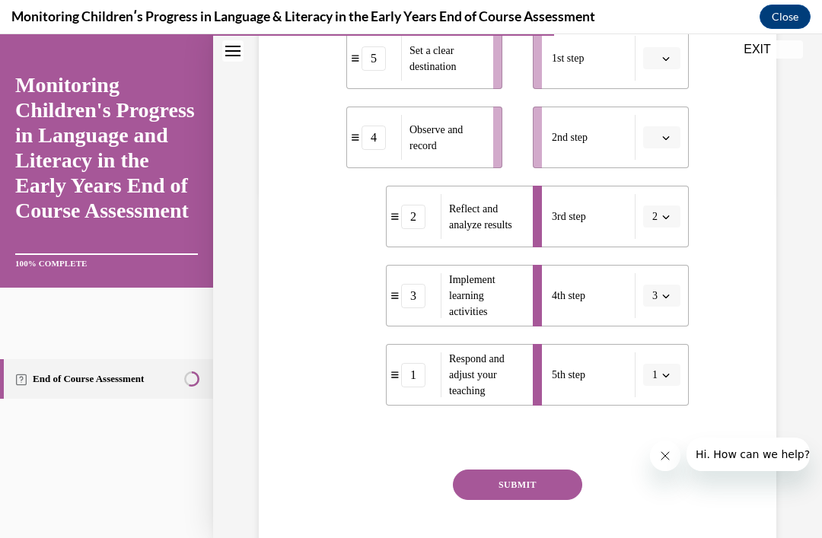
click at [673, 70] on button "button" at bounding box center [661, 58] width 37 height 23
click at [669, 138] on div "1" at bounding box center [660, 153] width 38 height 30
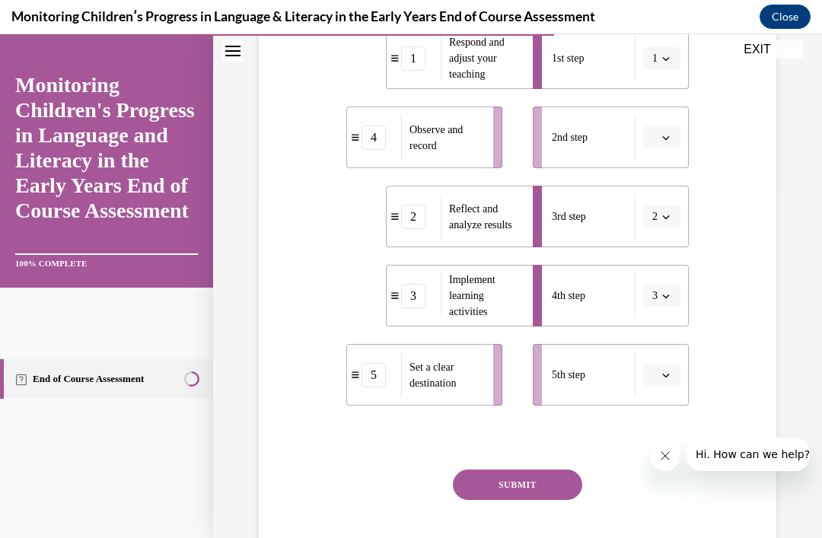
click at [678, 387] on button "button" at bounding box center [661, 375] width 37 height 23
click at [664, 250] on div "1" at bounding box center [660, 249] width 38 height 30
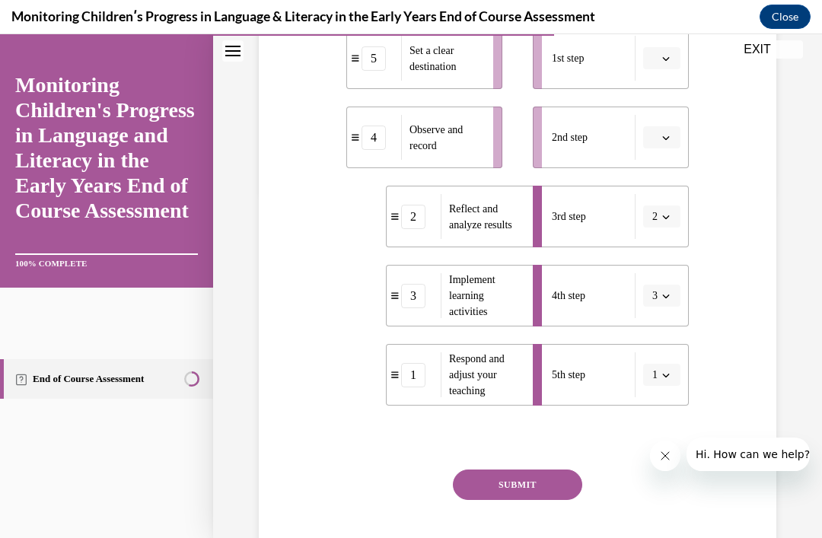
click at [665, 379] on icon "button" at bounding box center [666, 375] width 8 height 8
click at [661, 380] on div "5" at bounding box center [657, 371] width 38 height 30
click at [657, 70] on button "button" at bounding box center [661, 58] width 37 height 23
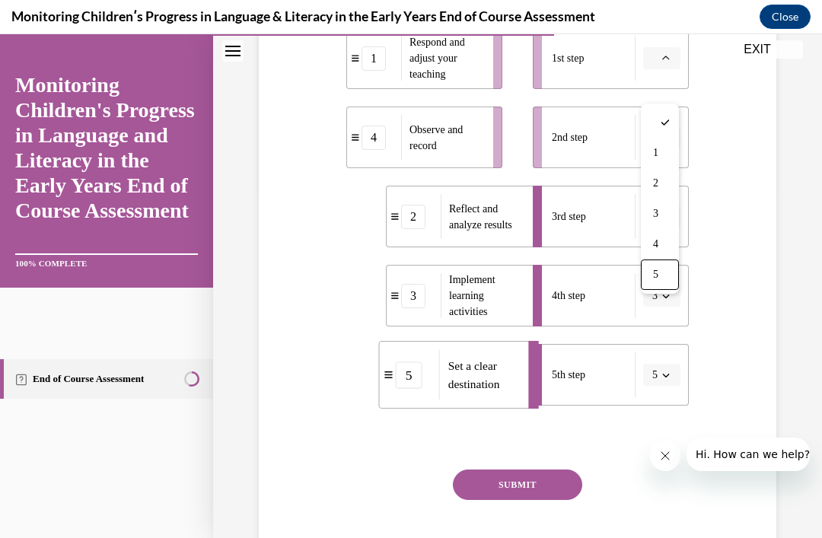
click at [660, 279] on div "5" at bounding box center [660, 274] width 38 height 30
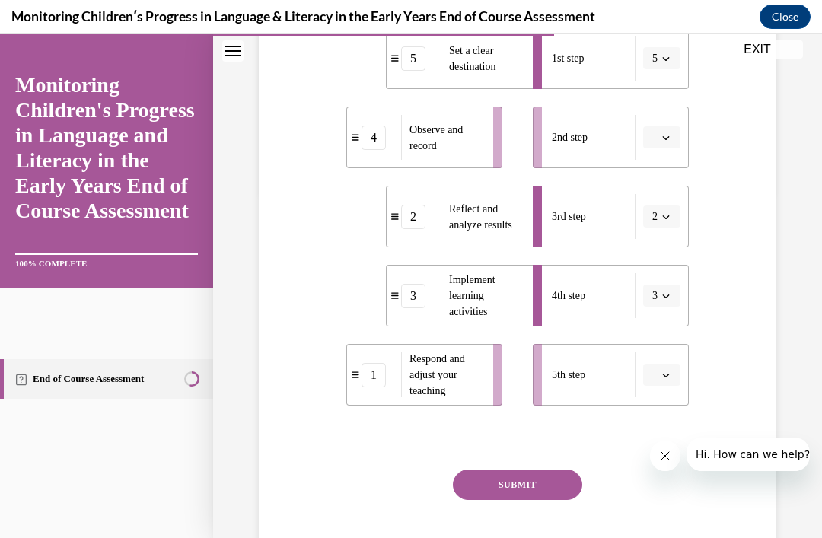
click at [661, 143] on span "button" at bounding box center [666, 137] width 11 height 11
click at [665, 320] on div "4" at bounding box center [660, 323] width 38 height 30
click at [667, 142] on icon "button" at bounding box center [666, 138] width 8 height 8
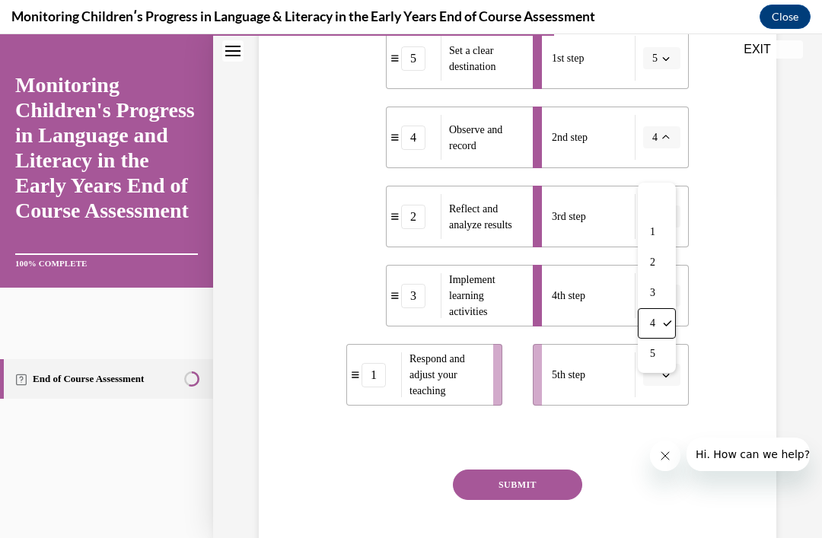
click at [658, 298] on div "3" at bounding box center [657, 293] width 38 height 30
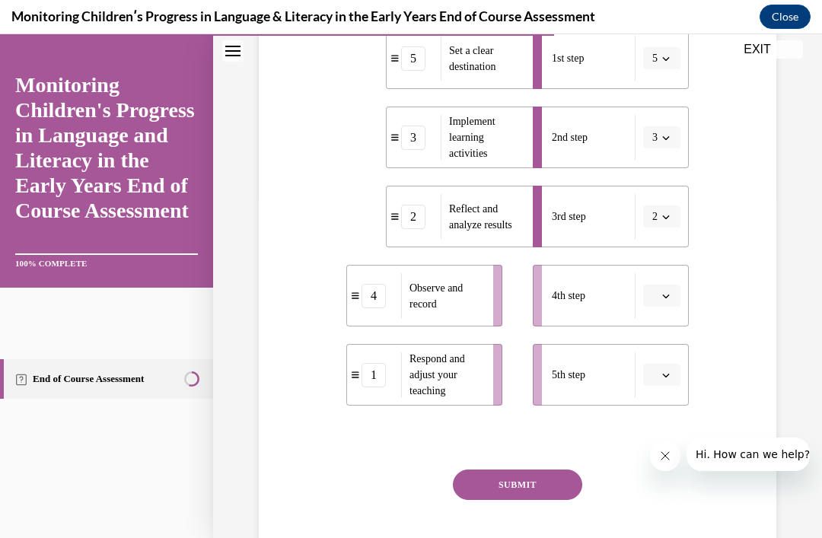
click at [661, 222] on span "button" at bounding box center [666, 217] width 11 height 11
click at [662, 401] on div "4" at bounding box center [657, 402] width 38 height 30
click at [670, 301] on span "button" at bounding box center [666, 296] width 11 height 11
click at [661, 394] on div "1" at bounding box center [660, 390] width 38 height 30
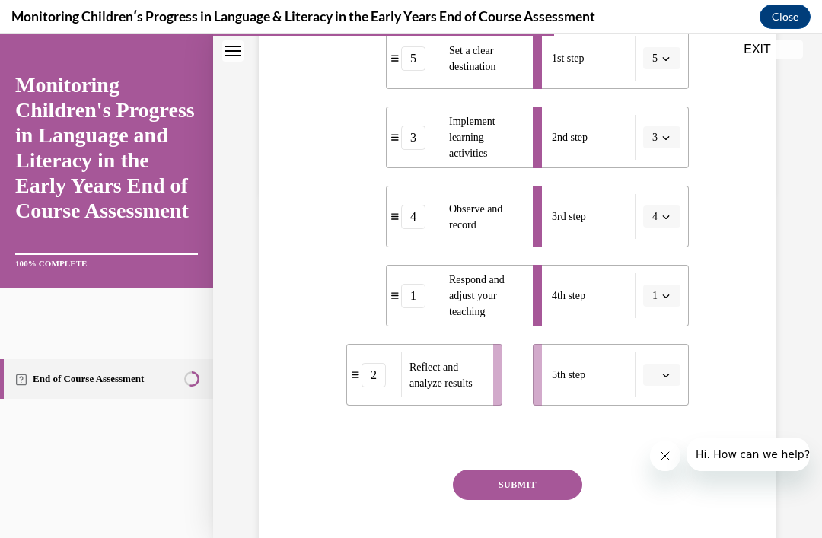
click at [666, 379] on icon "button" at bounding box center [666, 375] width 8 height 8
click at [593, 388] on div "5th step" at bounding box center [594, 374] width 84 height 45
click at [764, 295] on div "Question 10/16 Put the steps of the assessment cycle in the right order! 5 Set …" at bounding box center [517, 207] width 525 height 775
click at [663, 307] on button "1" at bounding box center [661, 296] width 37 height 23
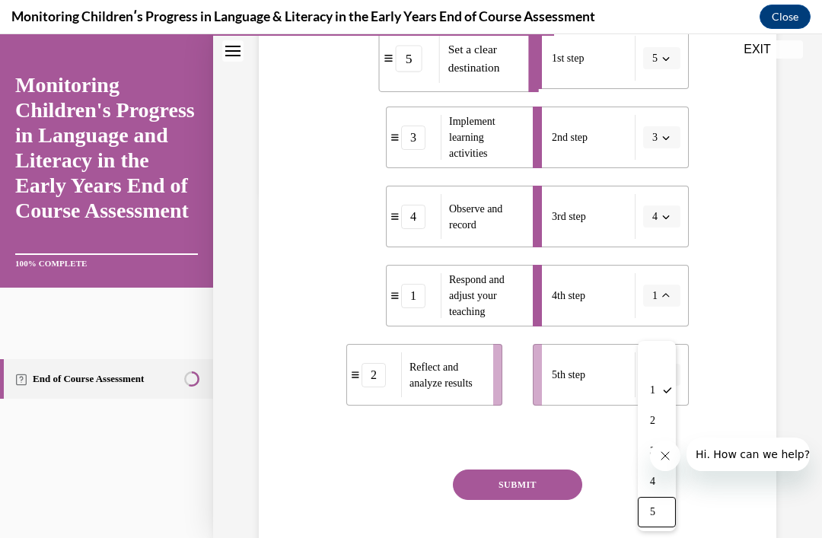
click at [645, 524] on div "5" at bounding box center [657, 512] width 38 height 30
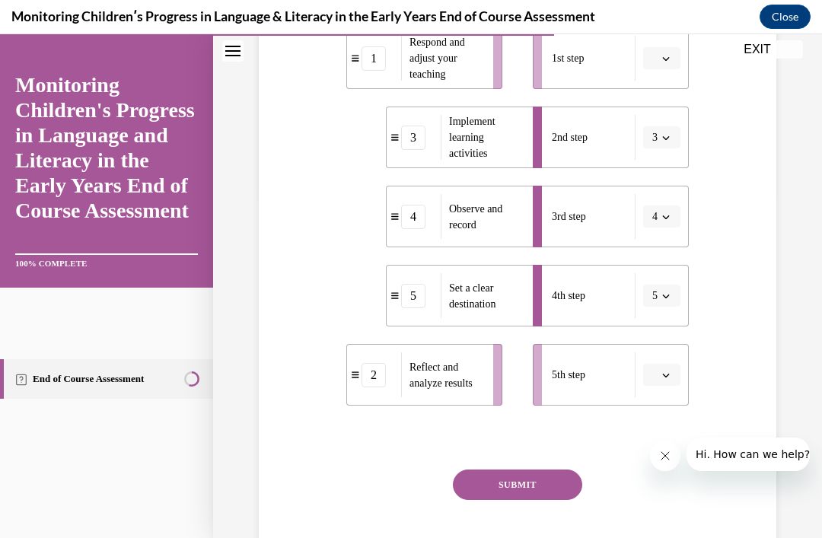
click at [670, 380] on span "button" at bounding box center [666, 375] width 11 height 11
click at [649, 70] on button "button" at bounding box center [661, 58] width 37 height 23
click at [662, 272] on div "5" at bounding box center [660, 274] width 38 height 30
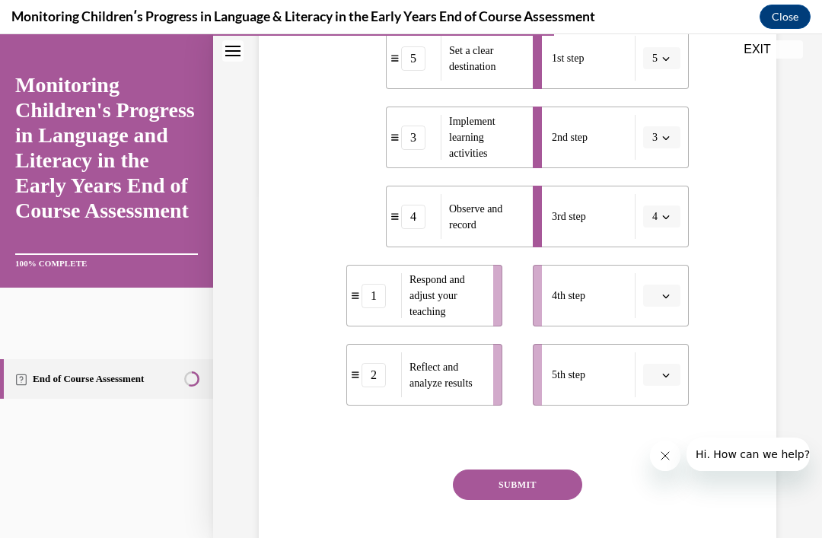
click at [670, 301] on span "button" at bounding box center [666, 296] width 11 height 11
click at [670, 423] on div "2" at bounding box center [660, 421] width 38 height 30
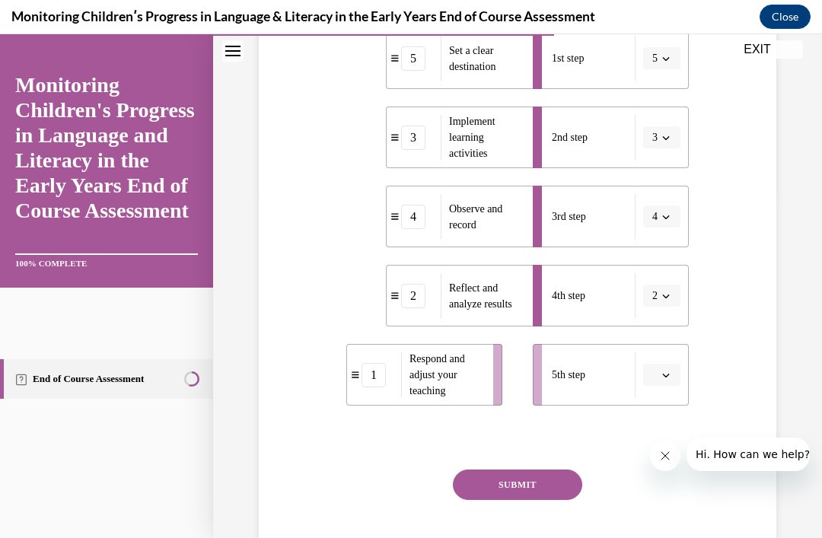
click at [678, 387] on button "button" at bounding box center [661, 375] width 37 height 23
click at [671, 253] on div "1" at bounding box center [660, 249] width 38 height 30
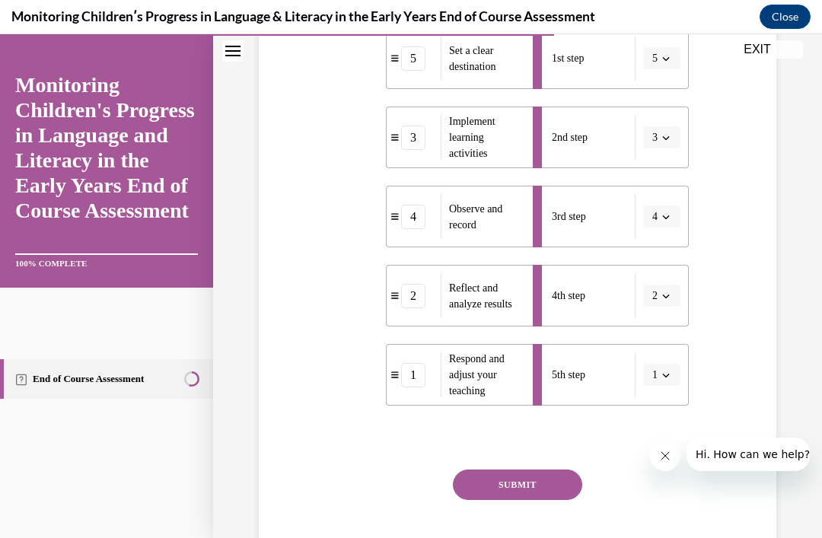
click at [546, 500] on button "SUBMIT" at bounding box center [517, 485] width 129 height 30
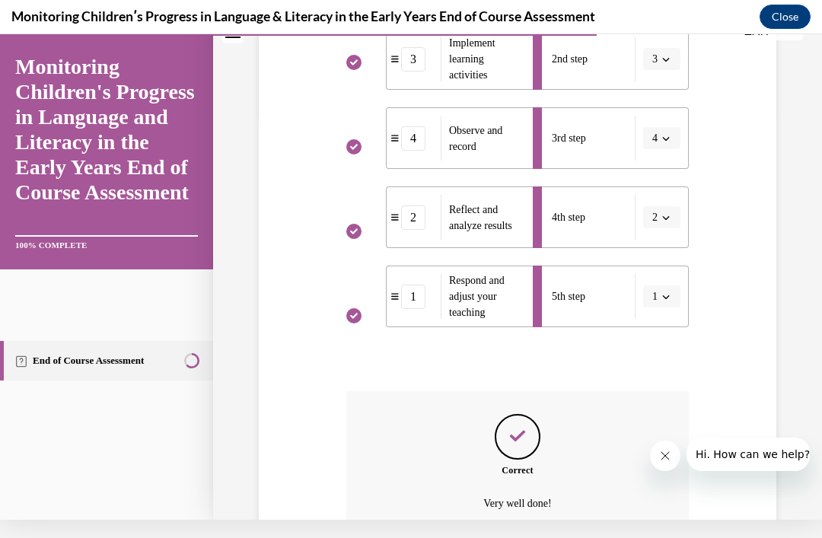
scroll to position [531, 0]
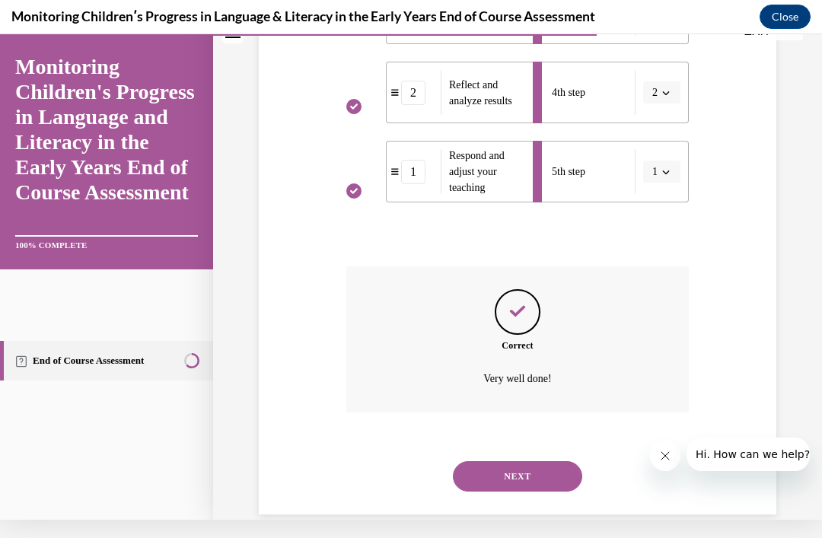
click at [527, 492] on button "NEXT" at bounding box center [517, 476] width 129 height 30
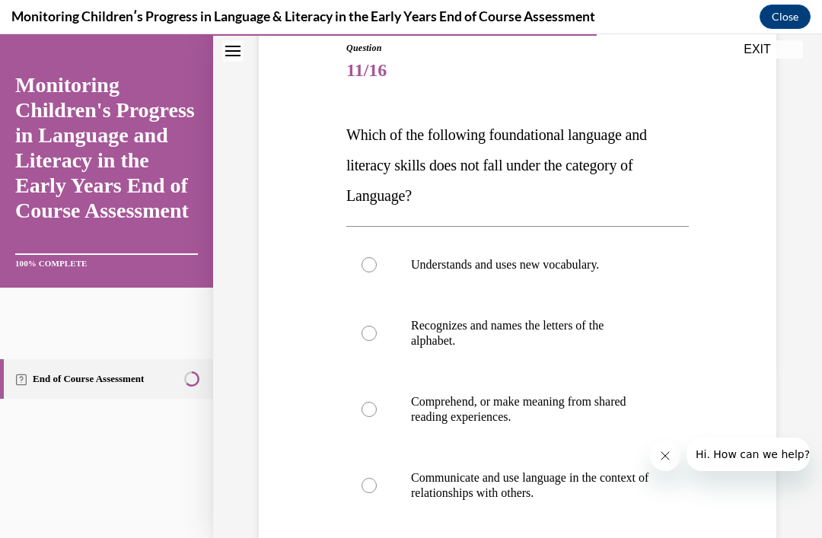
scroll to position [179, 0]
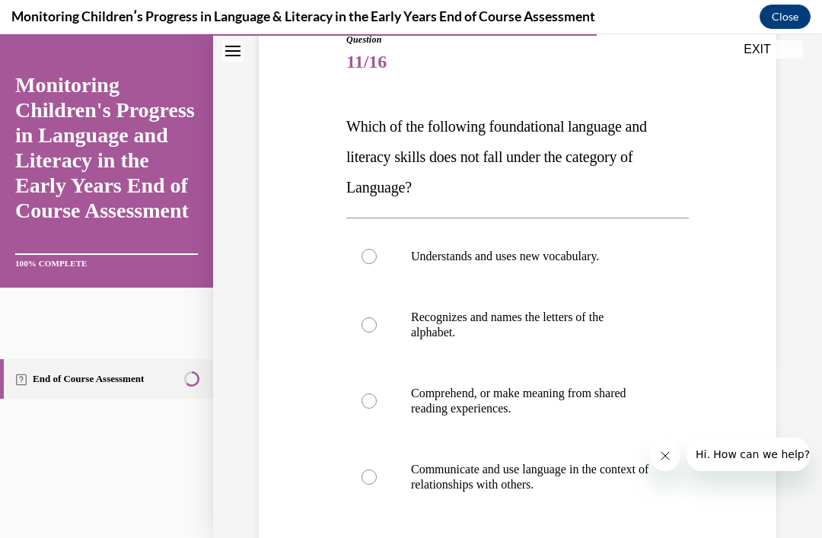
click at [552, 314] on p "Recognizes and names the letters of the alphabet." at bounding box center [531, 325] width 240 height 30
click at [377, 317] on input "Recognizes and names the letters of the alphabet." at bounding box center [368, 324] width 15 height 15
radio input "true"
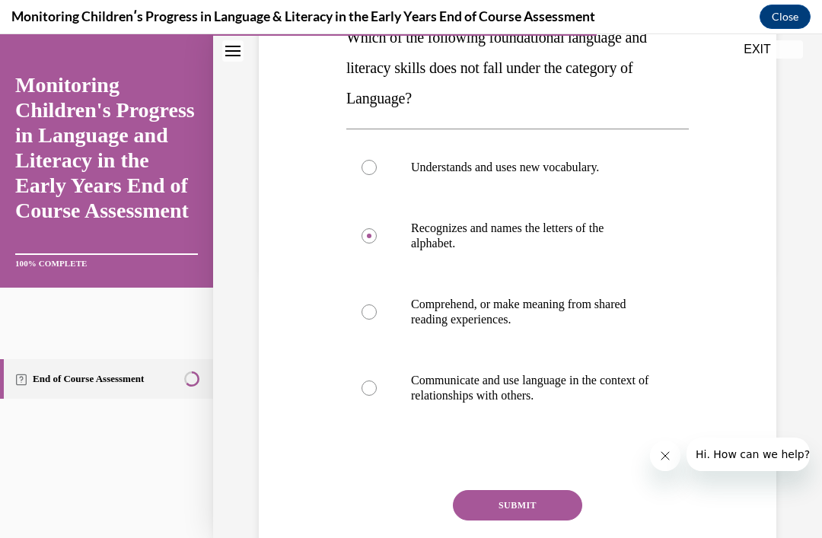
scroll to position [269, 0]
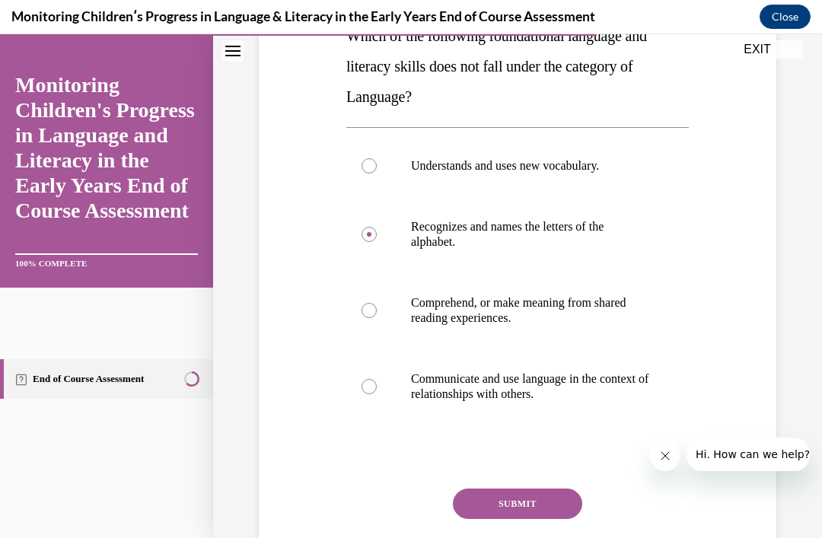
click at [553, 512] on button "SUBMIT" at bounding box center [517, 504] width 129 height 30
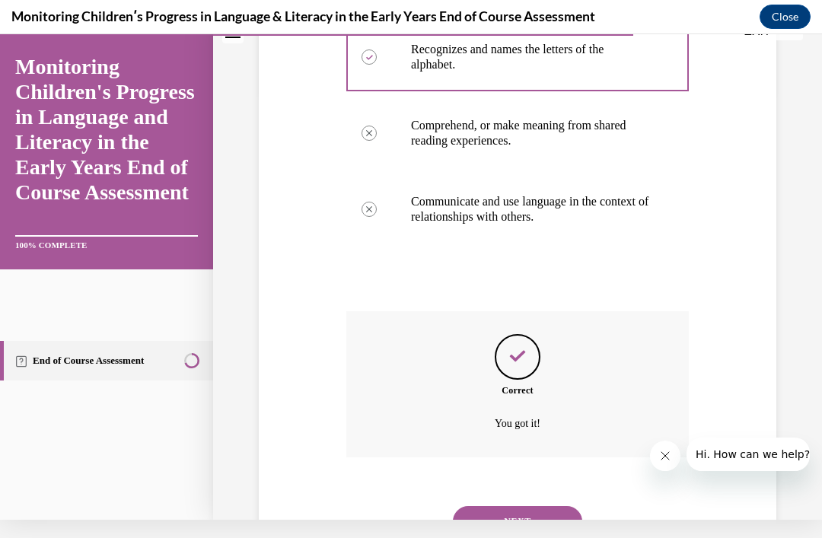
scroll to position [428, 0]
click at [542, 525] on button "NEXT" at bounding box center [517, 521] width 129 height 30
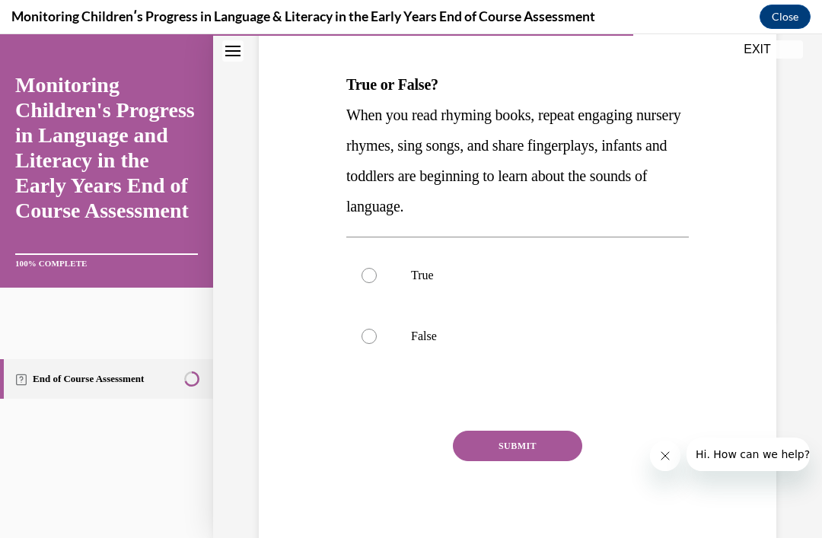
scroll to position [220, 0]
click at [377, 280] on label "True" at bounding box center [517, 276] width 342 height 61
click at [377, 280] on input "True" at bounding box center [368, 276] width 15 height 15
radio input "true"
click at [526, 461] on button "SUBMIT" at bounding box center [517, 446] width 129 height 30
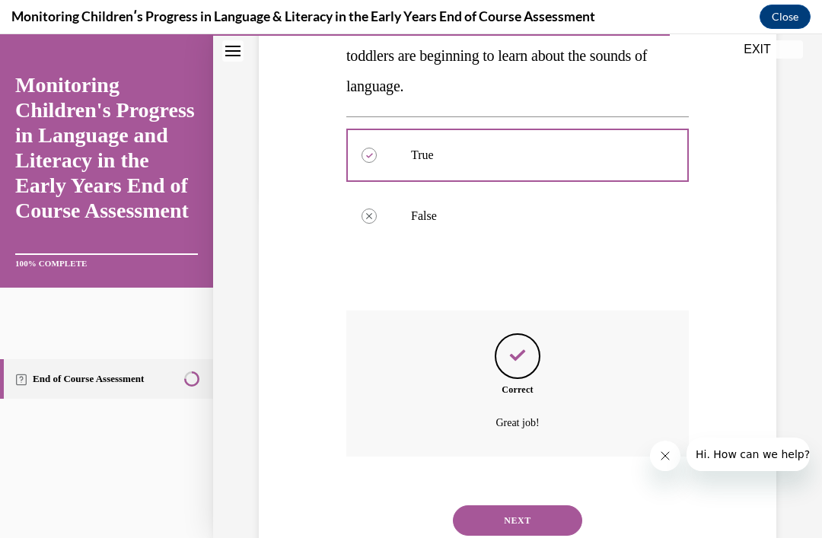
scroll to position [342, 0]
click at [549, 524] on button "NEXT" at bounding box center [517, 519] width 129 height 30
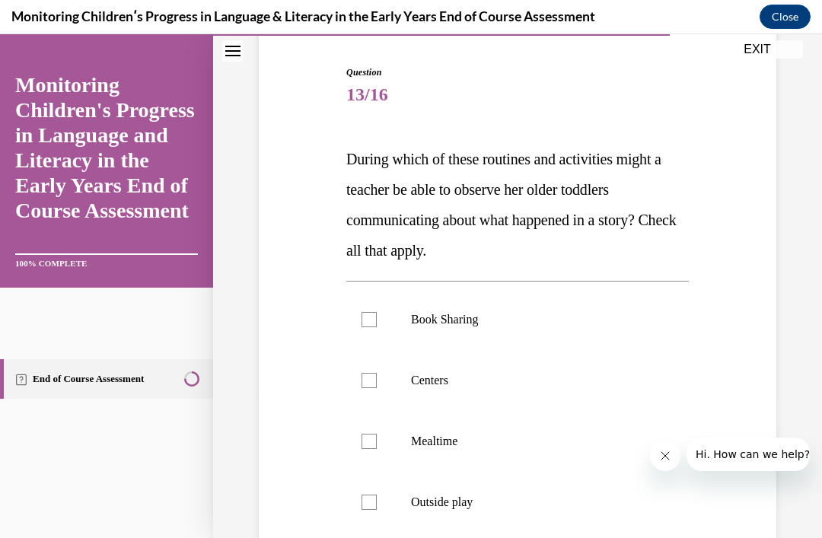
scroll to position [146, 0]
click at [489, 320] on p "Book Sharing" at bounding box center [531, 319] width 240 height 15
click at [377, 320] on input "Book Sharing" at bounding box center [368, 319] width 15 height 15
checkbox input "true"
click at [445, 383] on p "Centers" at bounding box center [531, 380] width 240 height 15
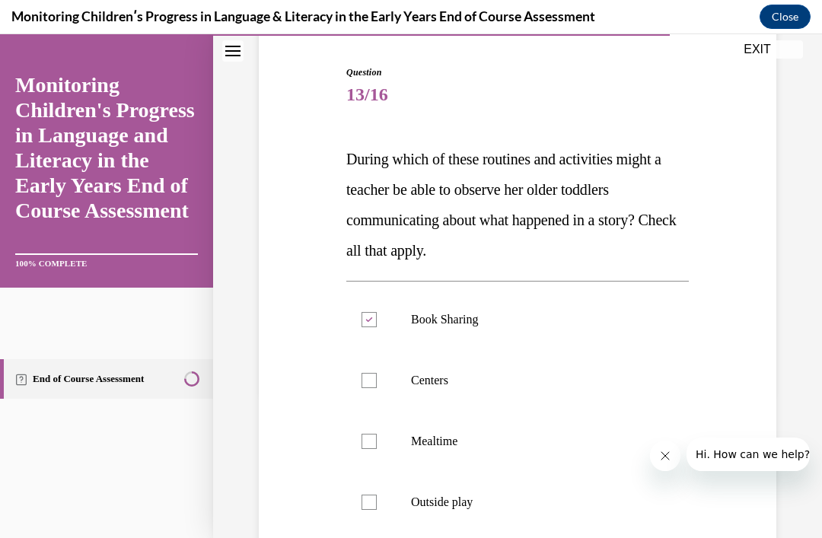
click at [377, 383] on input "Centers" at bounding box center [368, 380] width 15 height 15
checkbox input "true"
click at [431, 446] on p "Mealtime" at bounding box center [531, 441] width 240 height 15
click at [377, 446] on input "Mealtime" at bounding box center [368, 441] width 15 height 15
checkbox input "true"
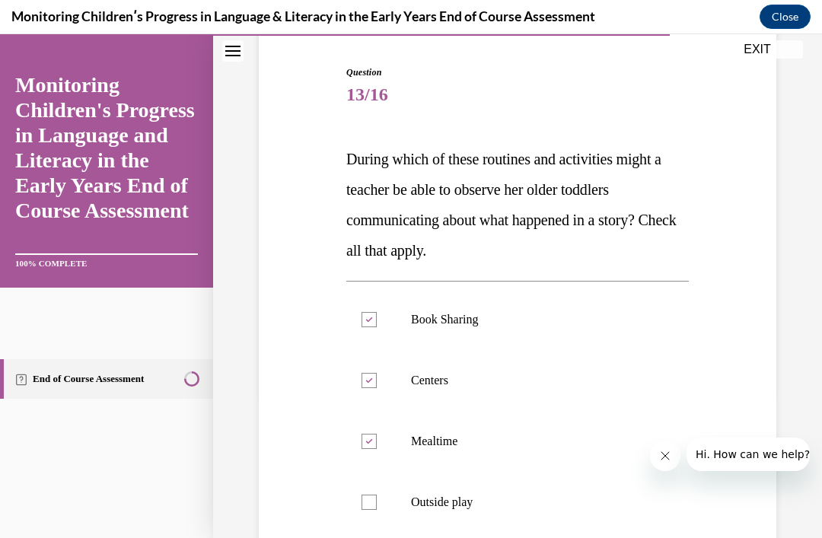
click at [449, 501] on p "Outside play" at bounding box center [531, 502] width 240 height 15
click at [377, 501] on input "Outside play" at bounding box center [368, 502] width 15 height 15
checkbox input "true"
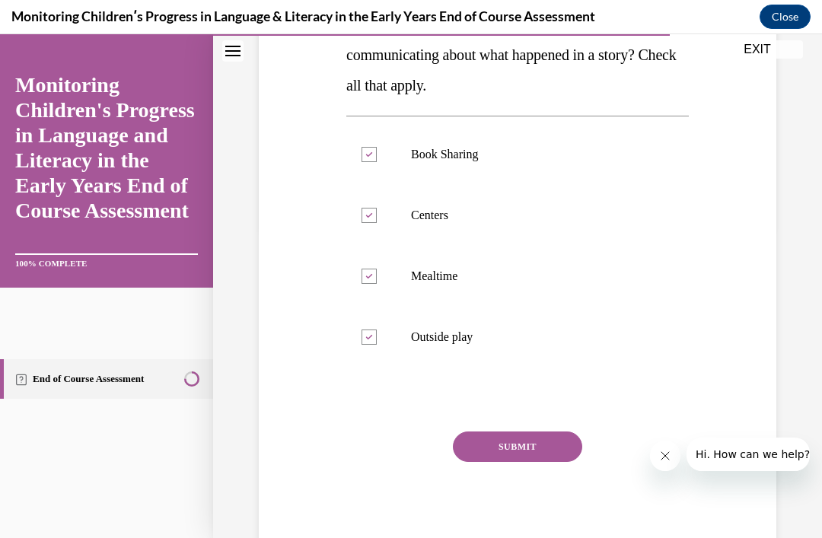
scroll to position [311, 0]
click at [533, 460] on button "SUBMIT" at bounding box center [517, 446] width 129 height 30
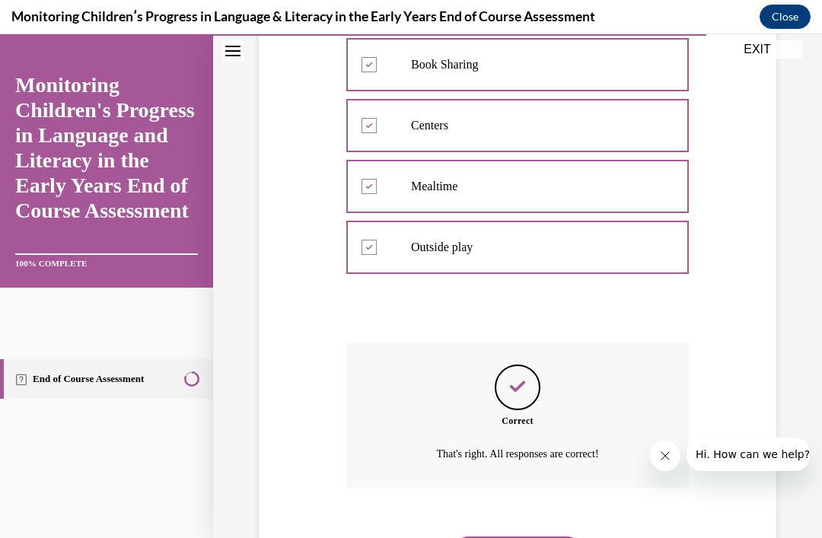
scroll to position [434, 0]
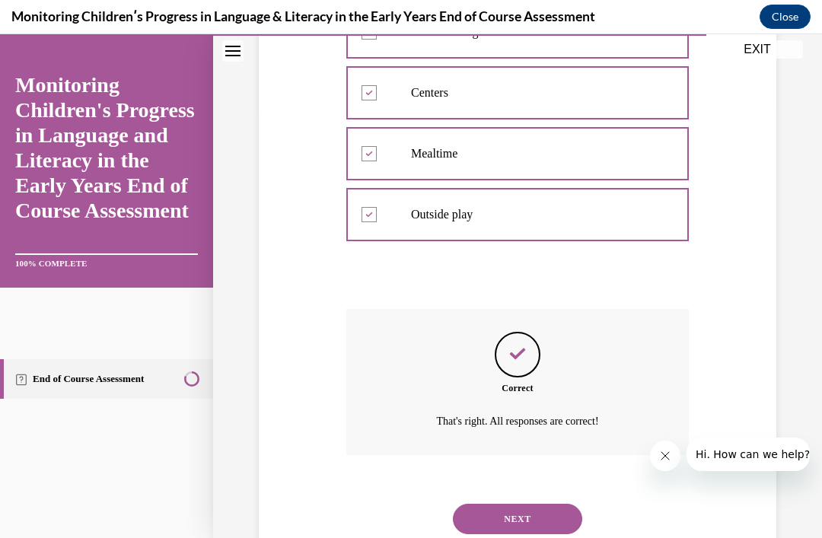
click at [513, 527] on button "NEXT" at bounding box center [517, 519] width 129 height 30
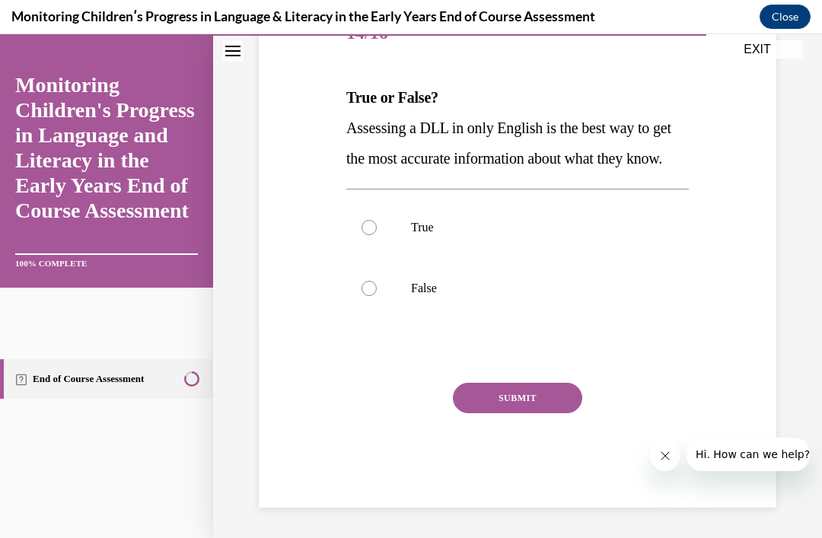
scroll to position [169, 0]
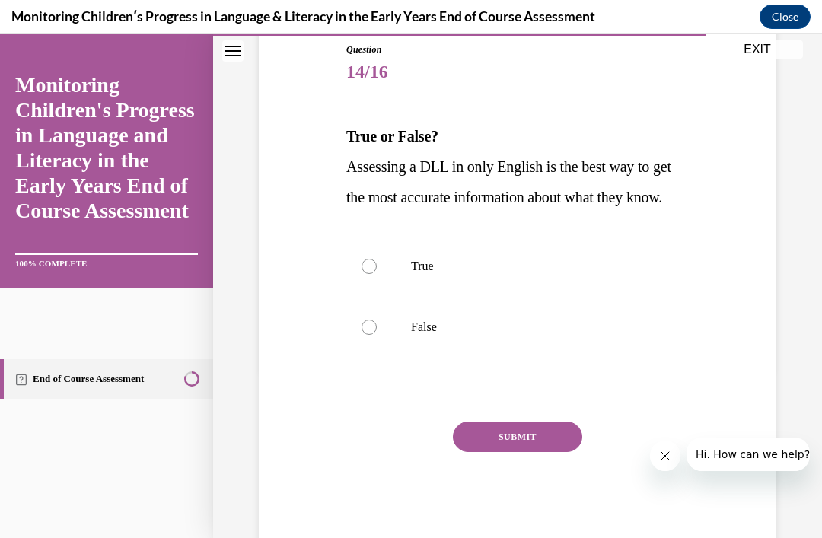
click at [388, 358] on label "False" at bounding box center [517, 327] width 342 height 61
click at [377, 335] on input "False" at bounding box center [368, 327] width 15 height 15
radio input "true"
click at [530, 452] on button "SUBMIT" at bounding box center [517, 437] width 129 height 30
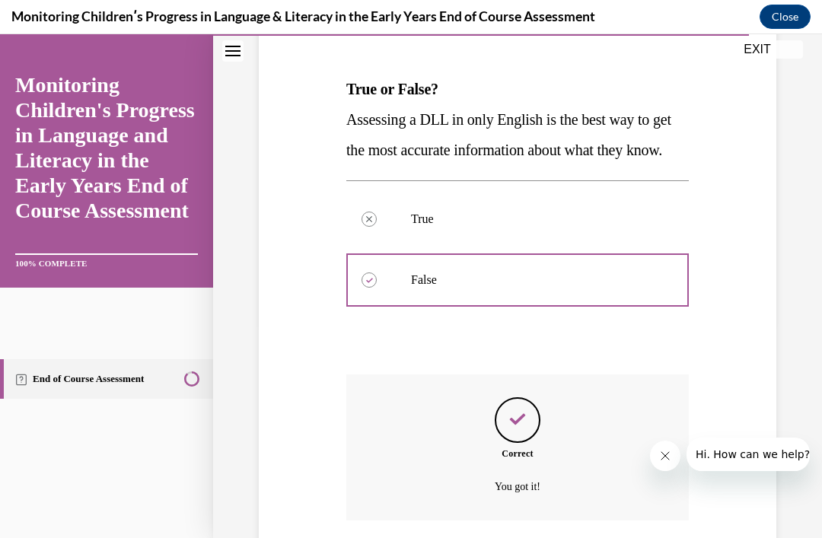
scroll to position [312, 0]
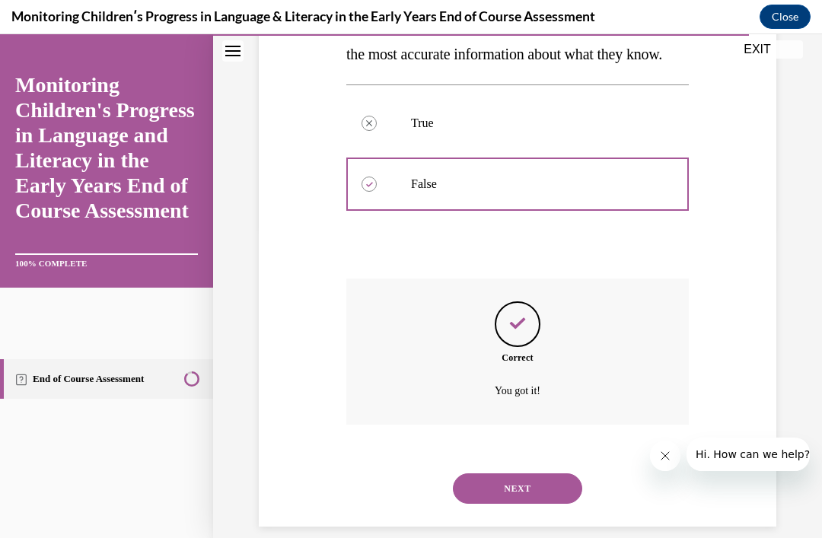
click at [555, 504] on button "NEXT" at bounding box center [517, 488] width 129 height 30
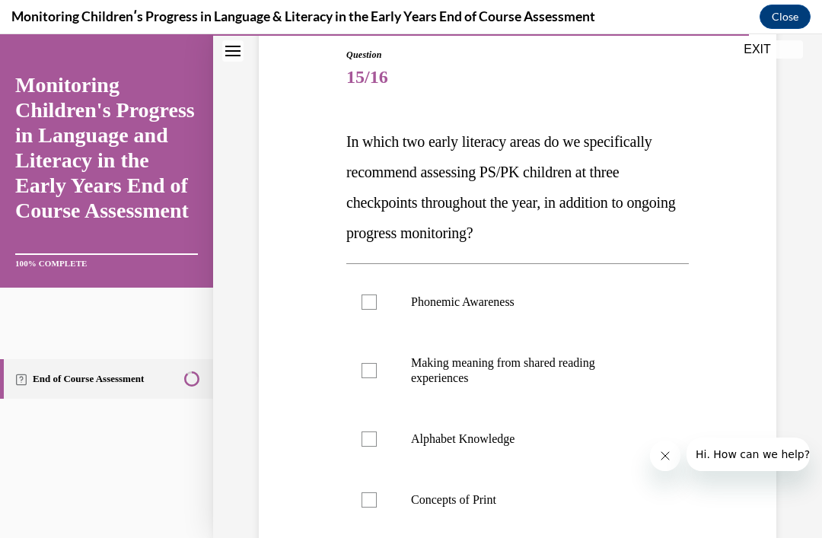
scroll to position [161, 0]
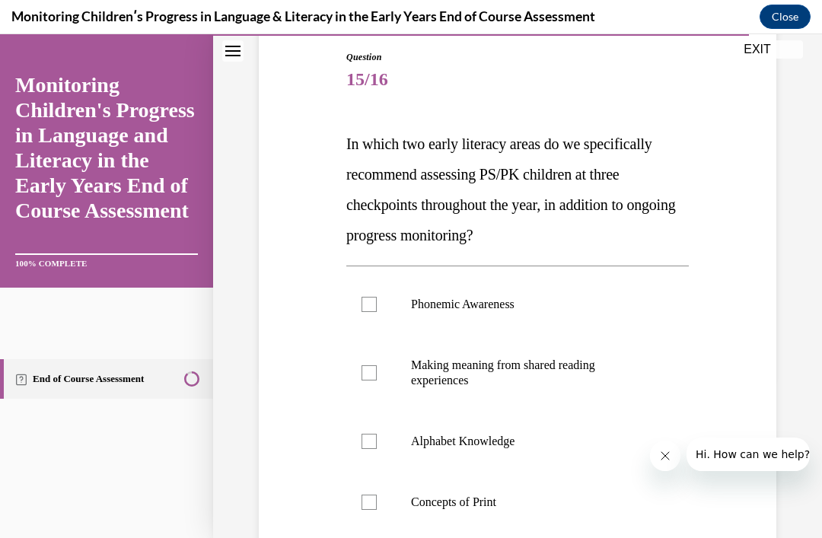
click at [488, 306] on p "Phonemic Awareness" at bounding box center [531, 304] width 240 height 15
click at [377, 306] on input "Phonemic Awareness" at bounding box center [368, 304] width 15 height 15
checkbox input "true"
click at [513, 447] on p "Alphabet Knowledge" at bounding box center [531, 441] width 240 height 15
click at [377, 447] on input "Alphabet Knowledge" at bounding box center [368, 441] width 15 height 15
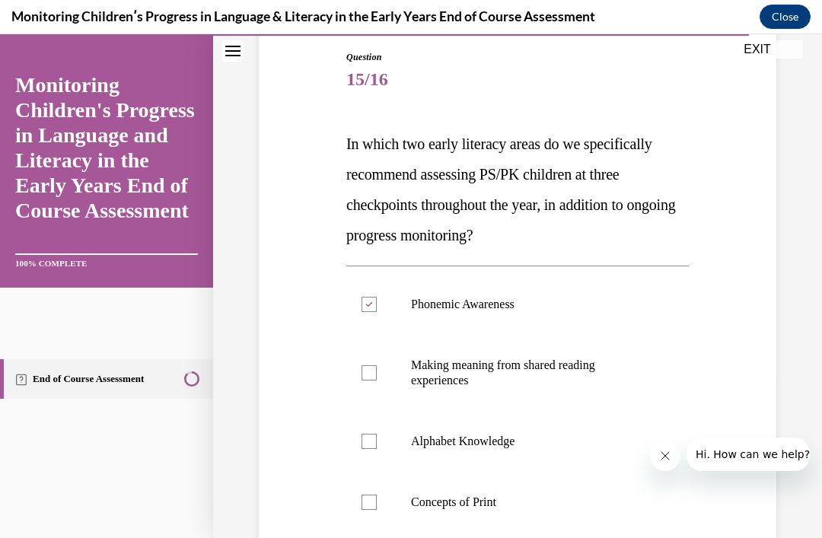
checkbox input "true"
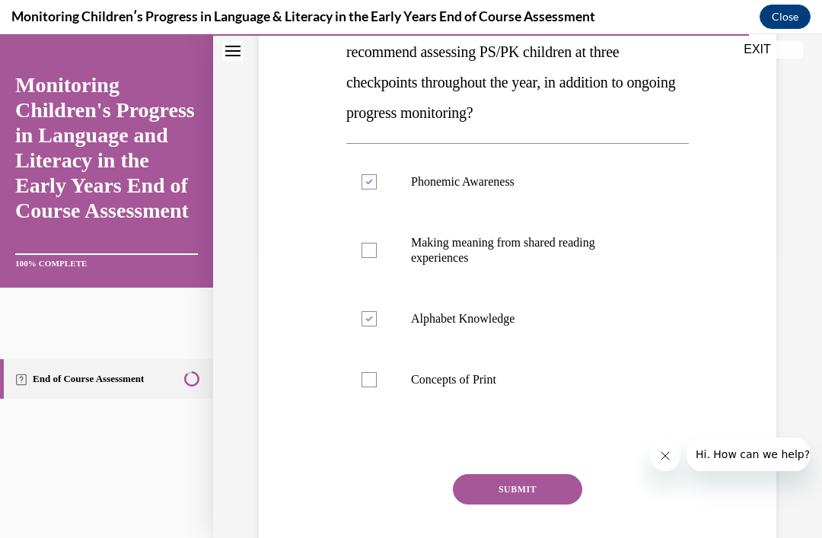
scroll to position [285, 0]
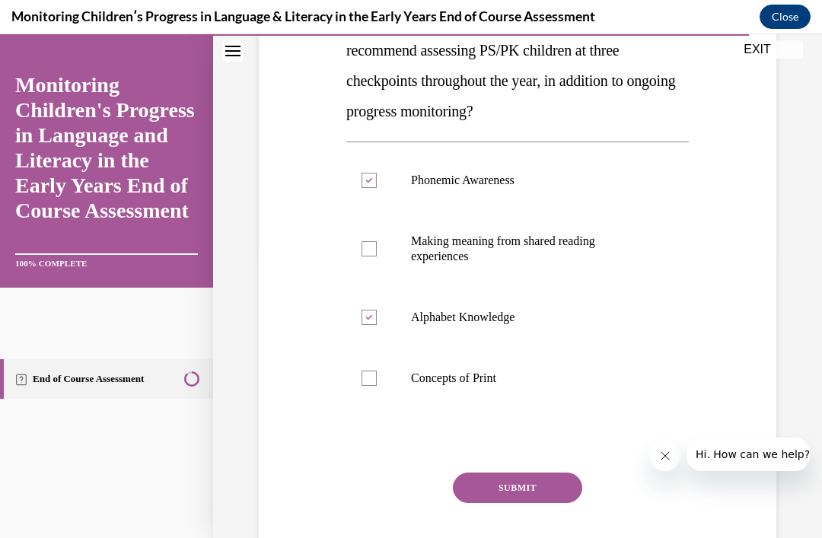
click at [555, 498] on button "SUBMIT" at bounding box center [517, 488] width 129 height 30
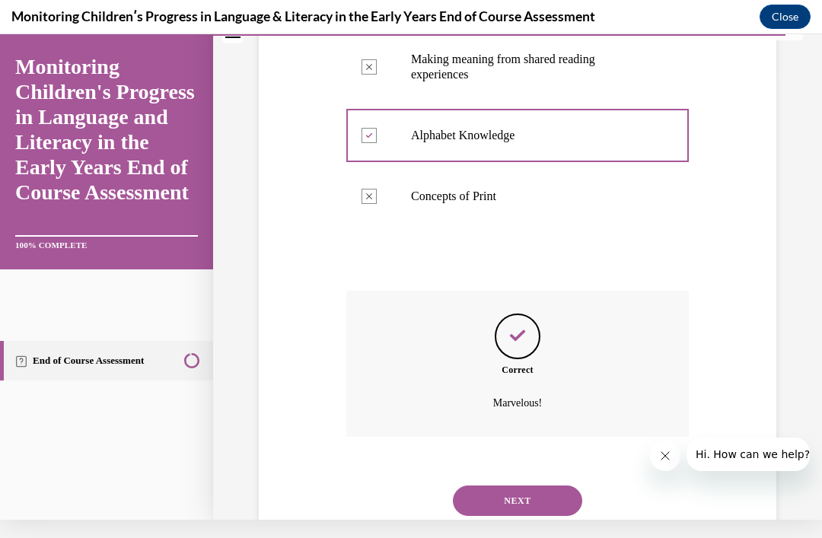
scroll to position [449, 0]
click at [529, 495] on button "NEXT" at bounding box center [517, 500] width 129 height 30
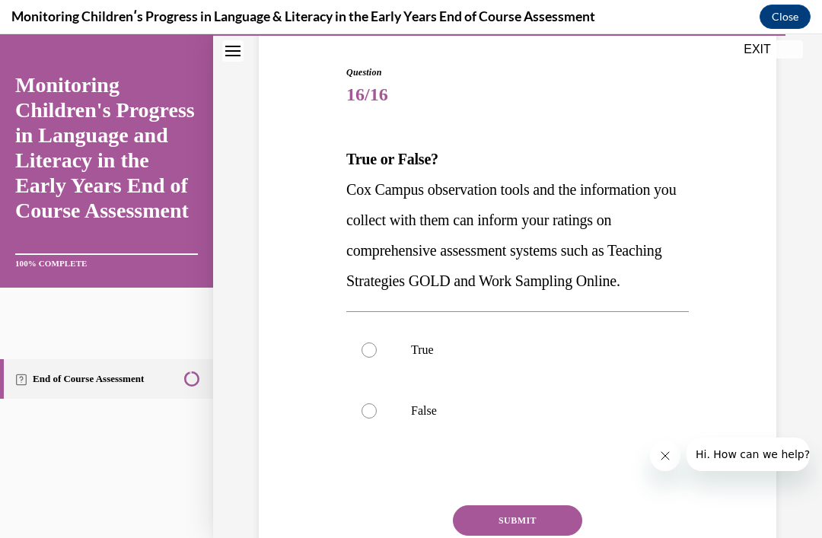
scroll to position [152, 0]
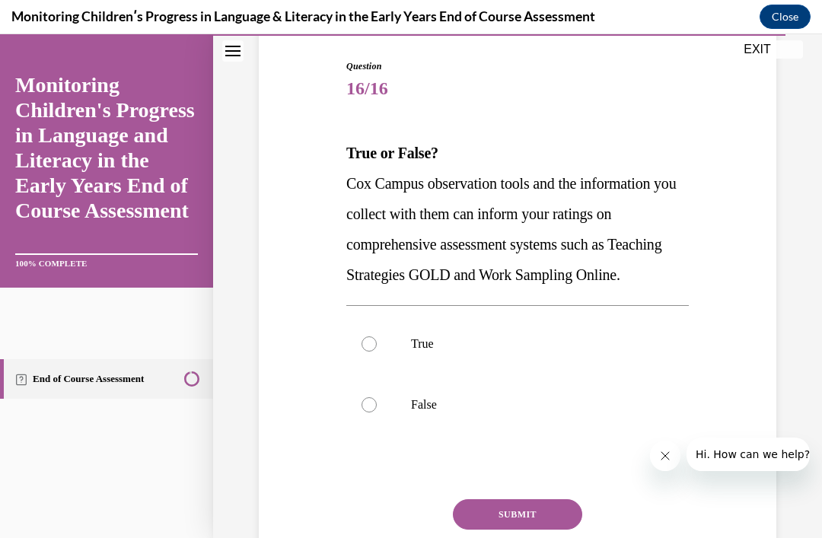
click at [428, 352] on p "True" at bounding box center [531, 343] width 240 height 15
click at [377, 352] on input "True" at bounding box center [368, 343] width 15 height 15
radio input "true"
click at [519, 530] on button "SUBMIT" at bounding box center [517, 514] width 129 height 30
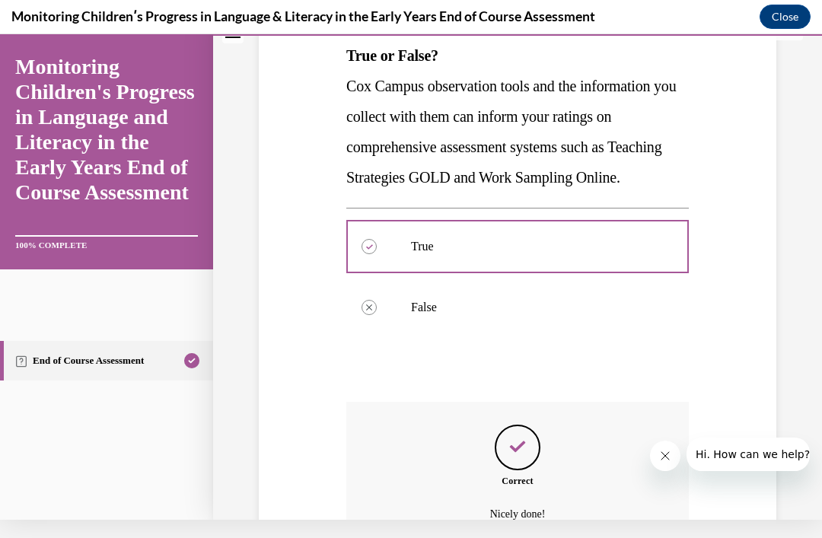
scroll to position [373, 0]
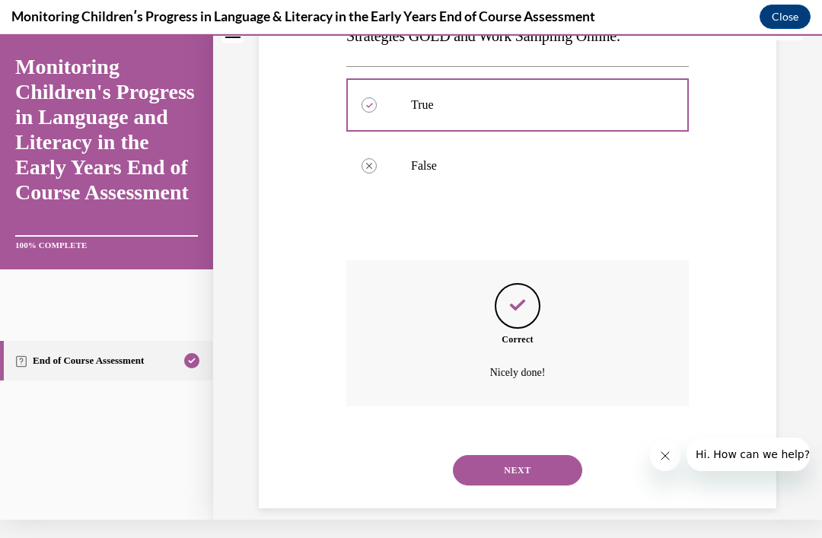
click at [536, 485] on button "NEXT" at bounding box center [517, 470] width 129 height 30
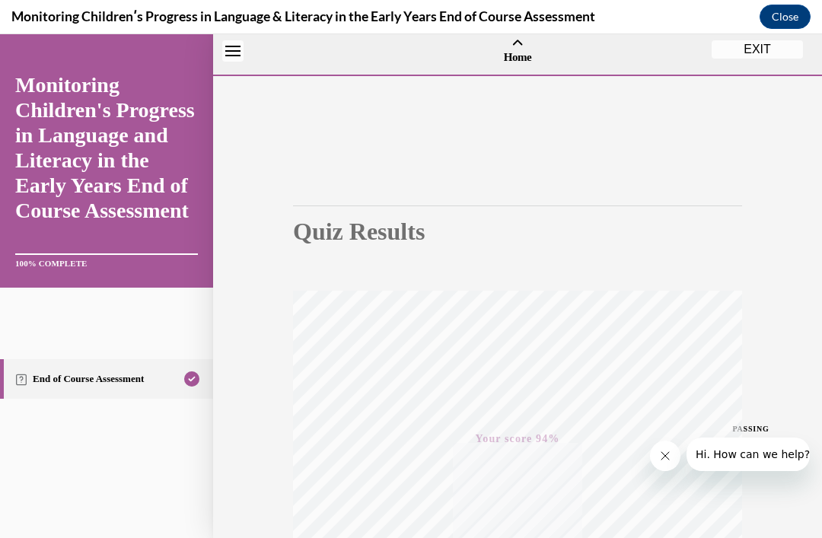
scroll to position [0, 0]
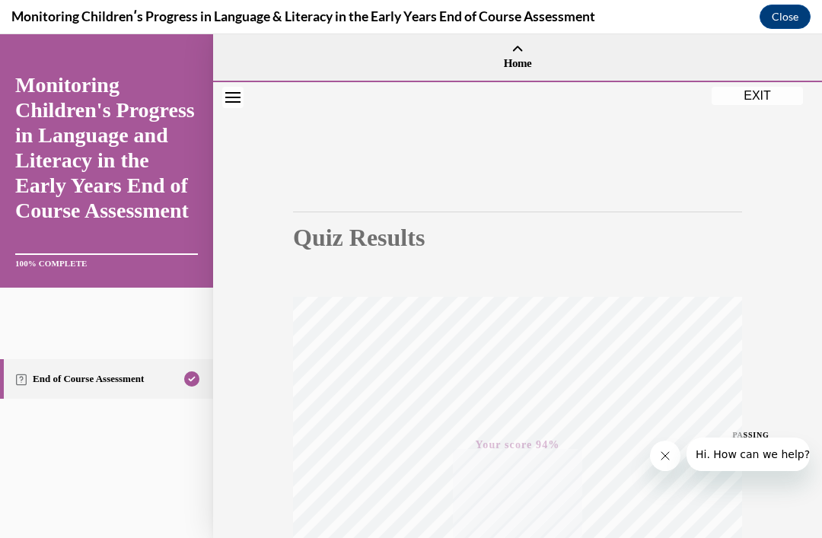
click at [759, 103] on button "EXIT" at bounding box center [756, 96] width 91 height 18
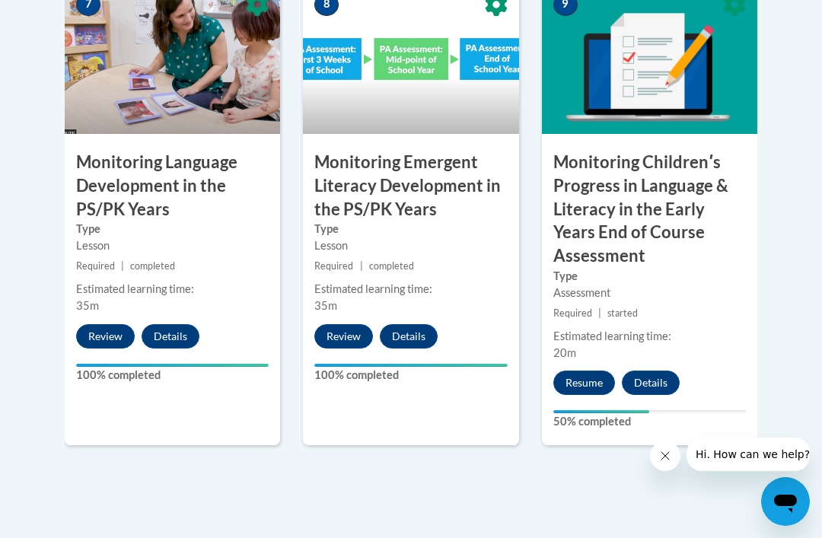
click at [594, 371] on button "Resume" at bounding box center [584, 383] width 62 height 24
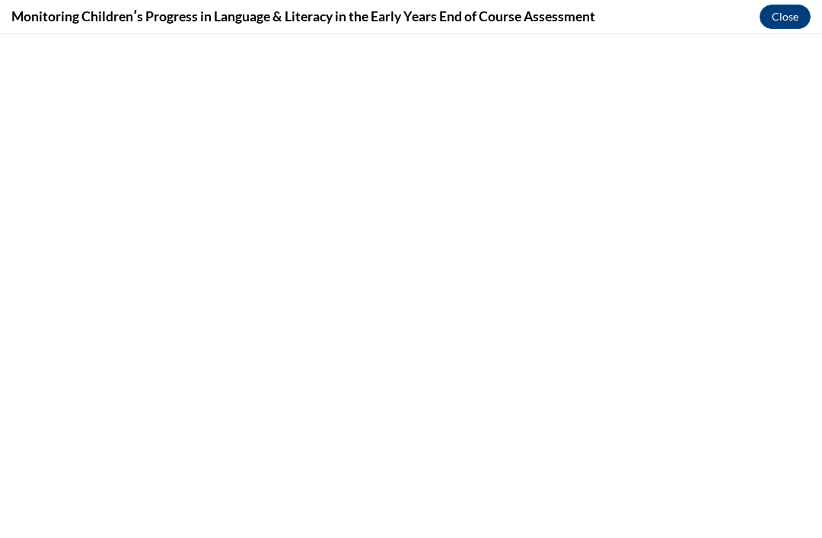
scroll to position [1182, 0]
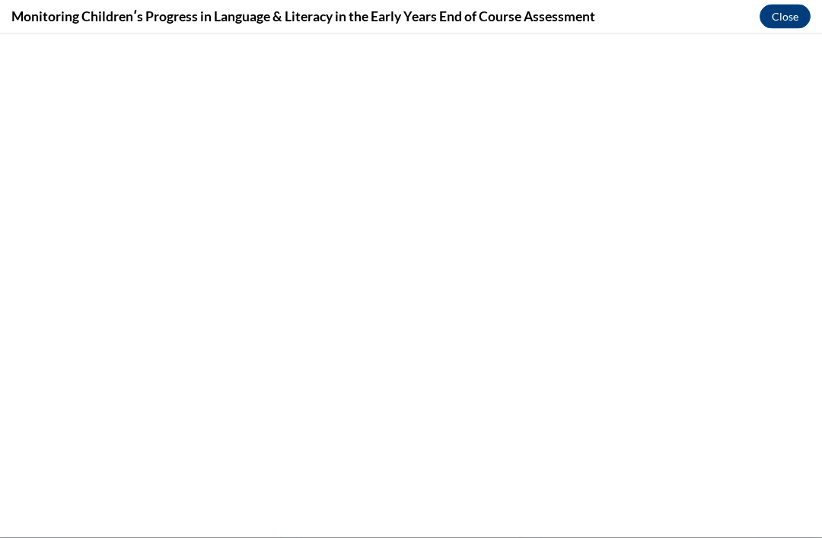
click at [787, 27] on button "Close" at bounding box center [784, 17] width 51 height 24
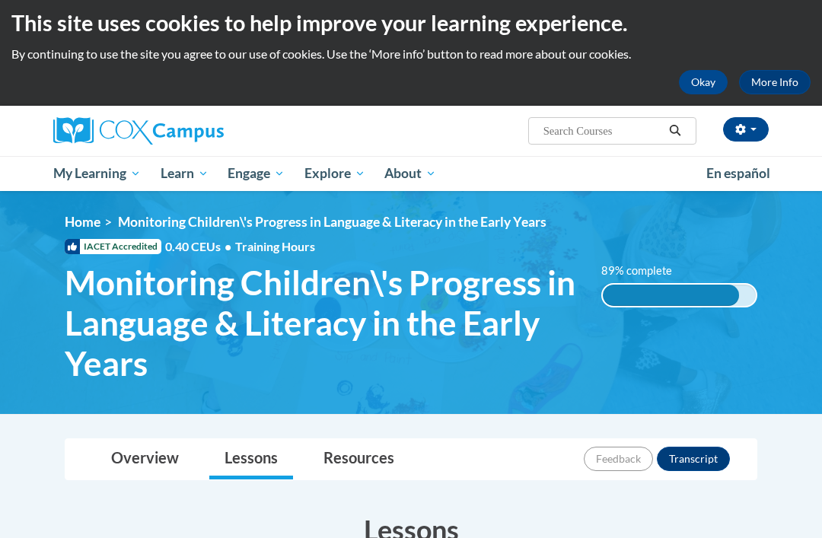
scroll to position [0, 0]
